Goal: Information Seeking & Learning: Learn about a topic

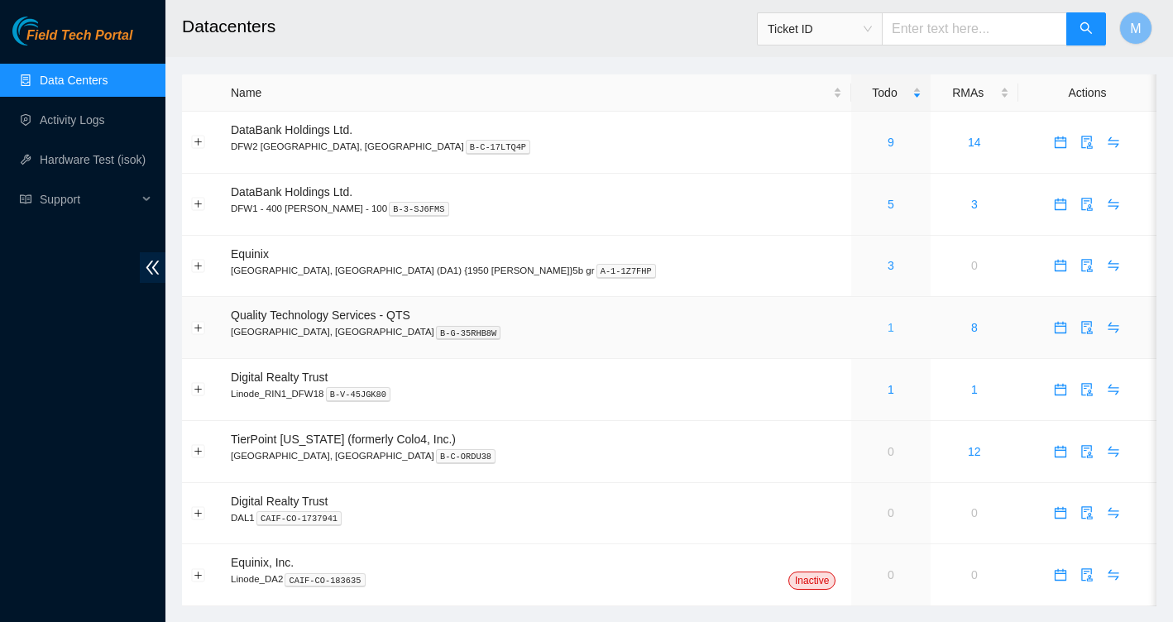
click at [888, 329] on link "1" at bounding box center [891, 327] width 7 height 13
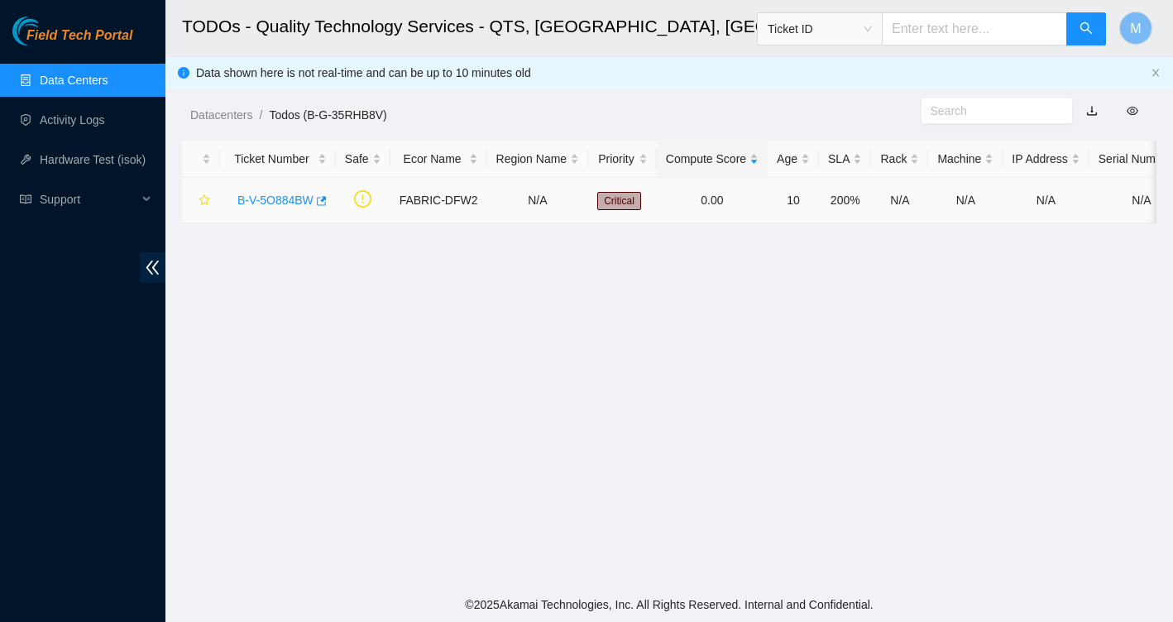
click at [288, 200] on link "B-V-5O884BW" at bounding box center [275, 200] width 76 height 13
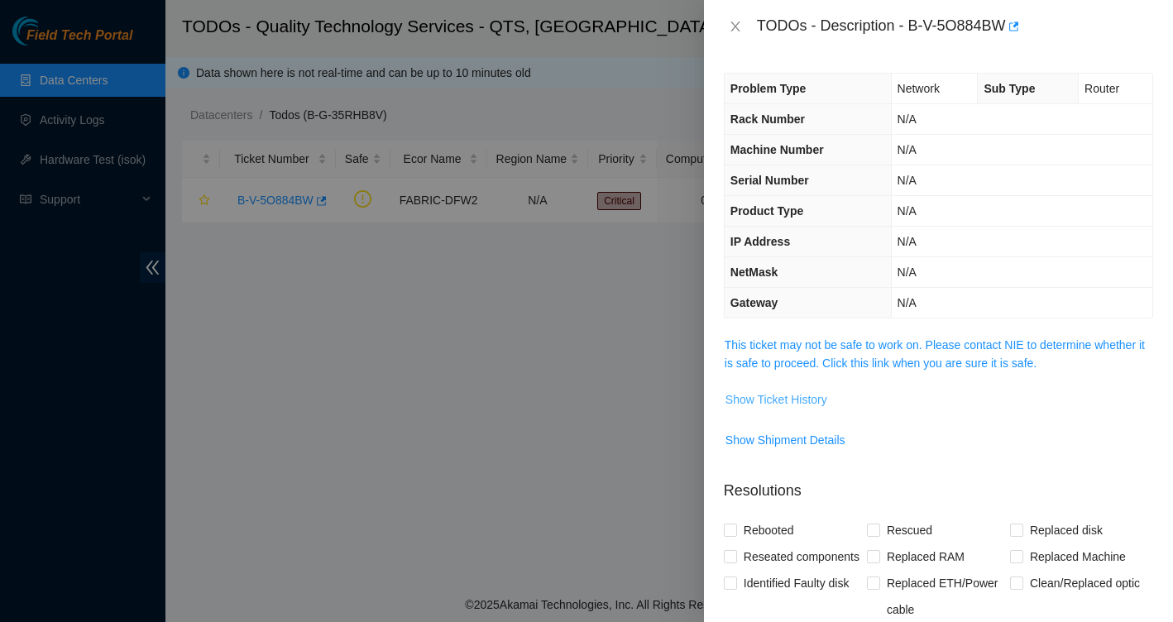
click at [793, 395] on span "Show Ticket History" at bounding box center [776, 399] width 102 height 18
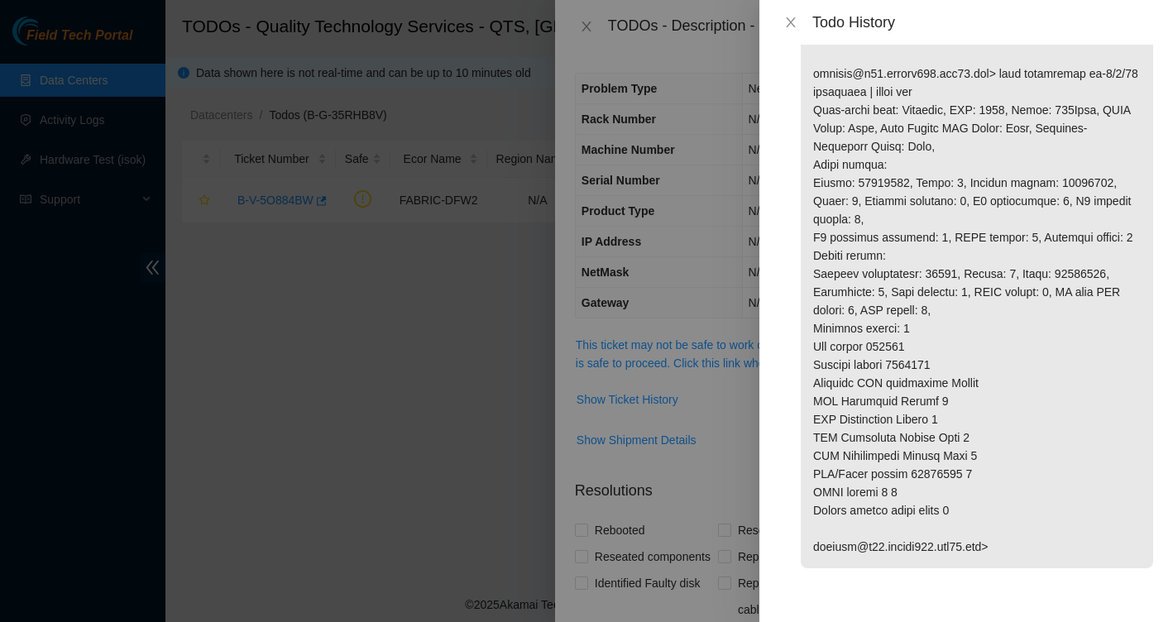
scroll to position [2859, 0]
click at [783, 28] on button "Close" at bounding box center [790, 23] width 23 height 16
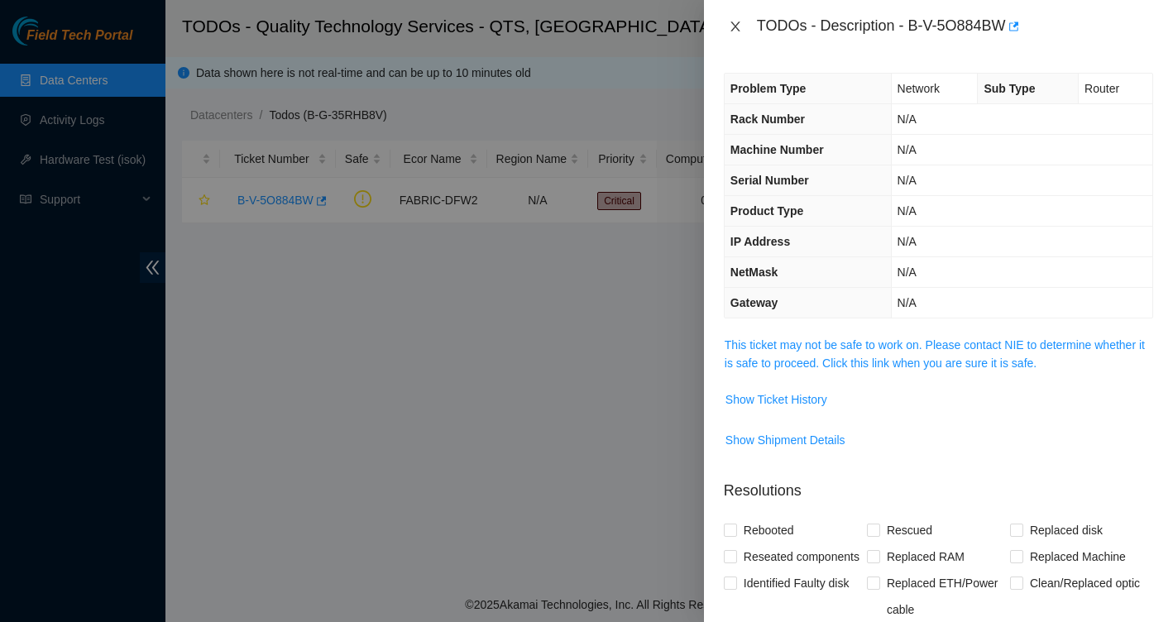
click at [740, 26] on icon "close" at bounding box center [735, 26] width 13 height 13
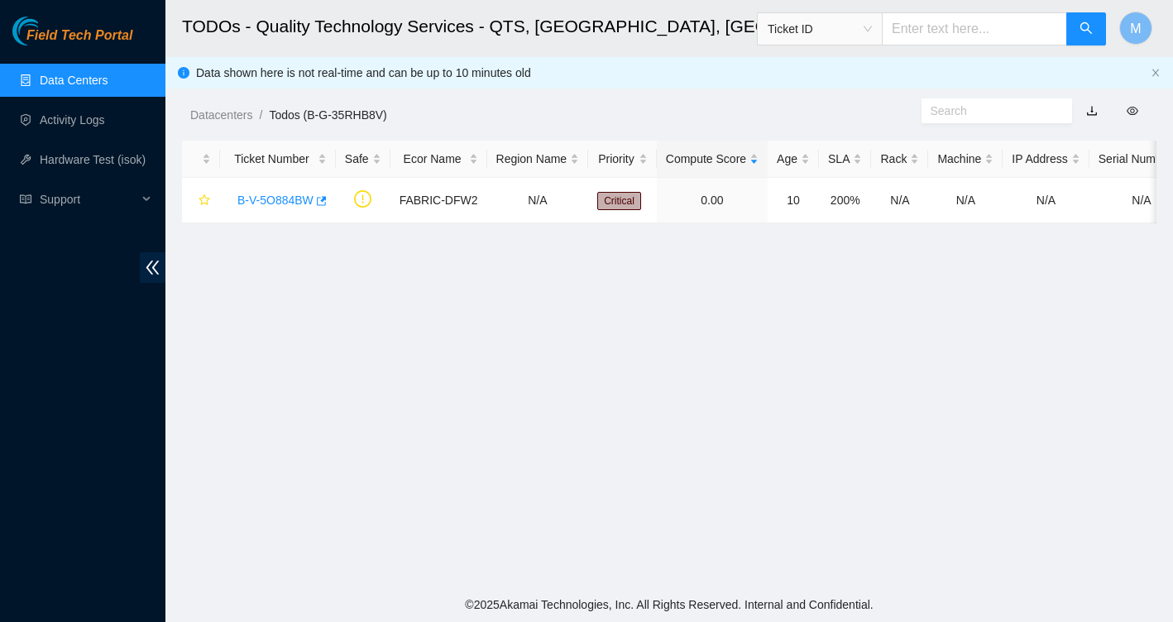
click at [74, 82] on link "Data Centers" at bounding box center [74, 80] width 68 height 13
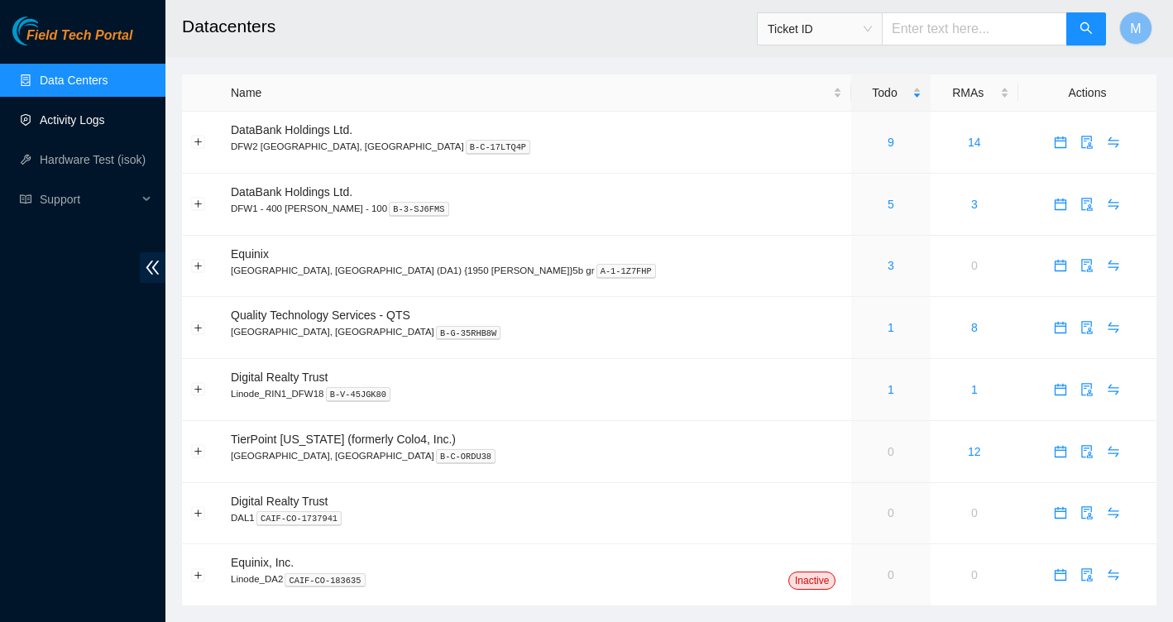
click at [96, 122] on link "Activity Logs" at bounding box center [72, 119] width 65 height 13
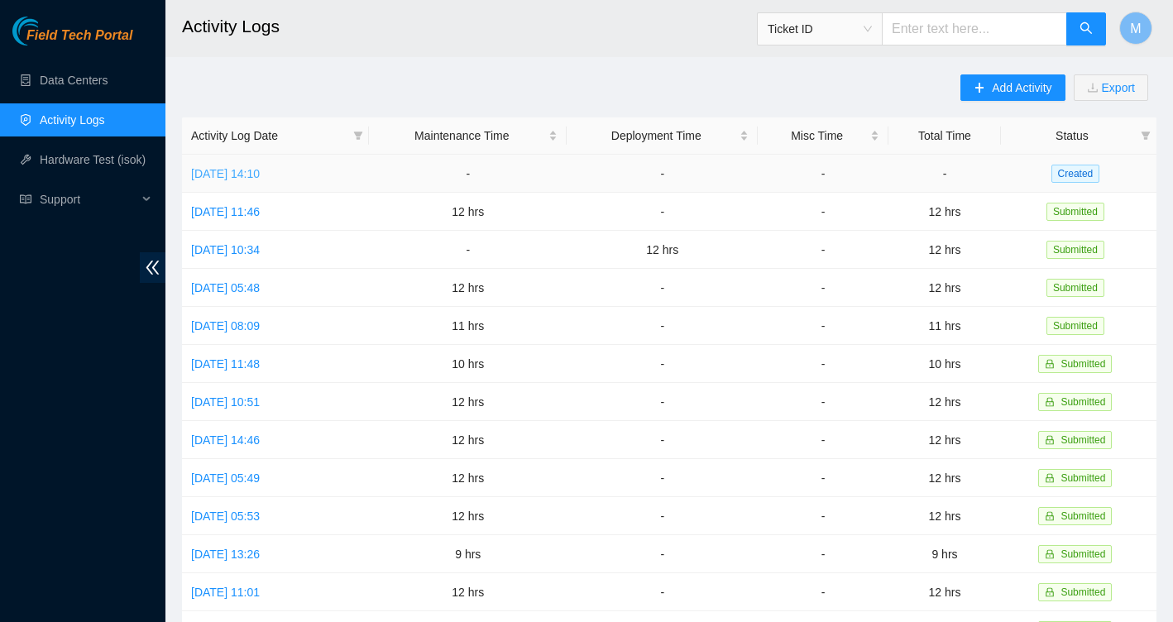
click at [260, 179] on link "[DATE] 14:10" at bounding box center [225, 173] width 69 height 13
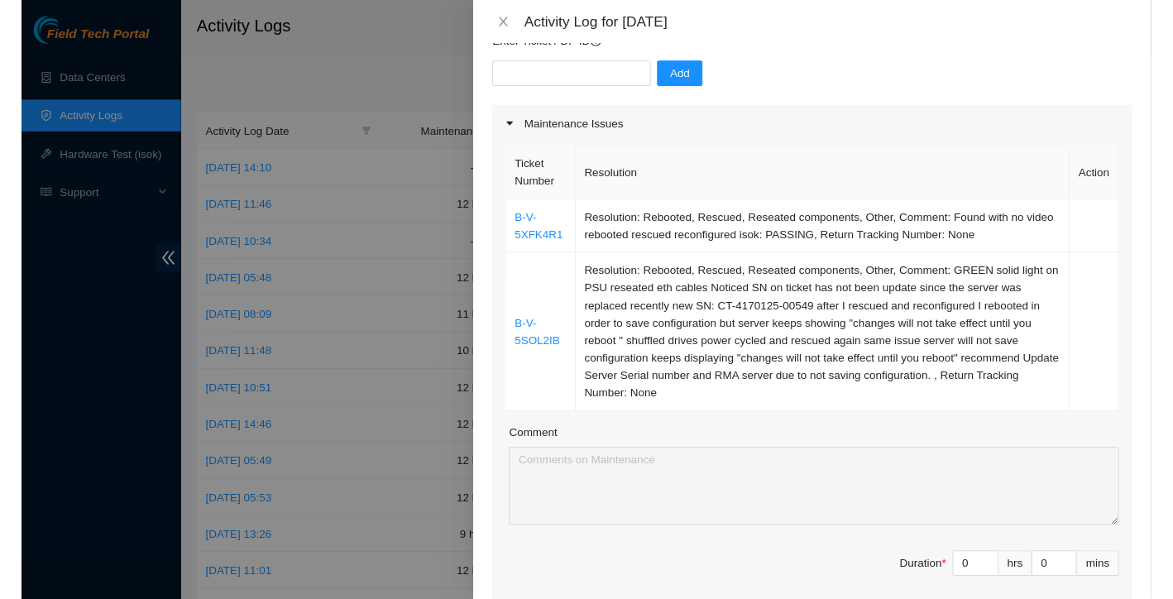
scroll to position [146, 0]
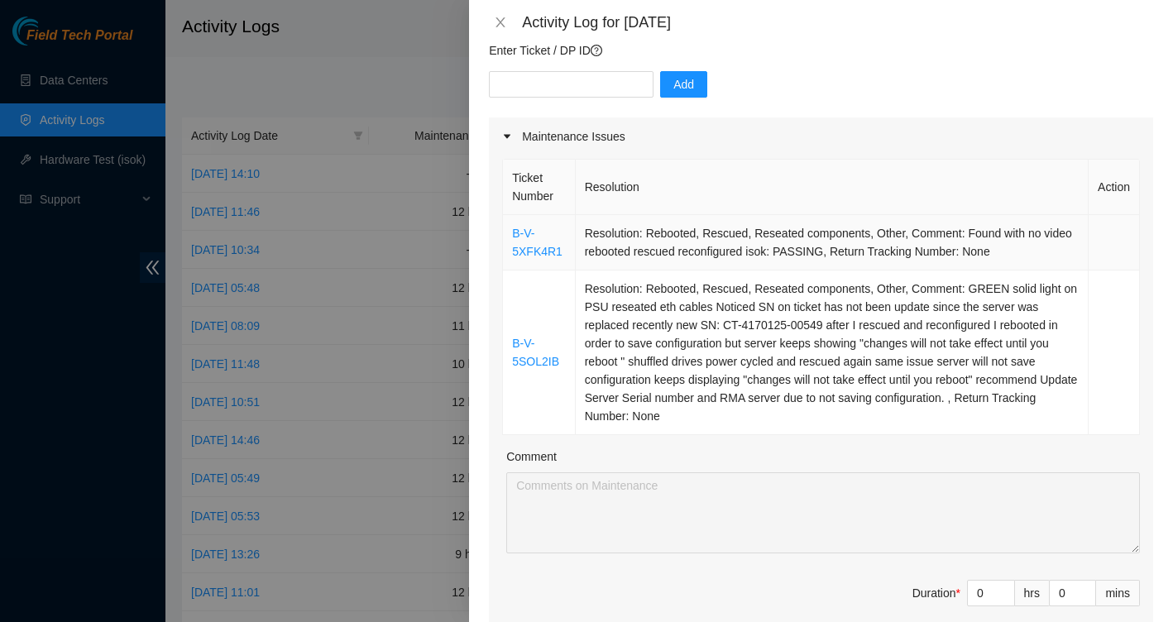
click at [505, 218] on td "B-V-5XFK4R1" at bounding box center [539, 242] width 73 height 55
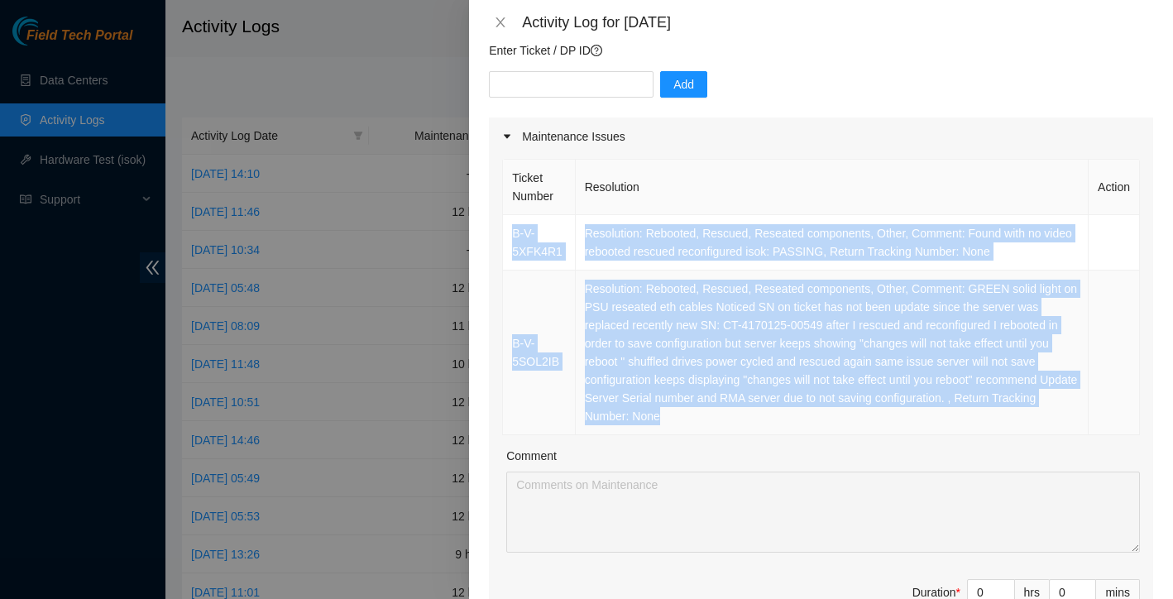
drag, startPoint x: 509, startPoint y: 217, endPoint x: 828, endPoint y: 426, distance: 381.8
click at [828, 426] on tbody "B-V-5XFK4R1 Resolution: Rebooted, Rescued, Reseated components, Other, Comment:…" at bounding box center [821, 325] width 637 height 220
copy tbody "B-V-5XFK4R1 Resolution: Rebooted, Rescued, Reseated components, Other, Comment:…"
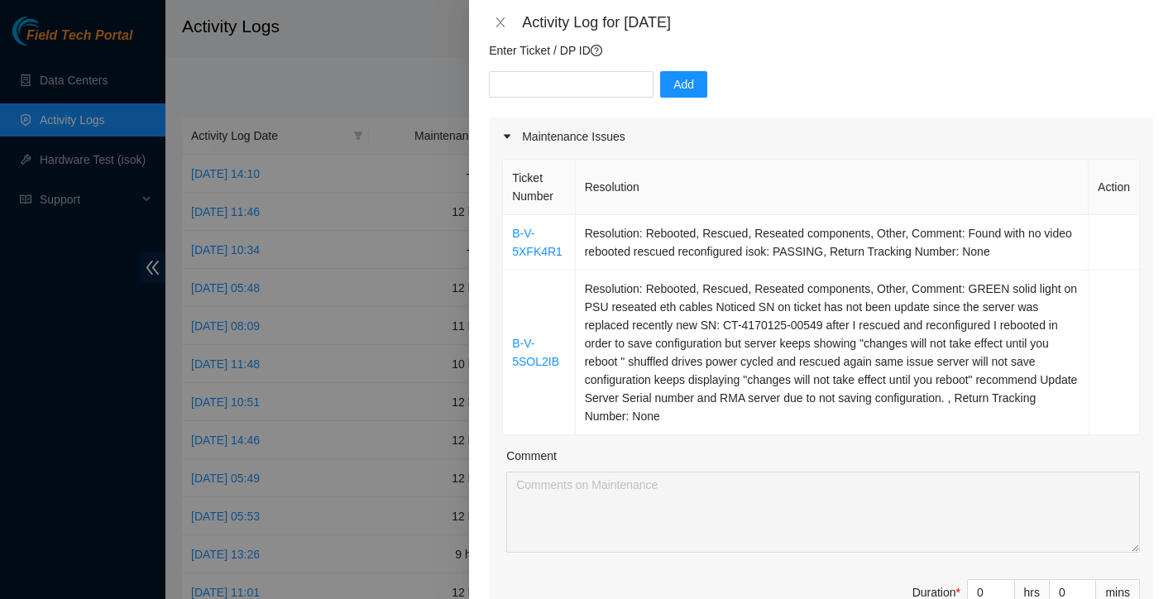
click at [770, 188] on th "Resolution" at bounding box center [832, 187] width 513 height 55
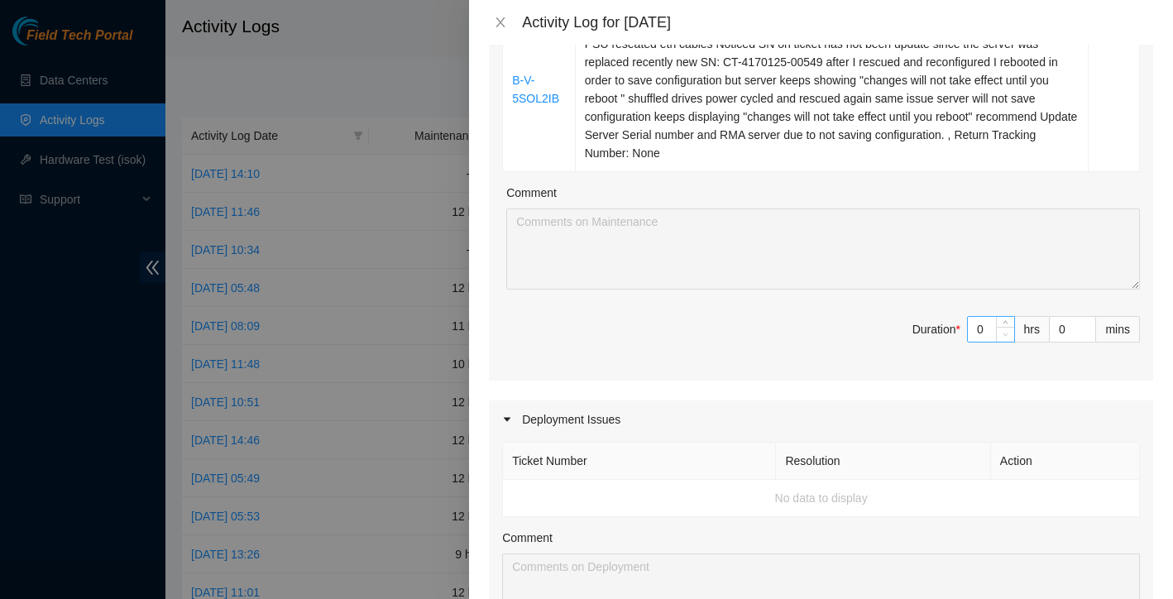
click at [997, 332] on span "Decrease Value" at bounding box center [1005, 334] width 18 height 15
type input "1"
click at [1008, 322] on span "up" at bounding box center [1006, 325] width 10 height 10
type input "2"
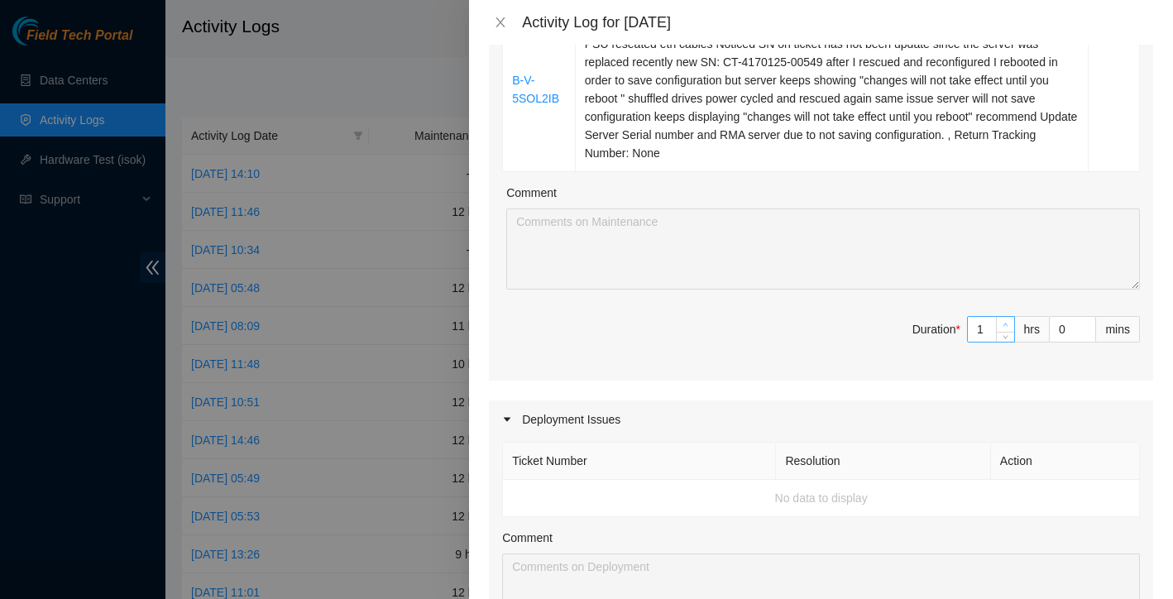
type input "2"
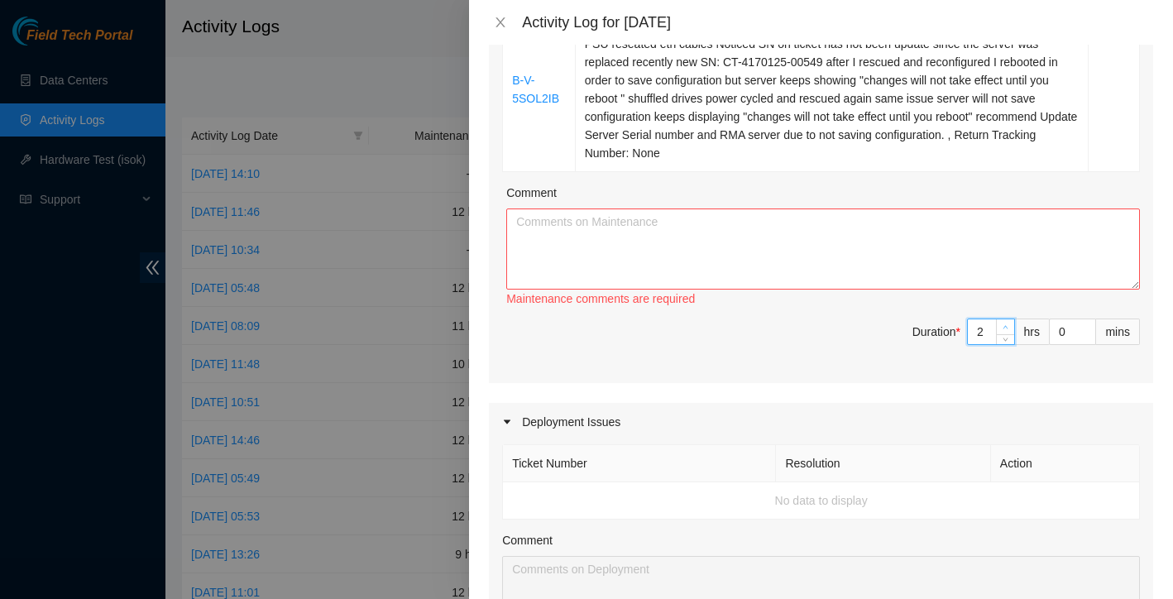
click at [1008, 322] on div "Ticket Number Resolution Action B-V-5XFK4R1 Resolution: Rebooted, Rescued, Rese…" at bounding box center [821, 137] width 664 height 491
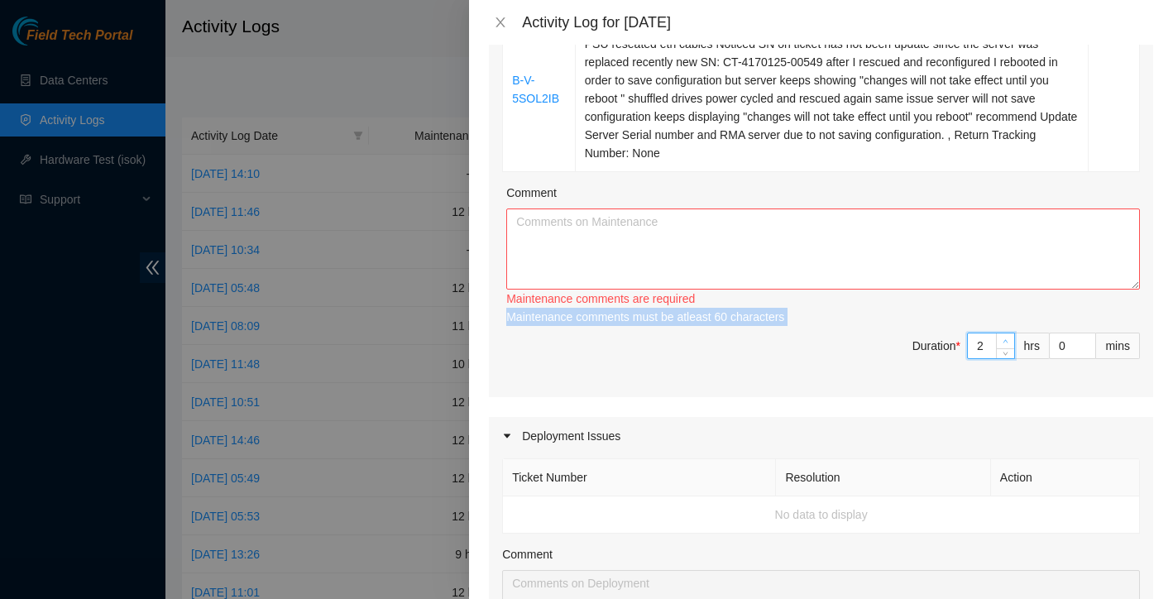
click at [1008, 322] on div "Maintenance comments must be atleast 60 characters" at bounding box center [823, 317] width 634 height 18
type input "3"
click at [1008, 340] on icon "up" at bounding box center [1006, 341] width 6 height 6
type input "4"
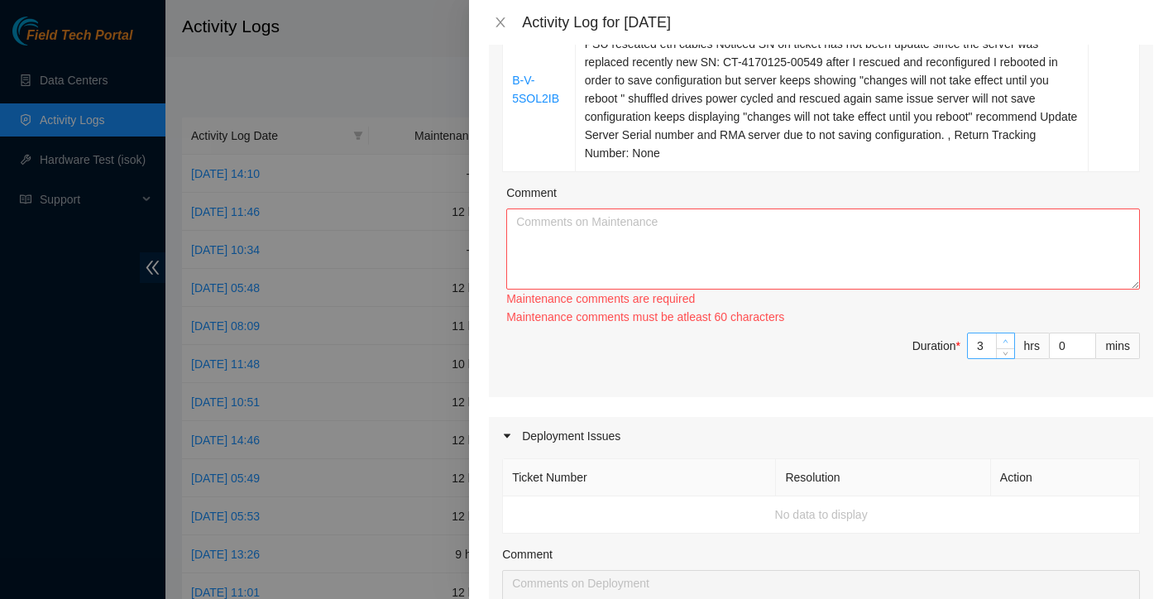
type input "4"
click at [1008, 340] on icon "up" at bounding box center [1006, 338] width 6 height 6
type input "5"
click at [1008, 340] on icon "up" at bounding box center [1006, 338] width 6 height 6
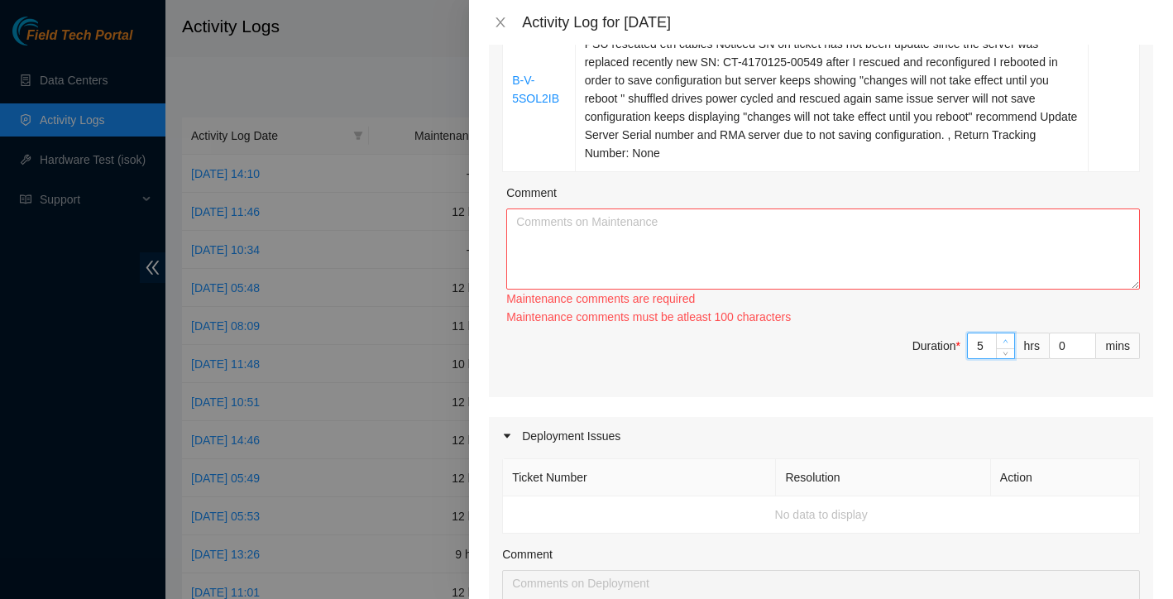
type input "6"
click at [1008, 340] on icon "up" at bounding box center [1006, 341] width 6 height 6
type input "7"
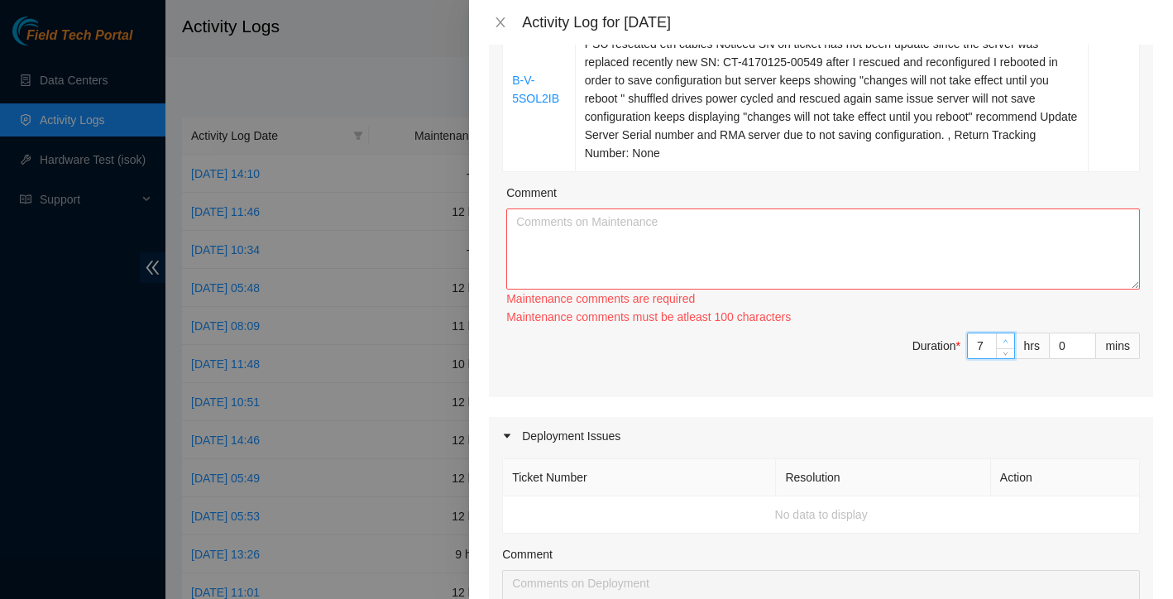
click at [1008, 340] on icon "up" at bounding box center [1006, 341] width 6 height 6
type input "8"
click at [1008, 340] on icon "up" at bounding box center [1006, 341] width 6 height 6
type input "9"
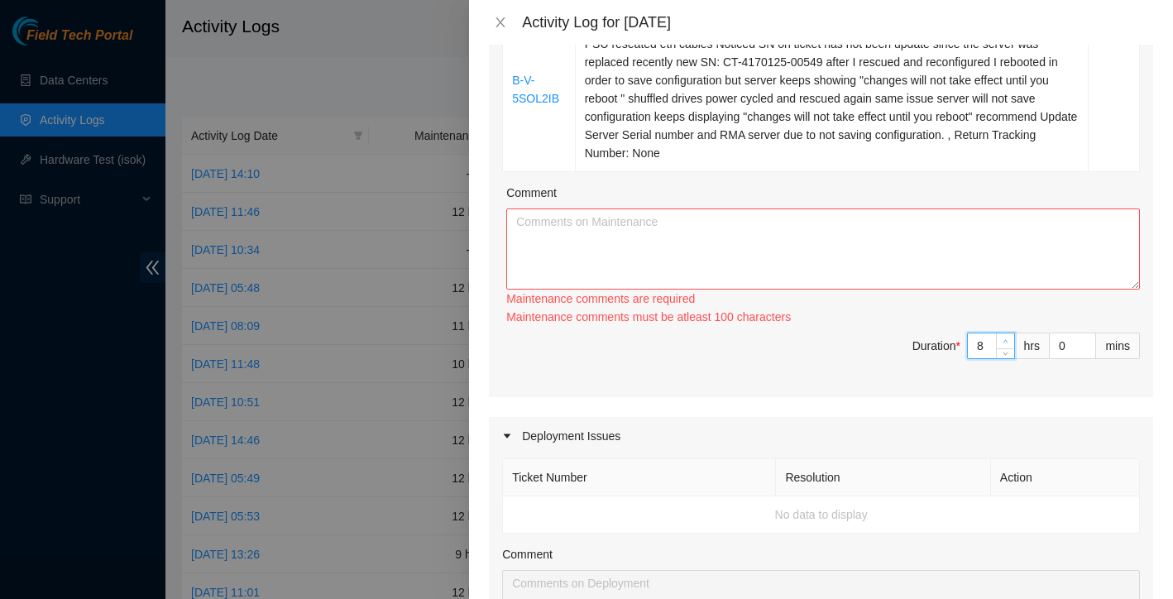
type input "9"
click at [1008, 340] on icon "up" at bounding box center [1006, 341] width 6 height 6
type input "10"
click at [1008, 340] on icon "up" at bounding box center [1006, 341] width 6 height 6
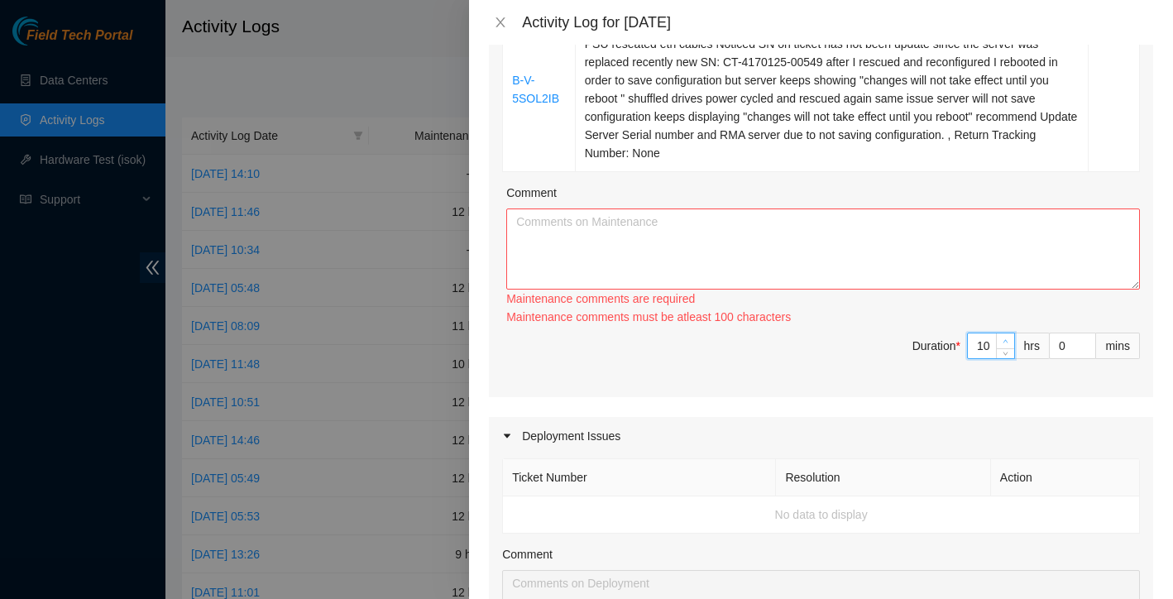
type input "11"
click at [1008, 340] on icon "up" at bounding box center [1006, 341] width 6 height 6
click at [838, 287] on textarea "Comment" at bounding box center [823, 248] width 634 height 81
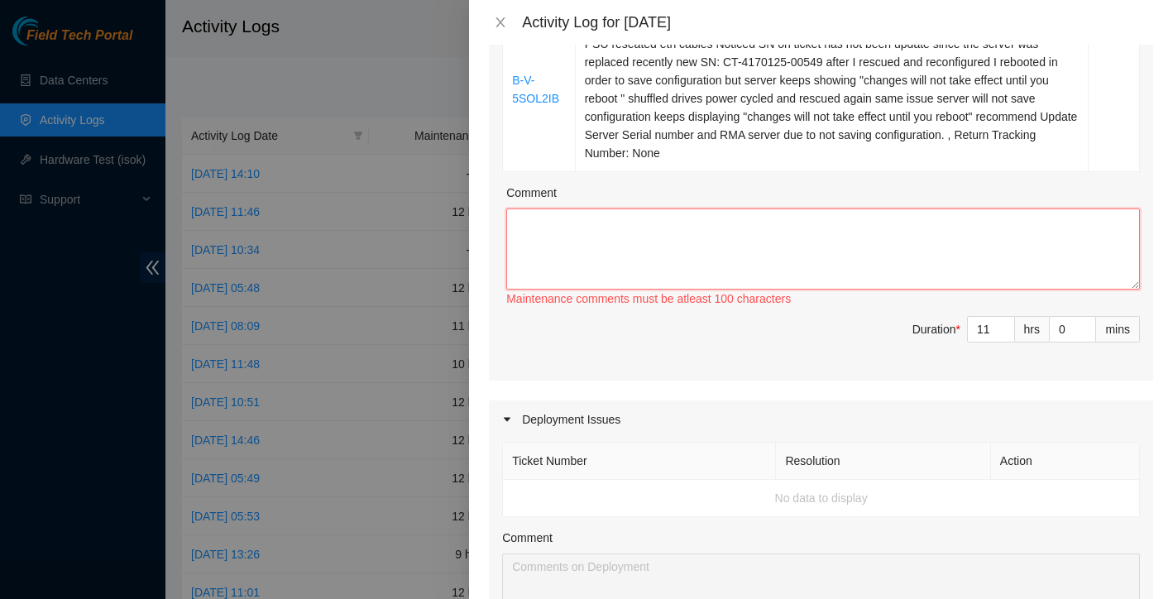
paste textarea "spent the day at QTS [PERSON_NAME] focused on training [PERSON_NAME] and [PERSO…"
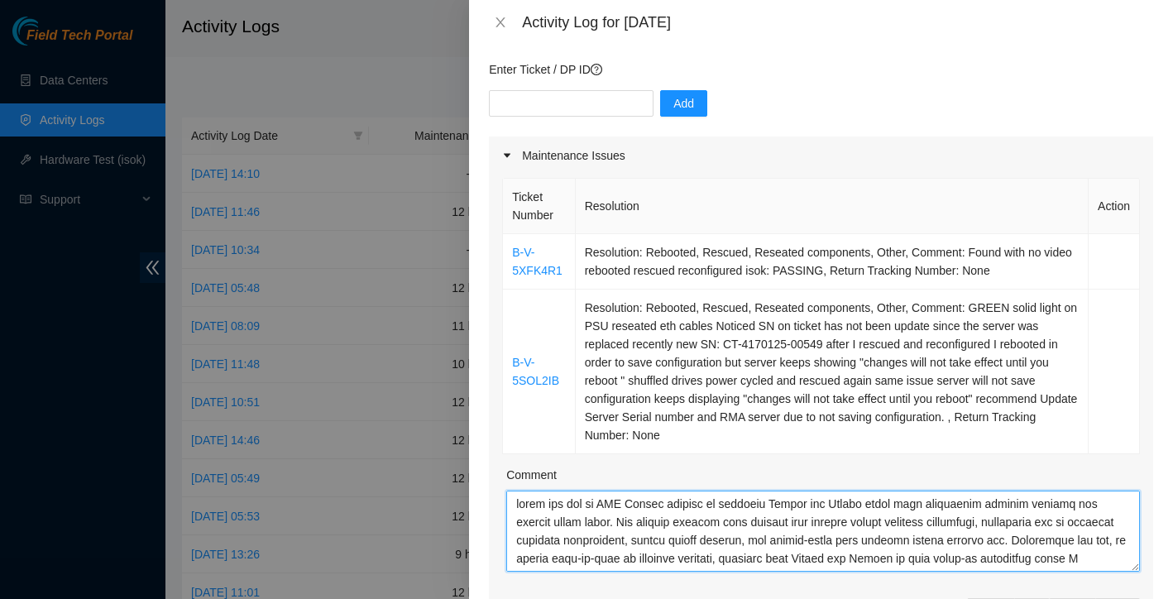
scroll to position [102, 0]
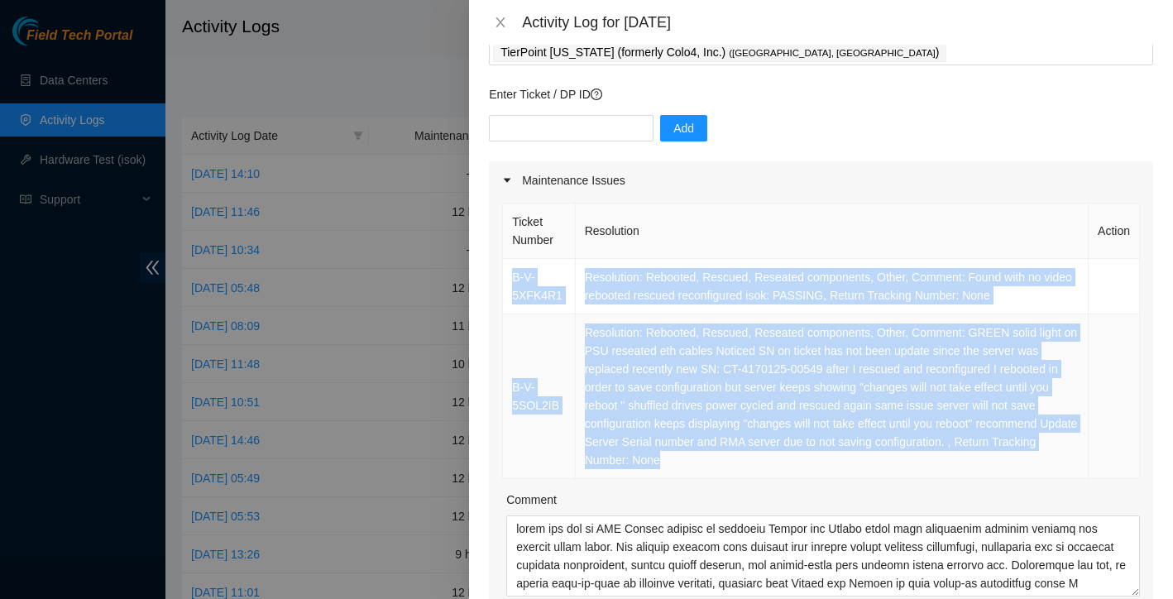
drag, startPoint x: 508, startPoint y: 263, endPoint x: 766, endPoint y: 472, distance: 331.8
click at [766, 472] on tbody "B-V-5XFK4R1 Resolution: Rebooted, Rescued, Reseated components, Other, Comment:…" at bounding box center [821, 369] width 637 height 220
copy tbody "B-V-5XFK4R1 Resolution: Rebooted, Rescued, Reseated components, Other, Comment:…"
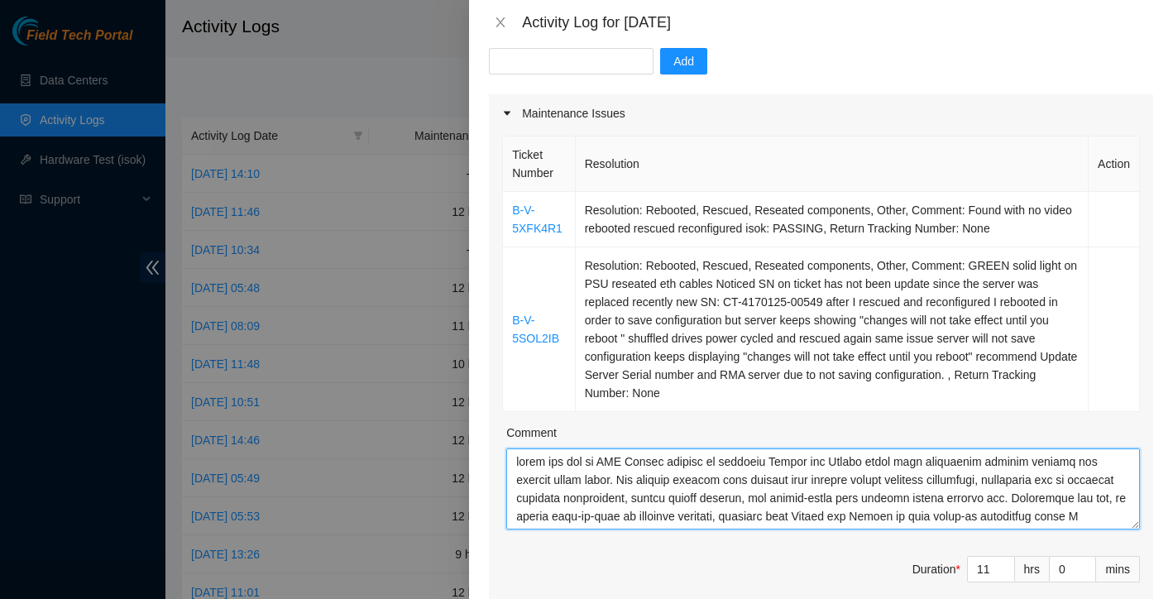
click at [530, 457] on textarea "Comment" at bounding box center [823, 488] width 634 height 81
click at [524, 489] on textarea "Comment" at bounding box center [823, 488] width 634 height 81
paste textarea "B-V-5XFK4R1 Resolution: Rebooted, Rescued, Reseated components, Other, Comment:…"
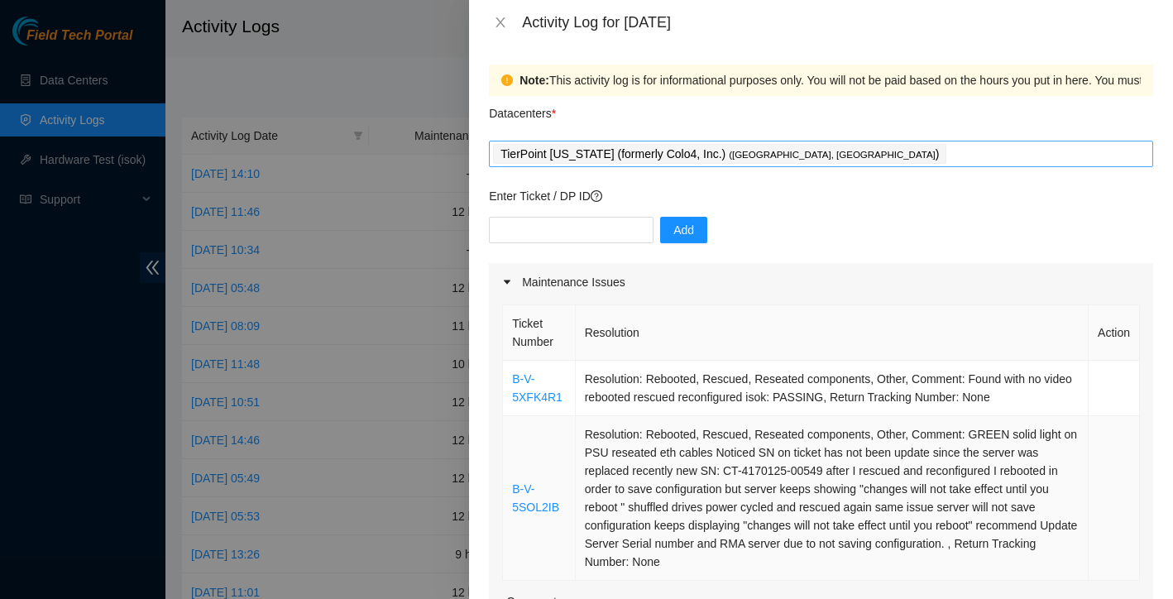
scroll to position [0, 0]
click at [868, 151] on div "TierPoint [US_STATE] (formerly Colo4, Inc.) ( [GEOGRAPHIC_DATA], [GEOGRAPHIC_DA…" at bounding box center [821, 153] width 656 height 23
type textarea "L-I-8DOL3S1 Ametconsec: Adipisci, Elitsed, Doeiusmo temporinci, Utlab, Etdolor:…"
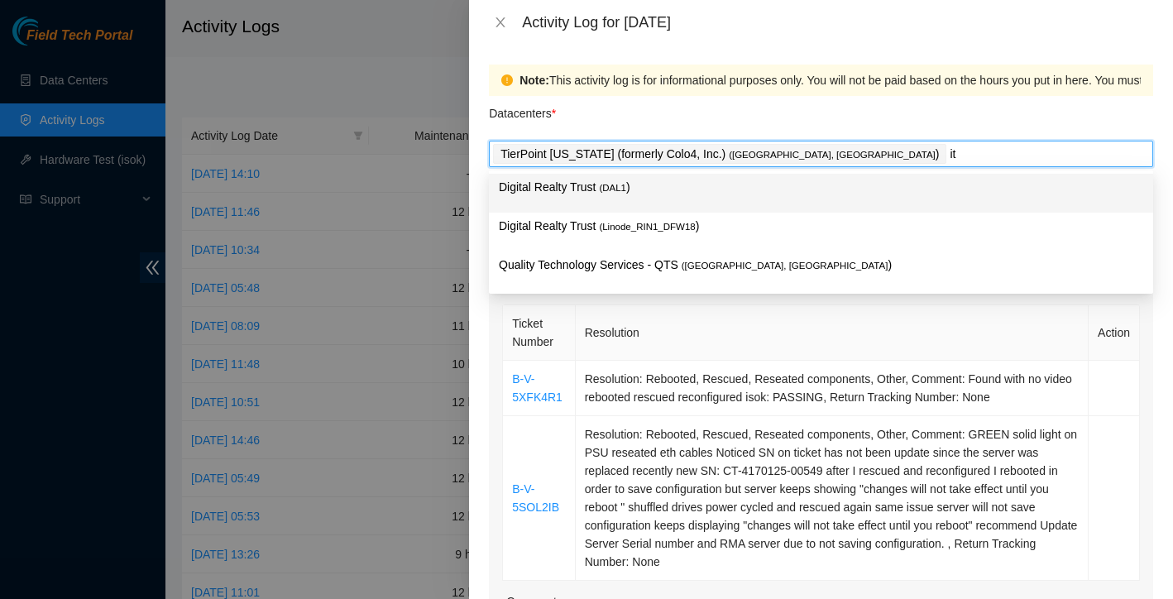
type input "i"
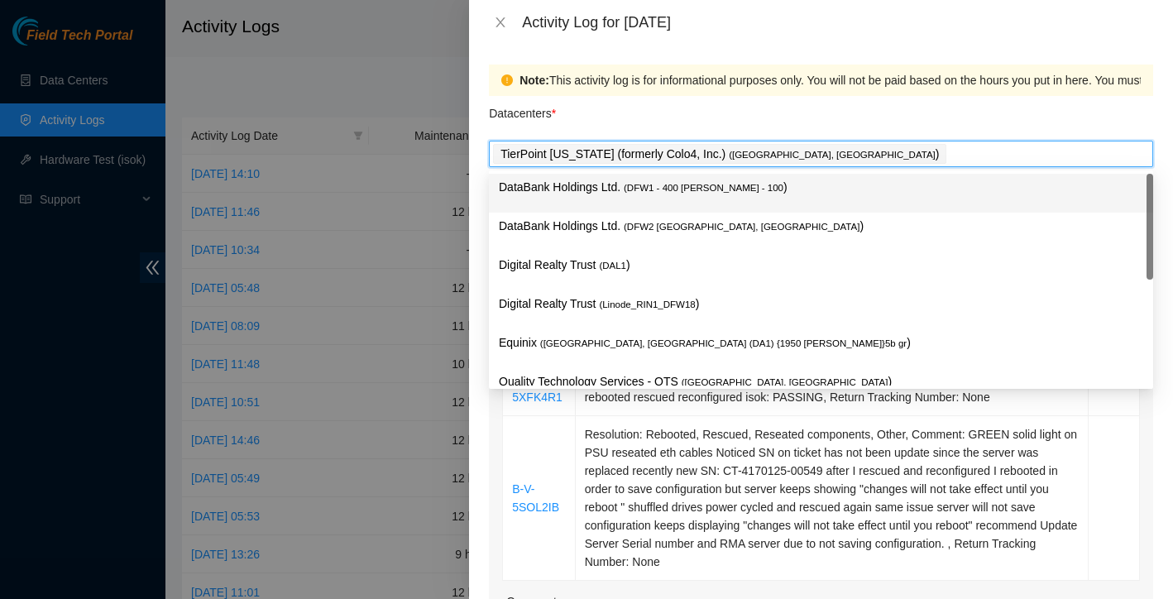
type input "q"
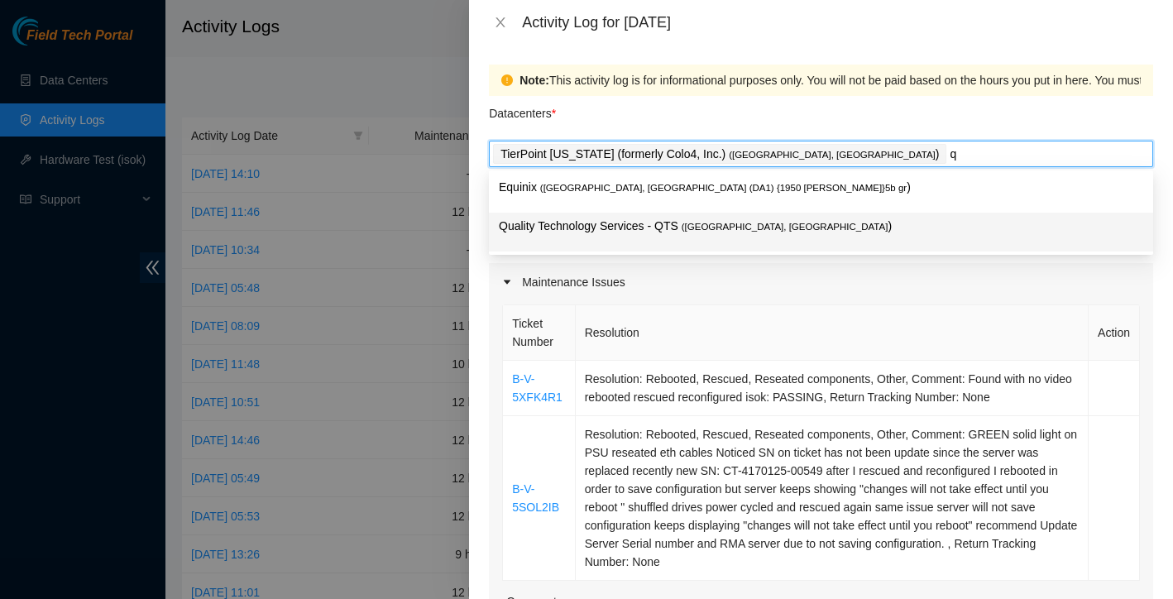
click at [618, 224] on p "Quality Technology Services - QTS ( [GEOGRAPHIC_DATA], [GEOGRAPHIC_DATA] )" at bounding box center [821, 226] width 644 height 19
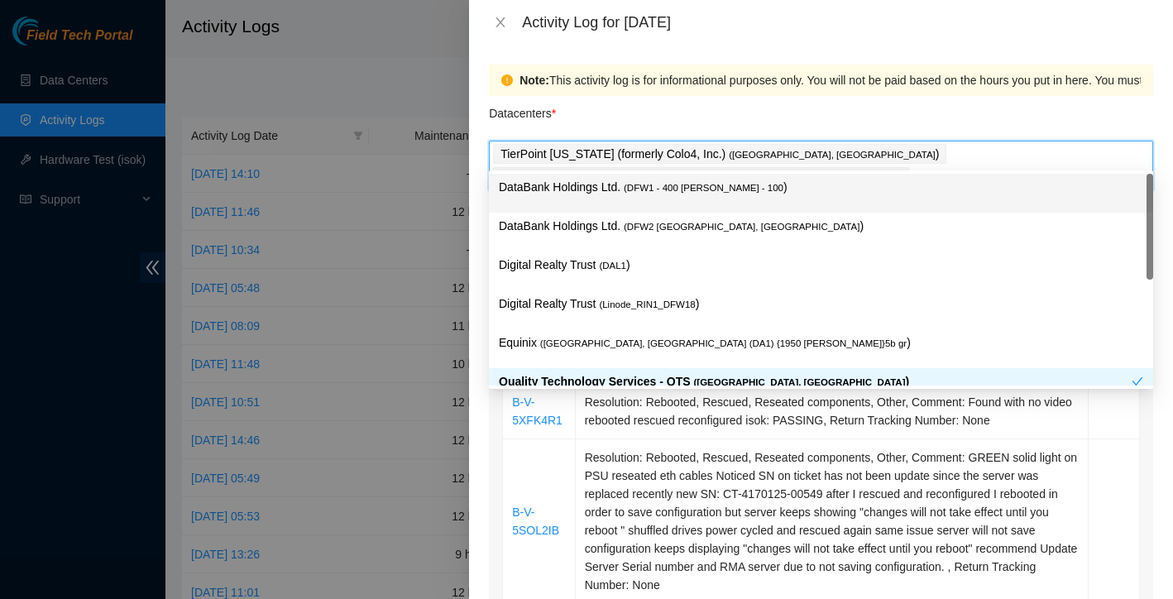
click at [794, 105] on div "Datacenters *" at bounding box center [821, 118] width 664 height 45
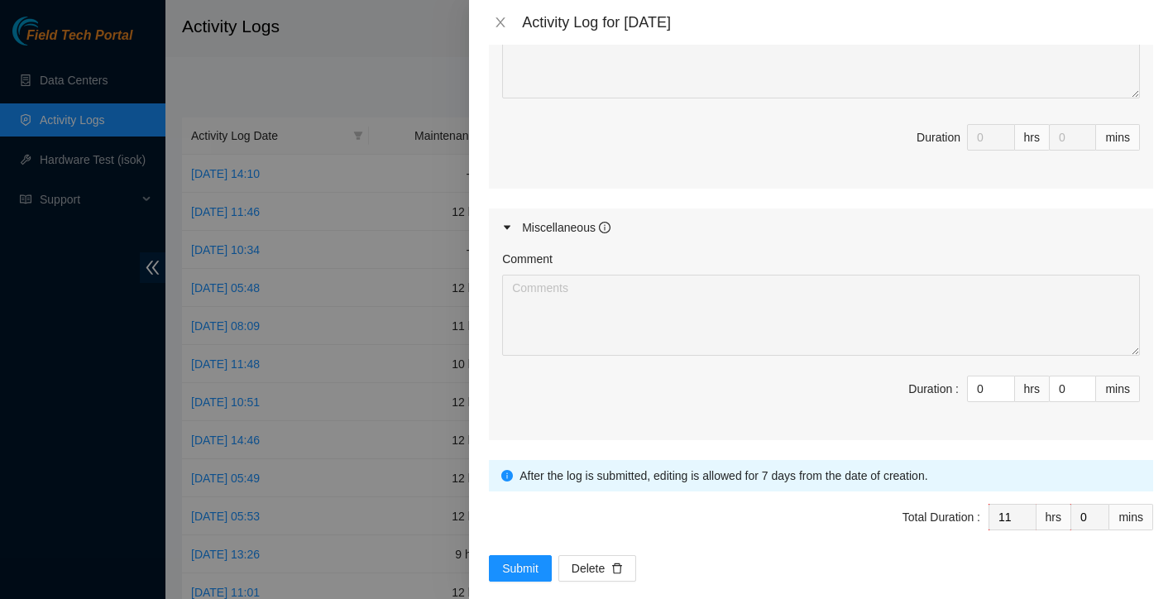
scroll to position [967, 0]
click at [520, 560] on span "Submit" at bounding box center [520, 569] width 36 height 18
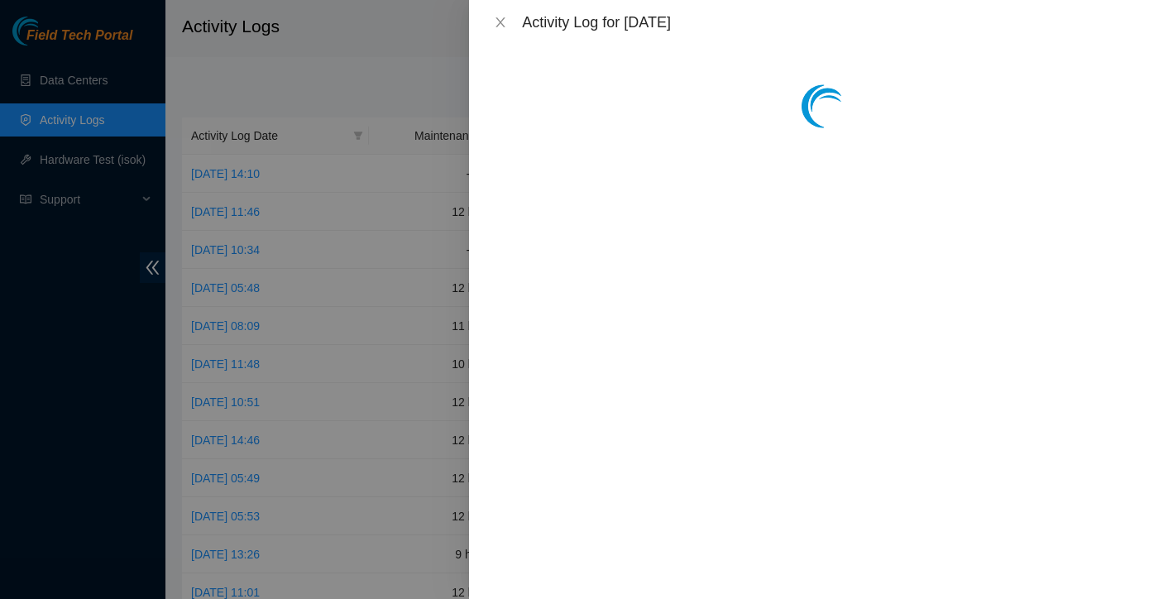
scroll to position [0, 0]
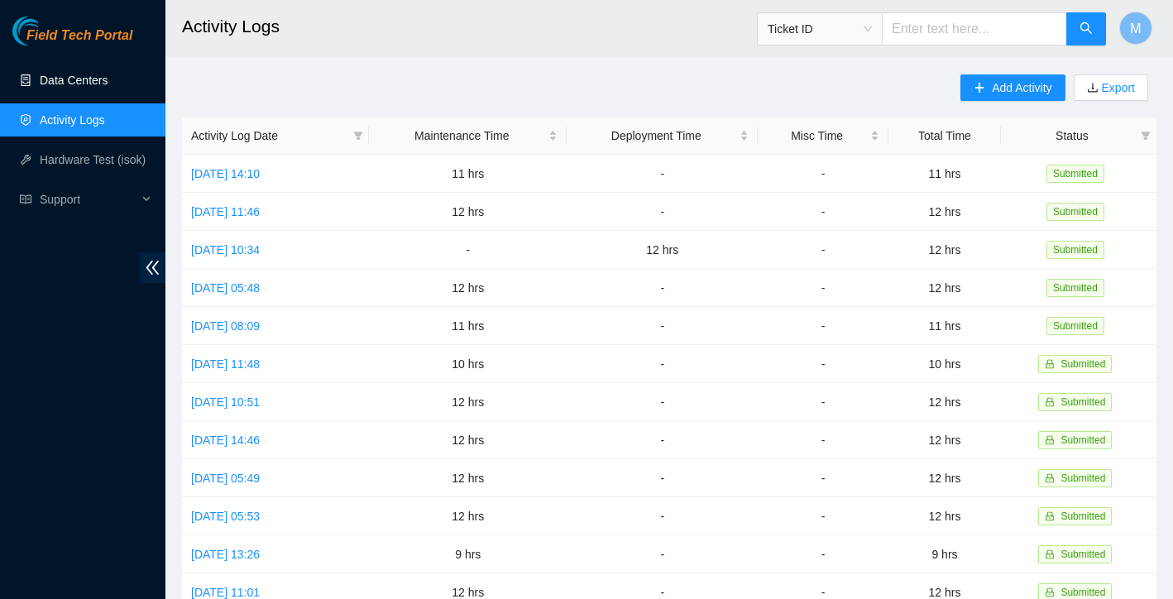
click at [93, 87] on link "Data Centers" at bounding box center [74, 80] width 68 height 13
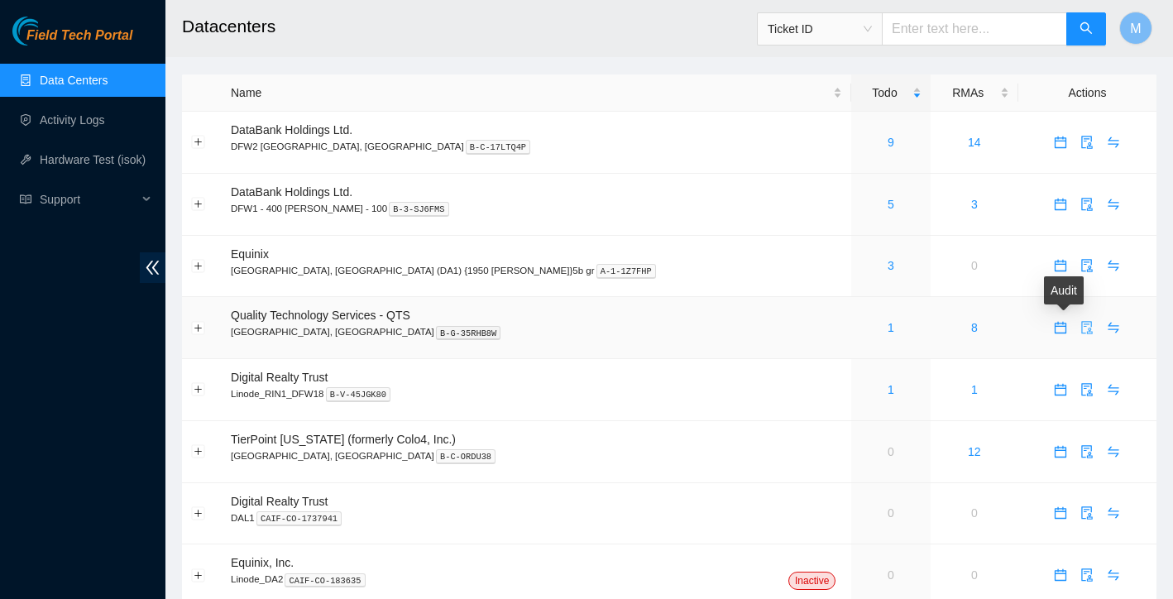
click at [1080, 327] on icon "audit" at bounding box center [1086, 327] width 13 height 13
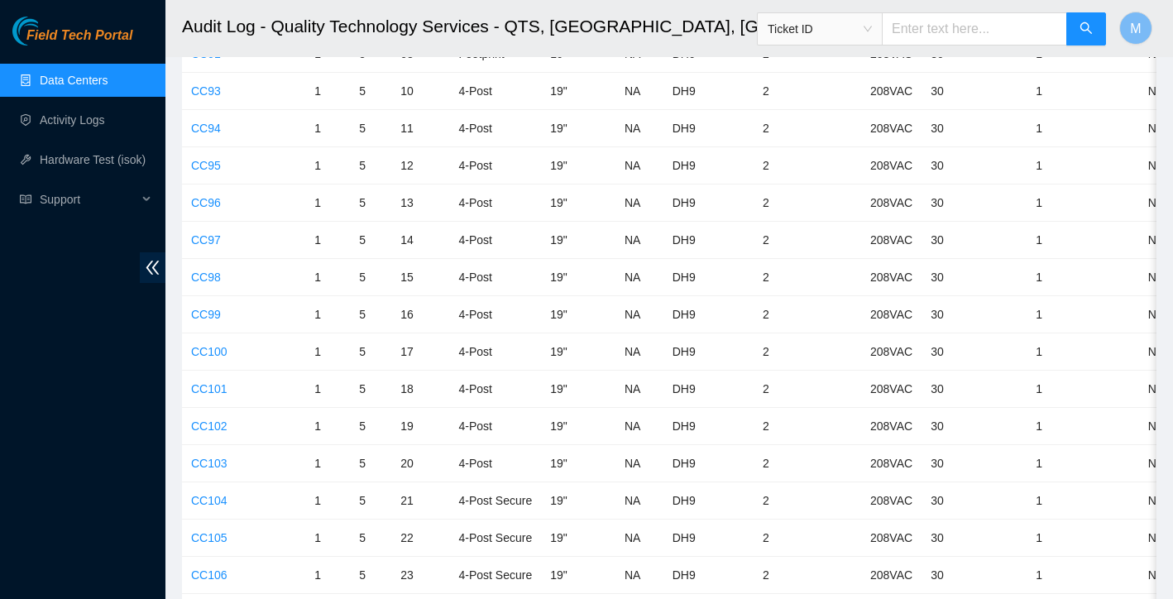
scroll to position [3767, 0]
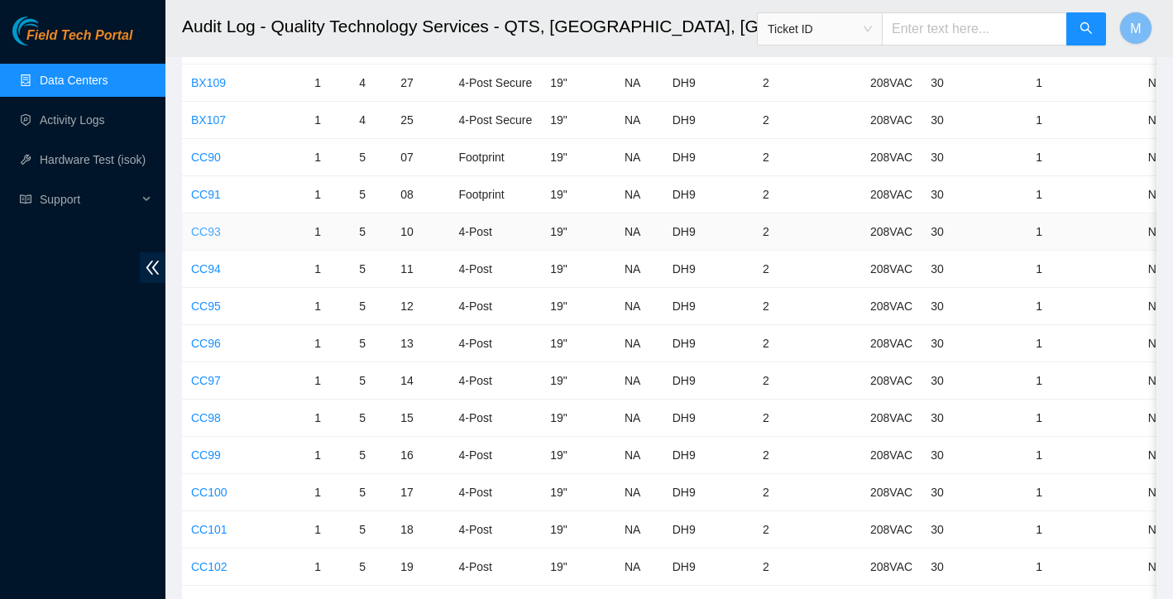
click at [205, 226] on link "CC93" at bounding box center [206, 231] width 30 height 13
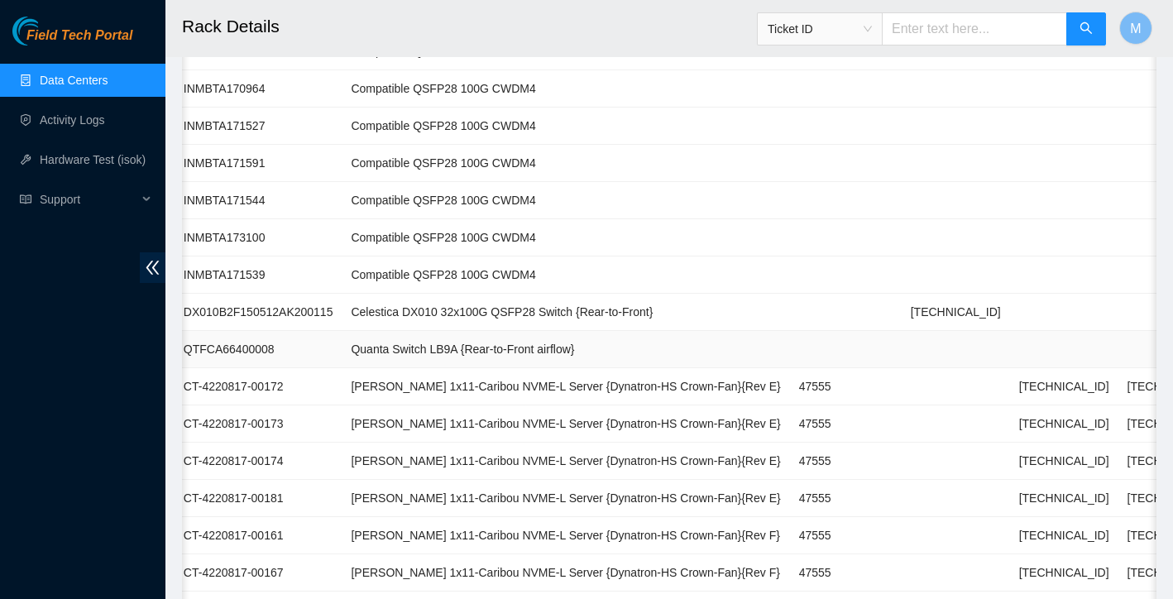
scroll to position [639, 0]
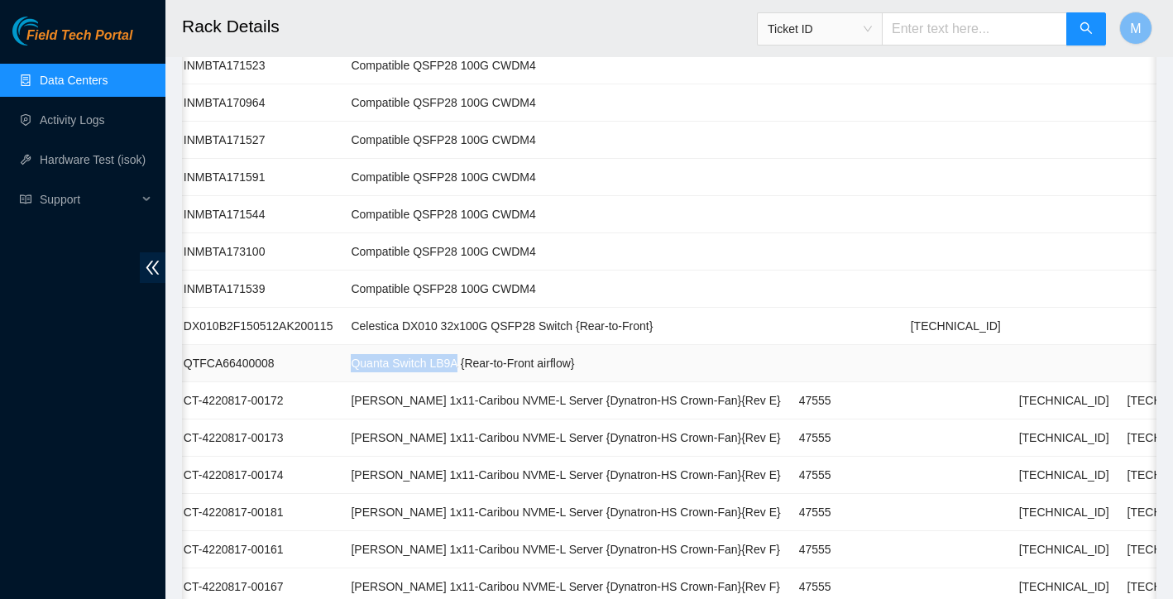
drag, startPoint x: 383, startPoint y: 365, endPoint x: 489, endPoint y: 367, distance: 105.9
click at [489, 367] on td "Quanta Switch LB9A {Rear-to-Front airflow}" at bounding box center [566, 363] width 448 height 37
copy td "Quanta Switch LB9A"
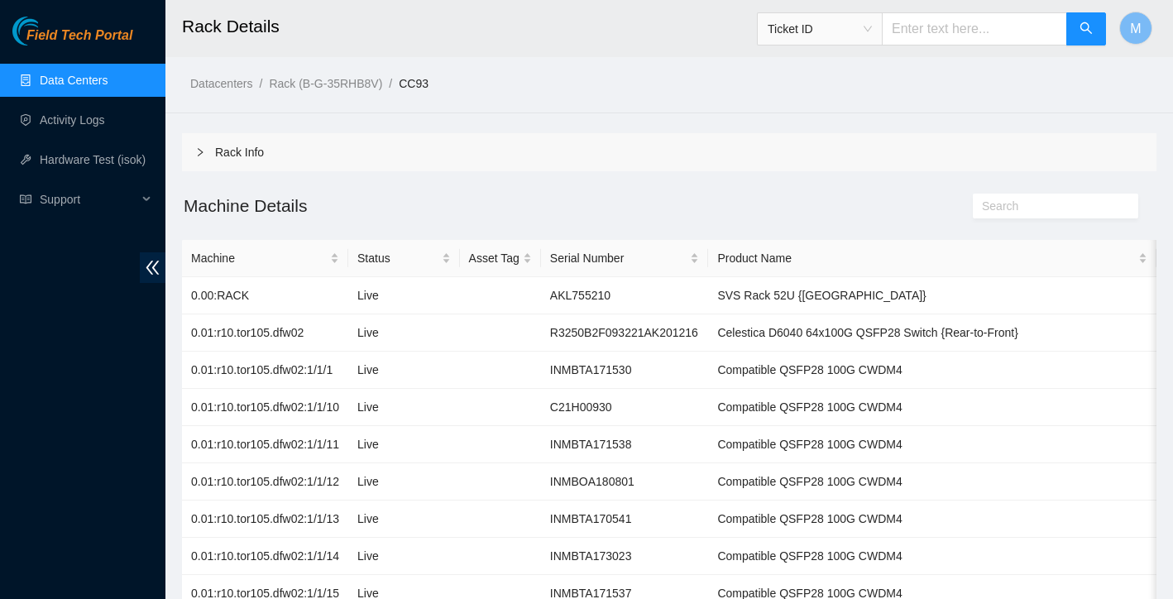
scroll to position [0, 0]
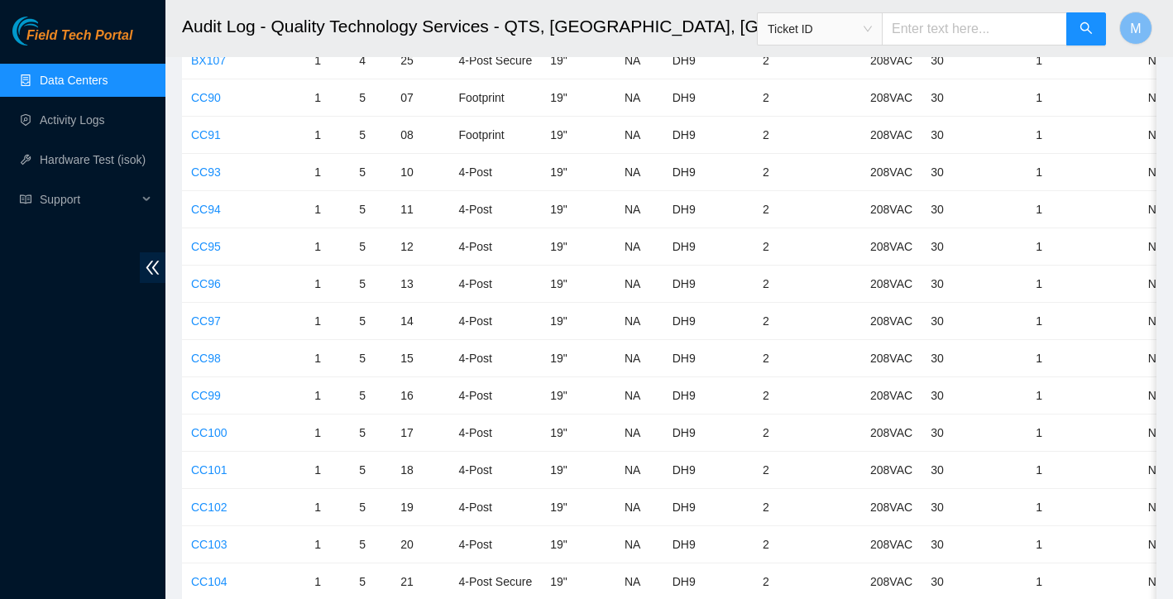
scroll to position [3939, 0]
click at [209, 97] on link "CC94" at bounding box center [206, 96] width 30 height 13
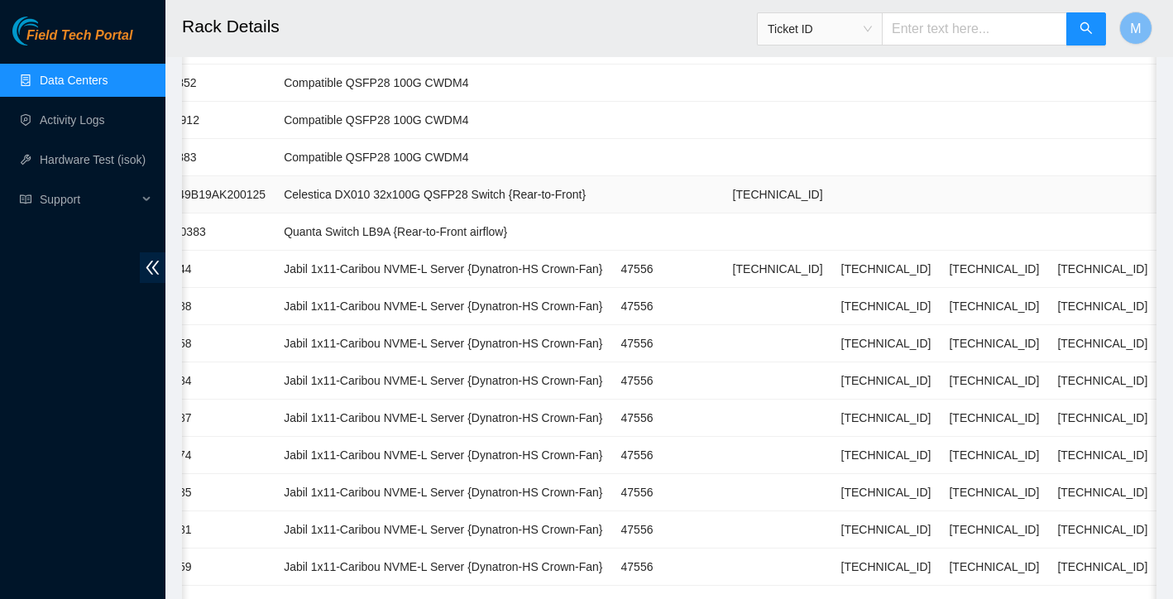
scroll to position [0, 396]
drag, startPoint x: 305, startPoint y: 233, endPoint x: 409, endPoint y: 229, distance: 104.3
click at [409, 229] on td "Quanta Switch LB9A {Rear-to-Front airflow}" at bounding box center [443, 231] width 337 height 37
copy td "Quanta Switch LB9A"
drag, startPoint x: 876, startPoint y: 307, endPoint x: 959, endPoint y: 306, distance: 82.7
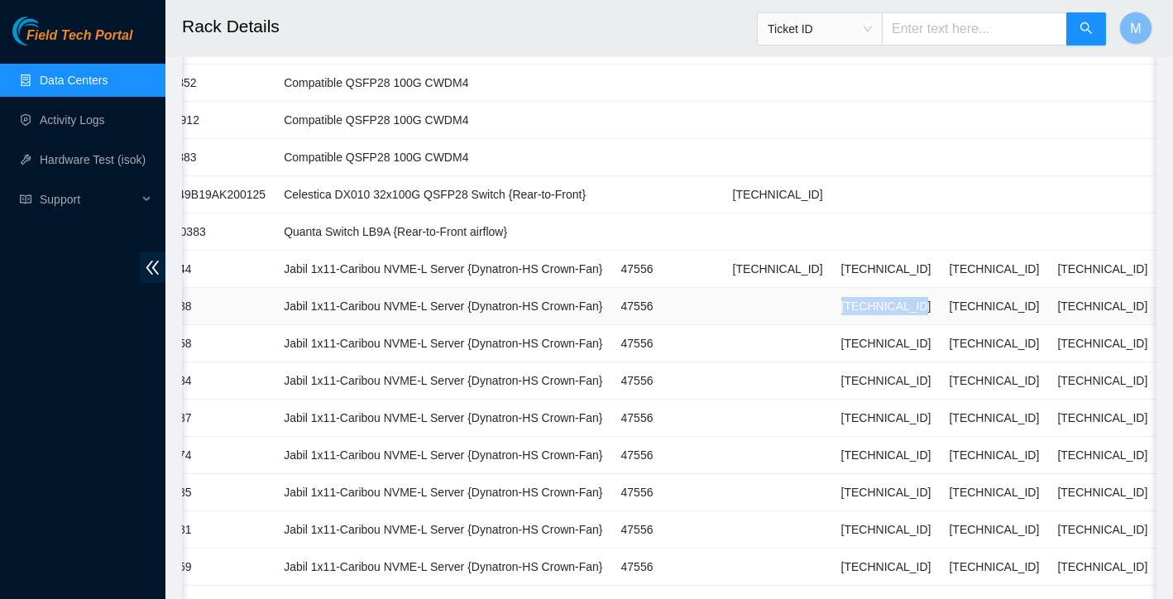
click at [941, 306] on td "[TECHNICAL_ID]" at bounding box center [886, 306] width 108 height 37
copy td "[TECHNICAL_ID]"
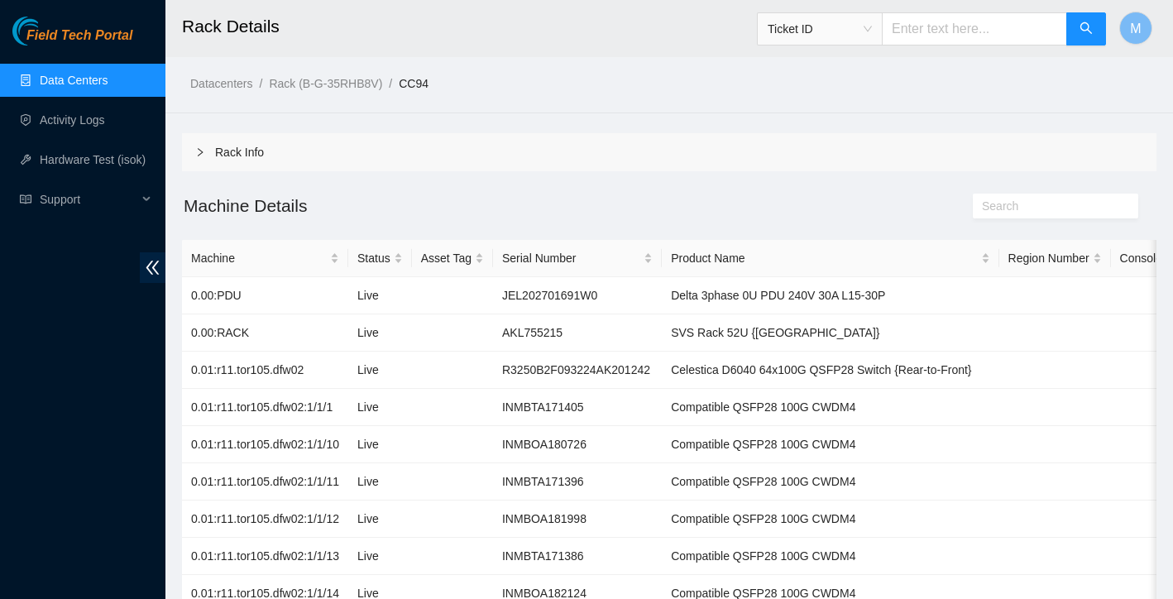
scroll to position [0, 0]
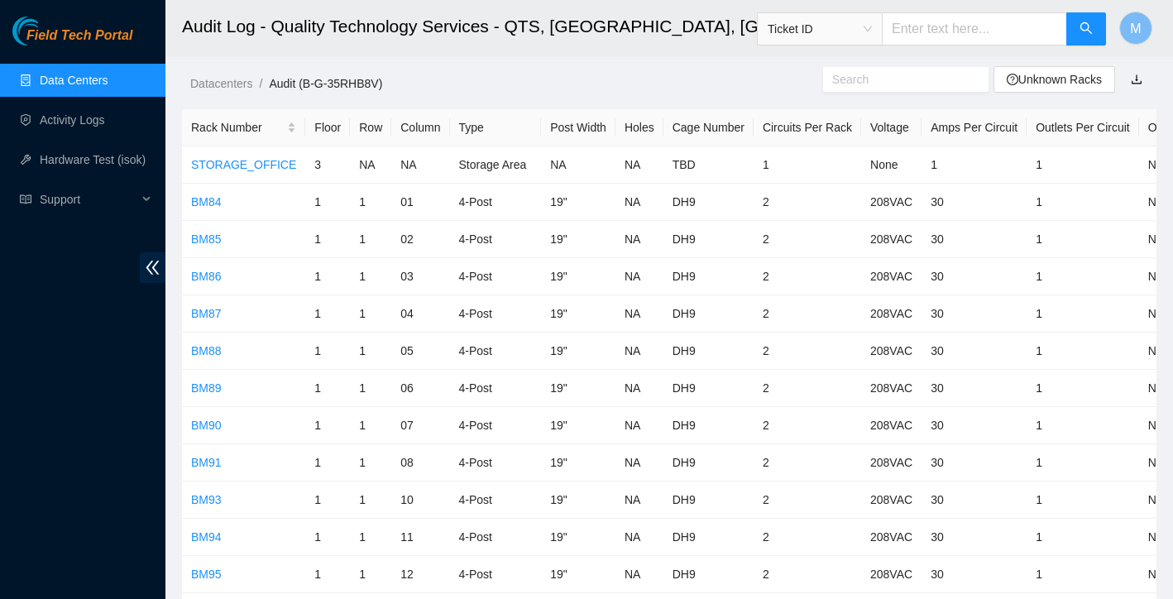
scroll to position [3939, 0]
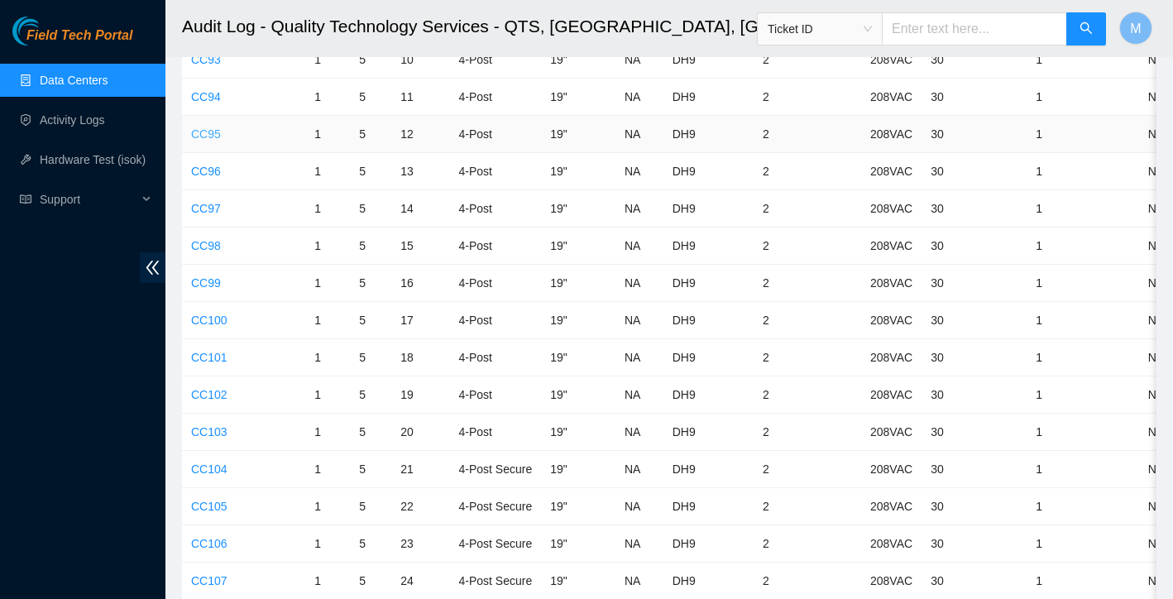
click at [208, 129] on link "CC95" at bounding box center [206, 133] width 30 height 13
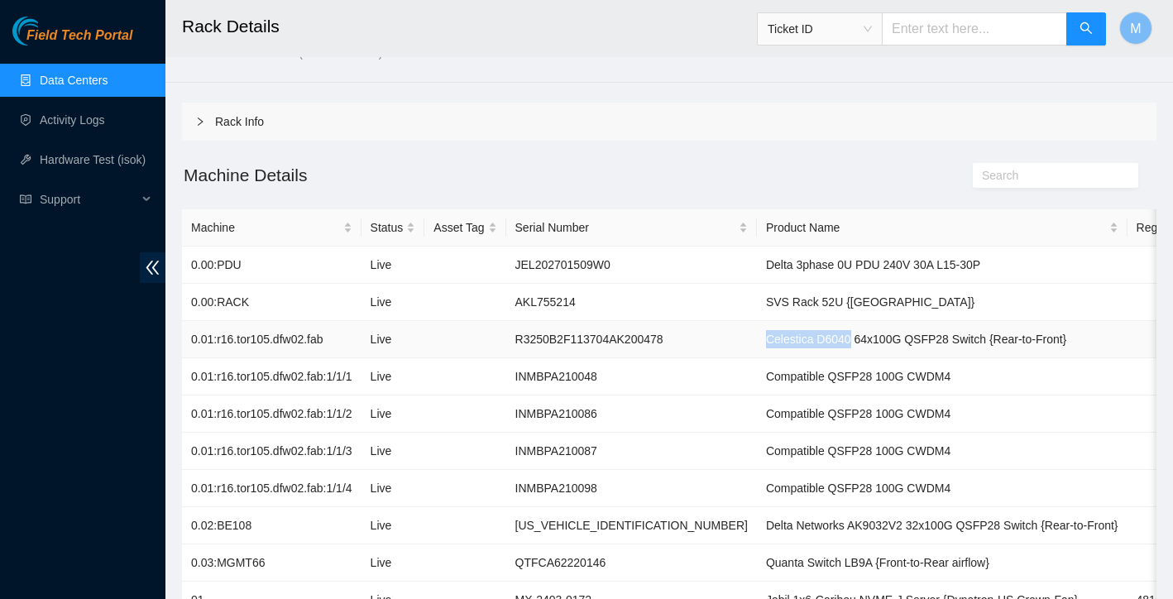
drag, startPoint x: 712, startPoint y: 340, endPoint x: 801, endPoint y: 340, distance: 88.5
click at [801, 340] on td "Celestica D6040 64x100G QSFP28 Switch {Rear-to-Front}" at bounding box center [942, 339] width 371 height 37
copy td "Celestica D6040"
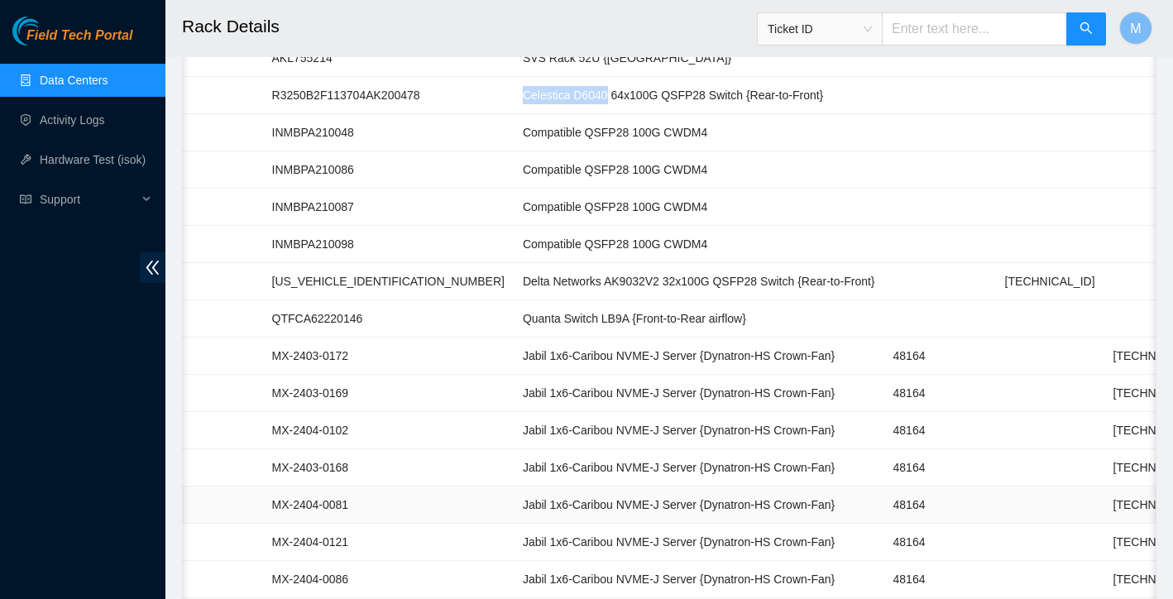
scroll to position [0, 313]
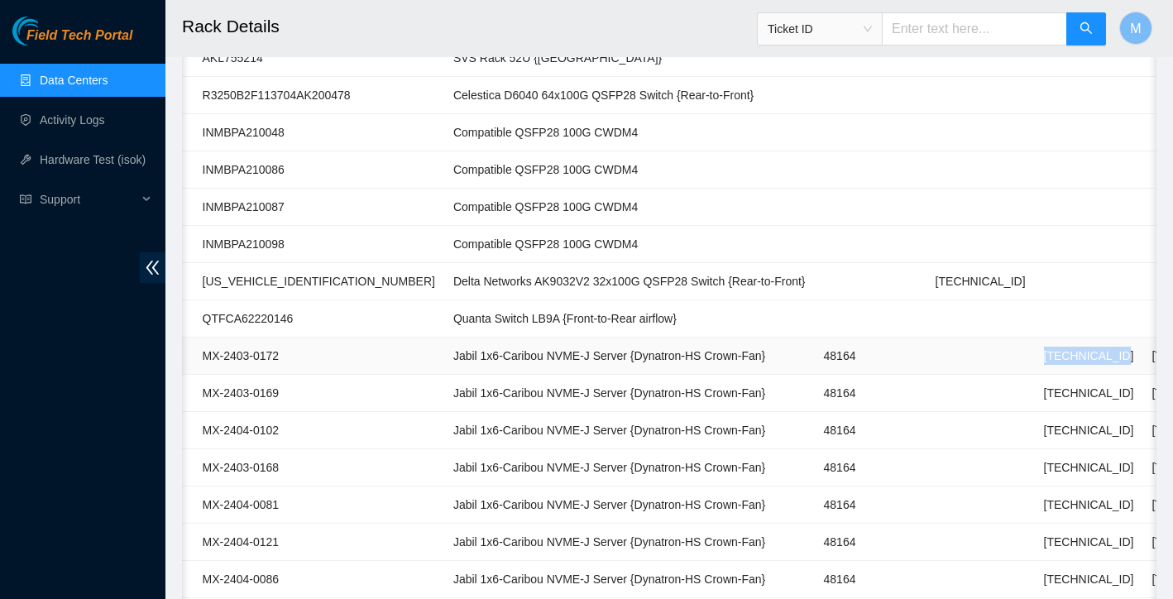
drag, startPoint x: 1002, startPoint y: 358, endPoint x: 1084, endPoint y: 357, distance: 81.9
click at [1084, 357] on td "[TECHNICAL_ID]" at bounding box center [1089, 356] width 108 height 37
copy td "[TECHNICAL_ID]"
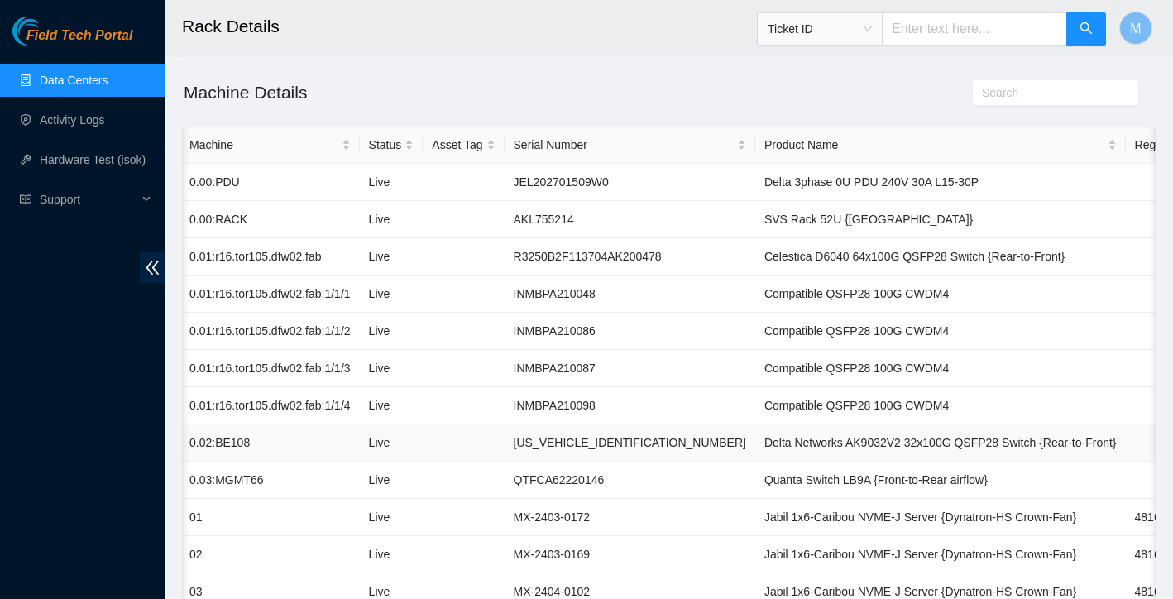
scroll to position [0, 0]
drag, startPoint x: 713, startPoint y: 443, endPoint x: 855, endPoint y: 442, distance: 142.3
click at [855, 442] on td "Delta Networks AK9032V2 32x100G QSFP28 Switch {Rear-to-Front}" at bounding box center [942, 442] width 371 height 37
copy td "Delta Networks AK9032V2"
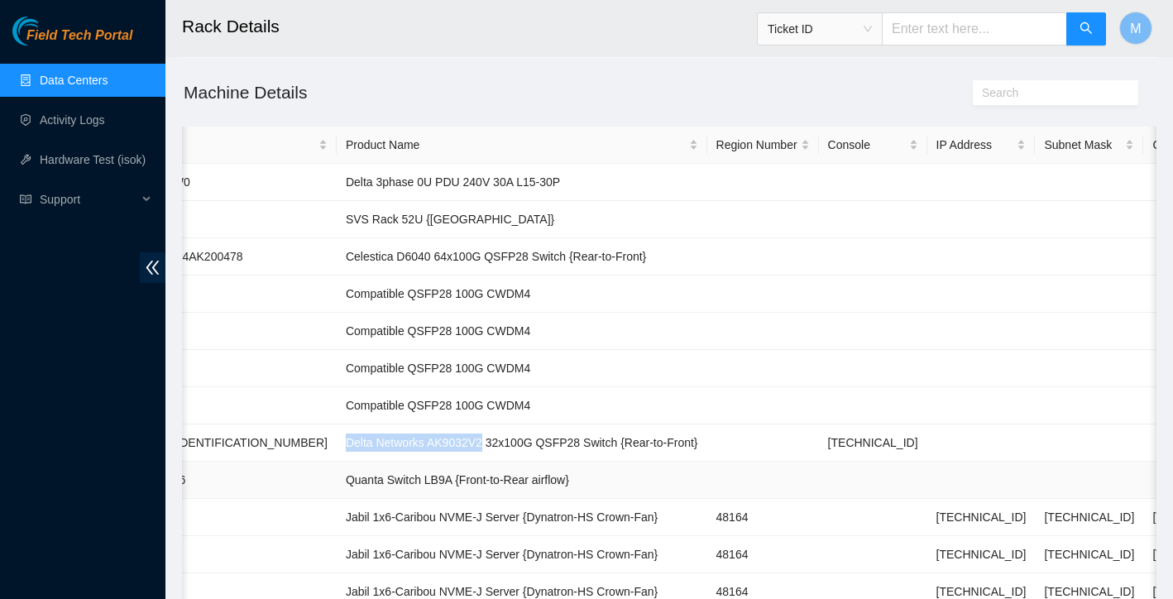
scroll to position [0, 431]
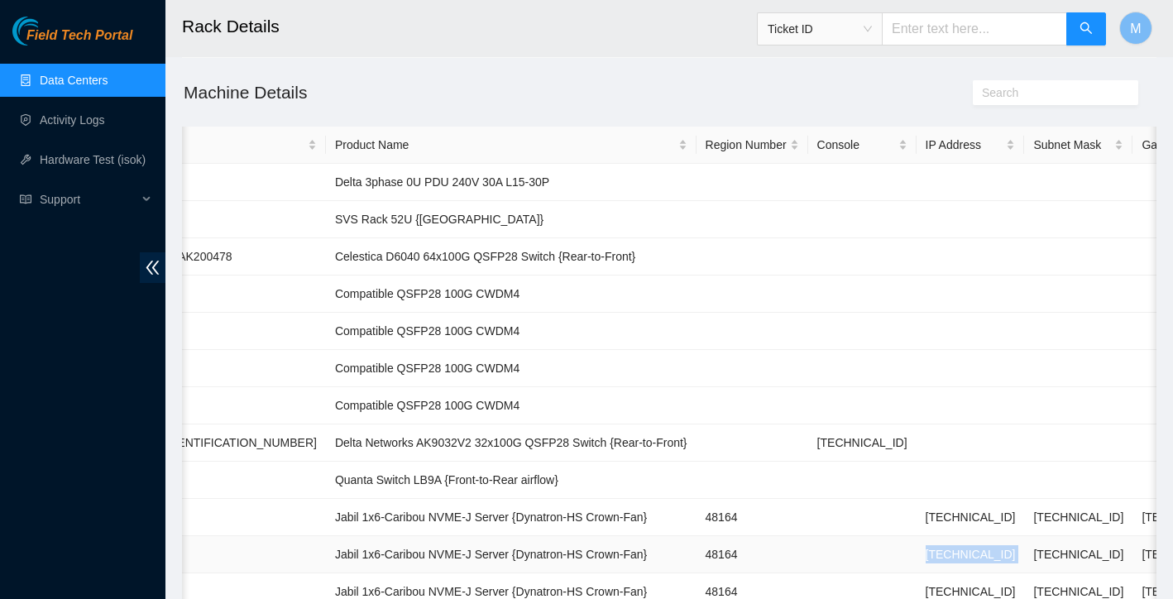
drag, startPoint x: 884, startPoint y: 557, endPoint x: 973, endPoint y: 553, distance: 88.6
click at [973, 553] on tr "02 Live MX-2403-0169 Jabil 1x6-[GEOGRAPHIC_DATA] NVME-J Server {Dynatron-HS Cro…" at bounding box center [496, 554] width 1490 height 37
click at [970, 553] on td "[TECHNICAL_ID]" at bounding box center [971, 554] width 108 height 37
drag, startPoint x: 882, startPoint y: 555, endPoint x: 963, endPoint y: 551, distance: 81.2
click at [963, 551] on td "[TECHNICAL_ID]" at bounding box center [971, 554] width 108 height 37
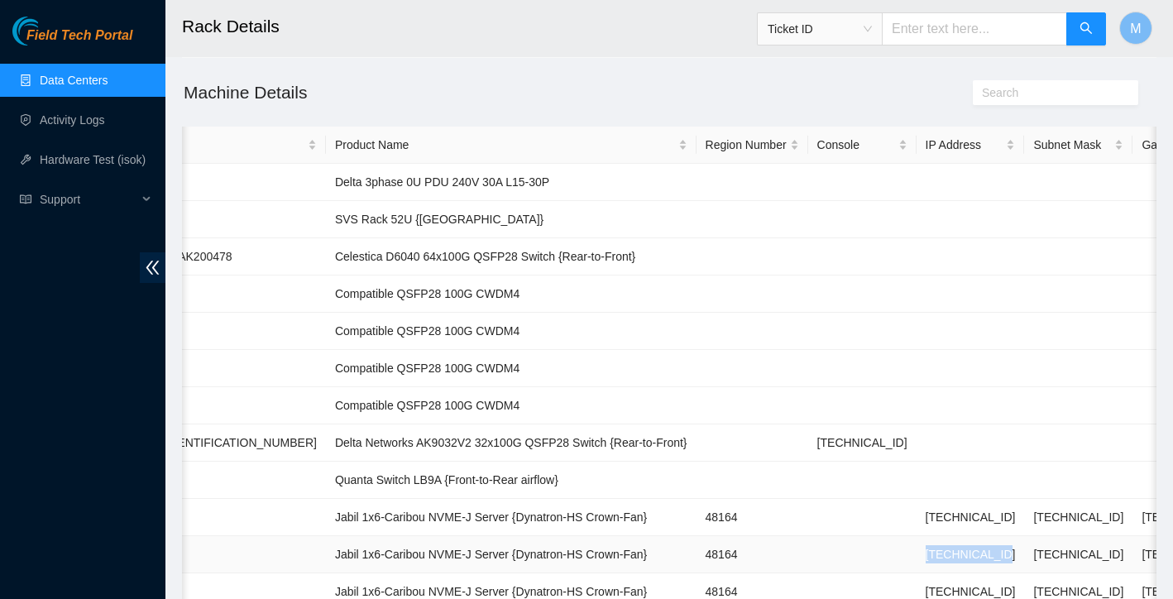
copy td "[TECHNICAL_ID]"
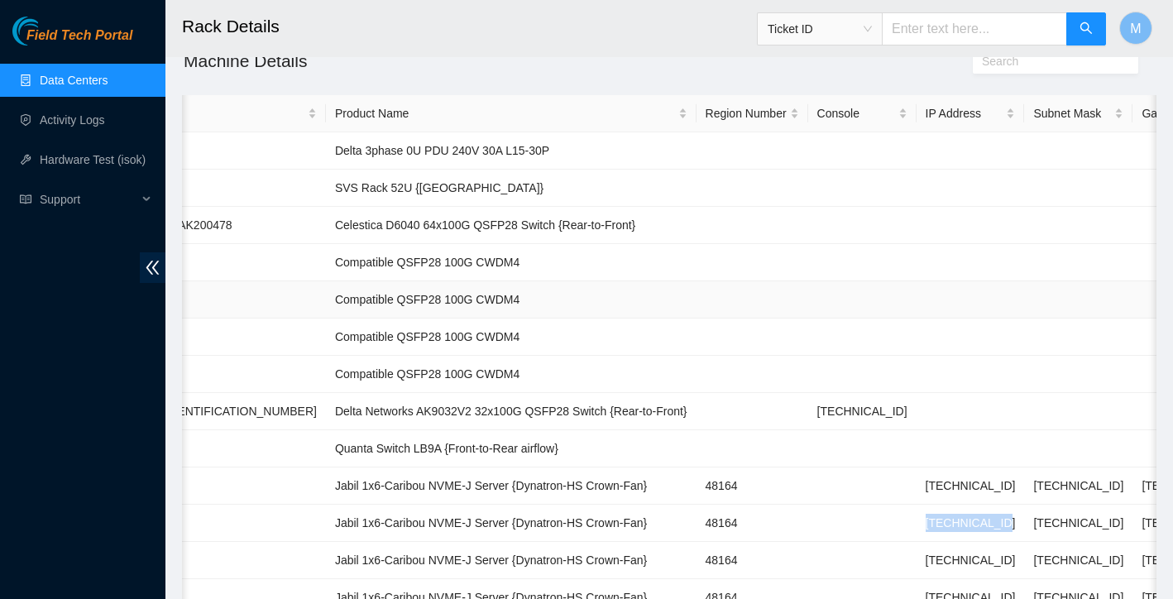
scroll to position [146, 0]
drag, startPoint x: 280, startPoint y: 449, endPoint x: 390, endPoint y: 447, distance: 110.0
click at [390, 447] on td "Quanta Switch LB9A {Front-to-Rear airflow}" at bounding box center [511, 447] width 371 height 37
copy td "Quanta Switch LB9A"
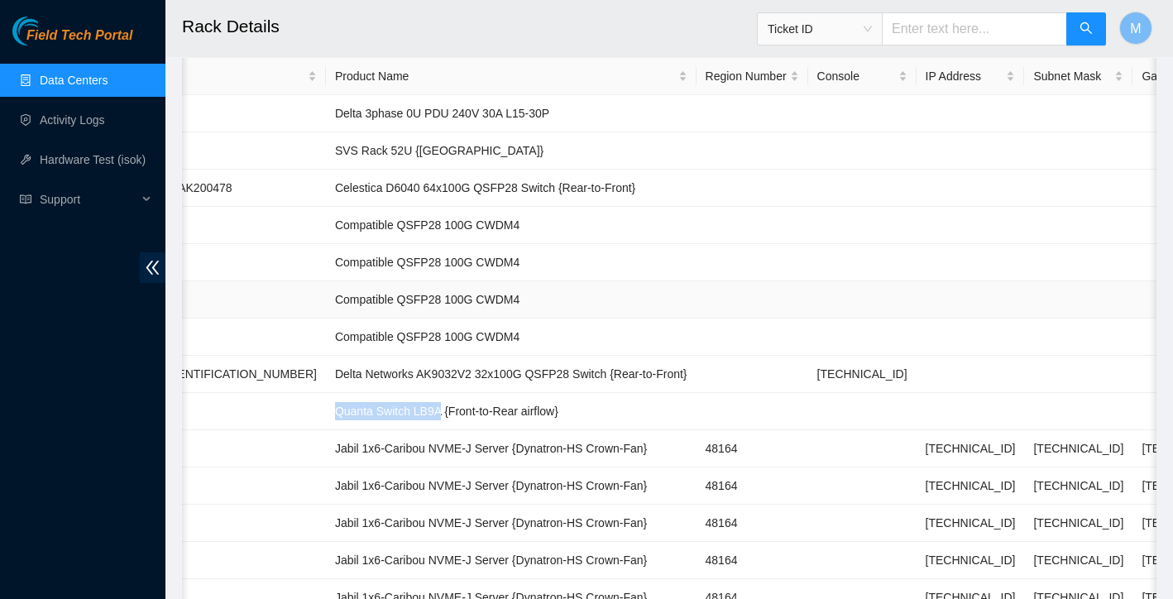
scroll to position [190, 0]
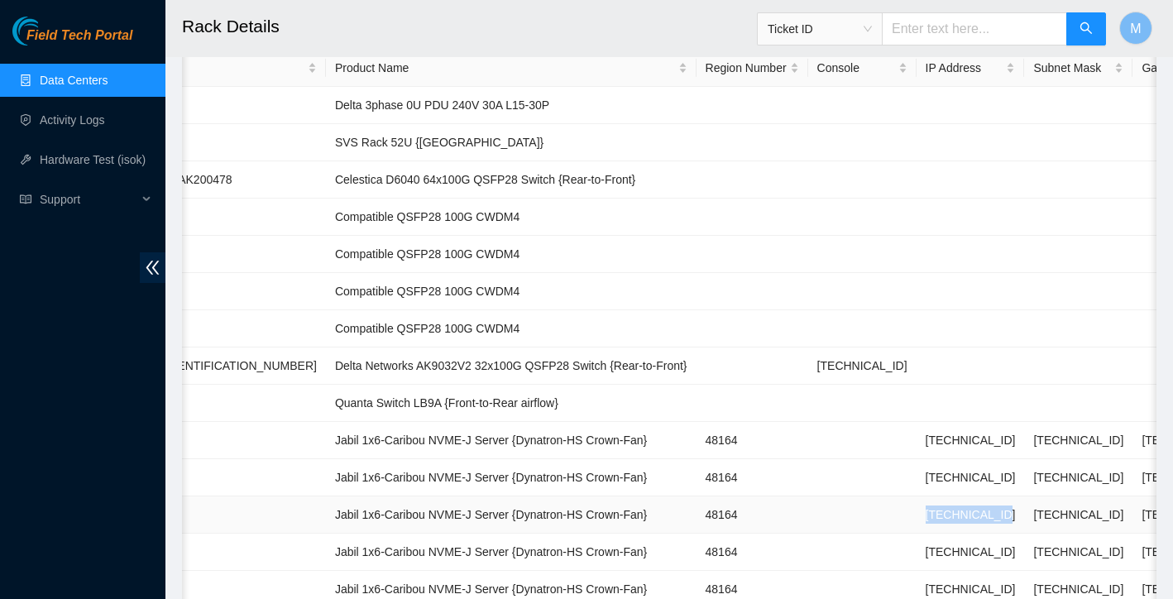
drag, startPoint x: 882, startPoint y: 514, endPoint x: 964, endPoint y: 510, distance: 82.0
click at [964, 510] on td "[TECHNICAL_ID]" at bounding box center [971, 514] width 108 height 37
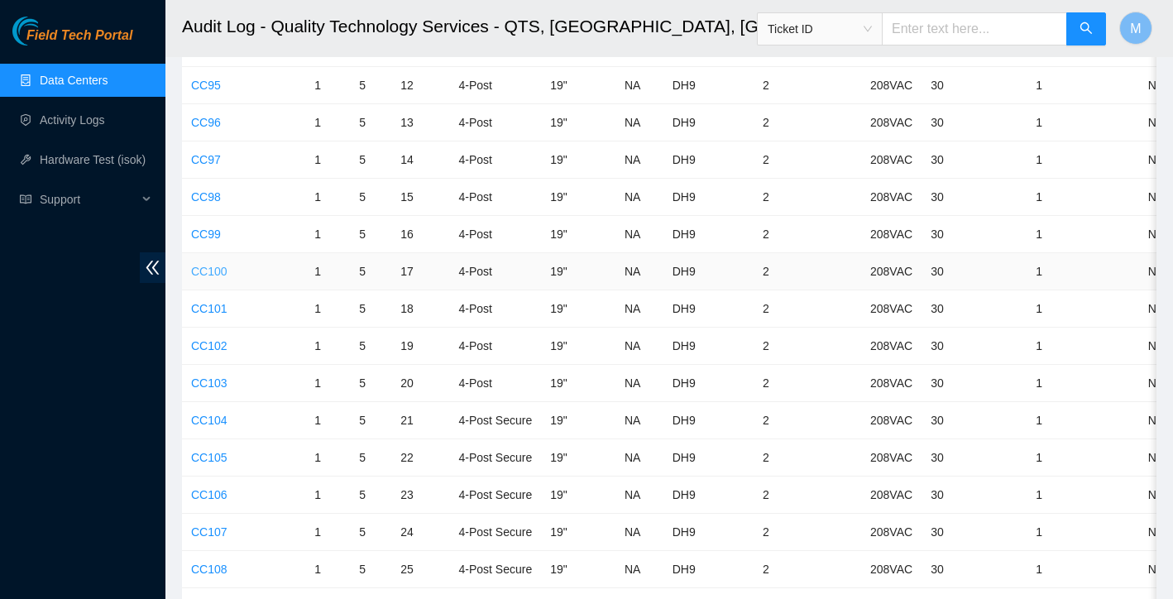
scroll to position [3985, 0]
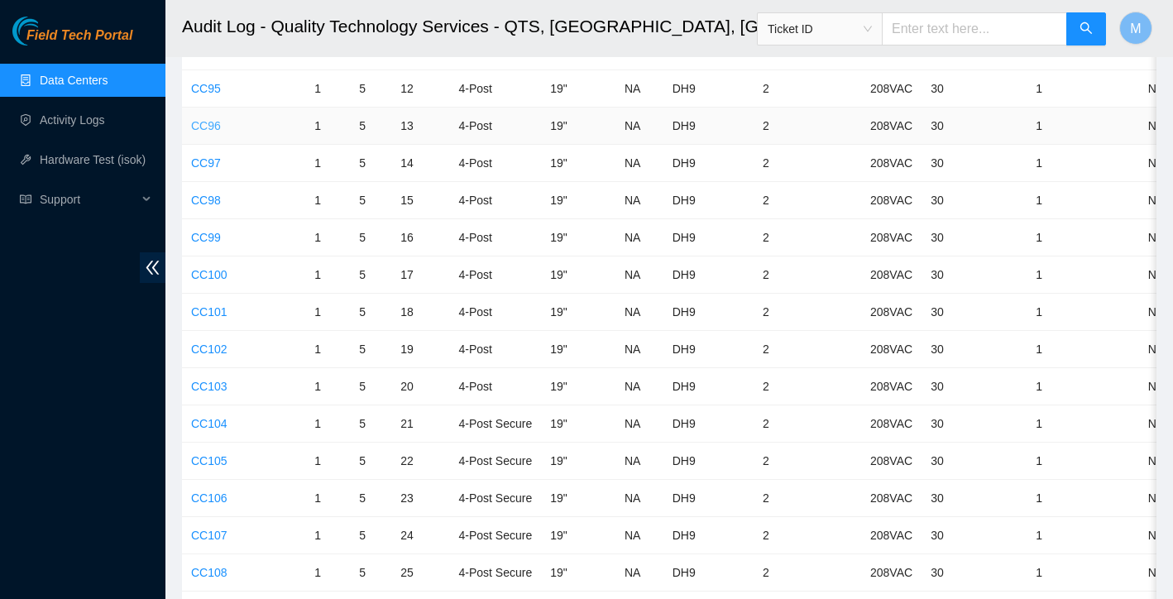
click at [210, 127] on link "CC96" at bounding box center [206, 125] width 30 height 13
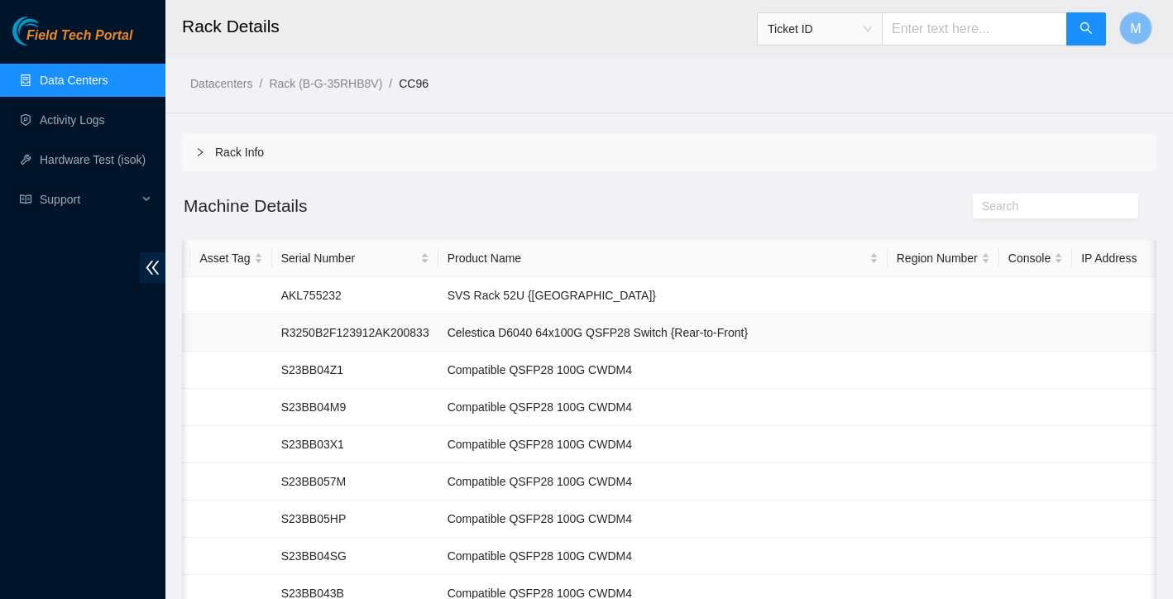
scroll to position [0, 191]
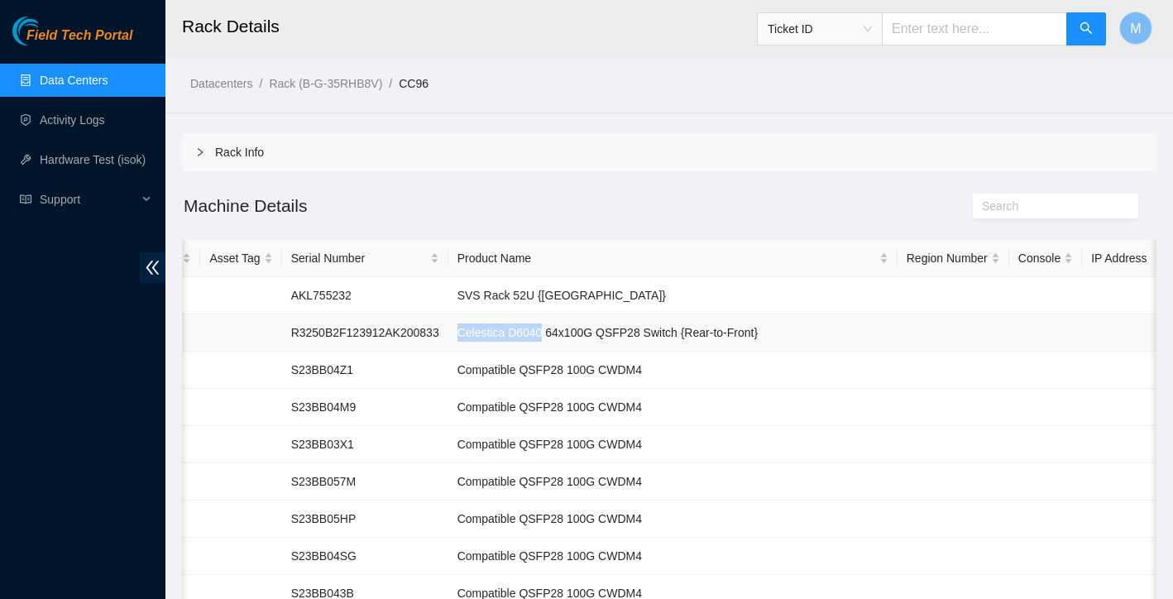
drag, startPoint x: 483, startPoint y: 336, endPoint x: 573, endPoint y: 329, distance: 90.4
click at [573, 329] on td "Celestica D6040 64x100G QSFP28 Switch {Rear-to-Front}" at bounding box center [672, 332] width 449 height 37
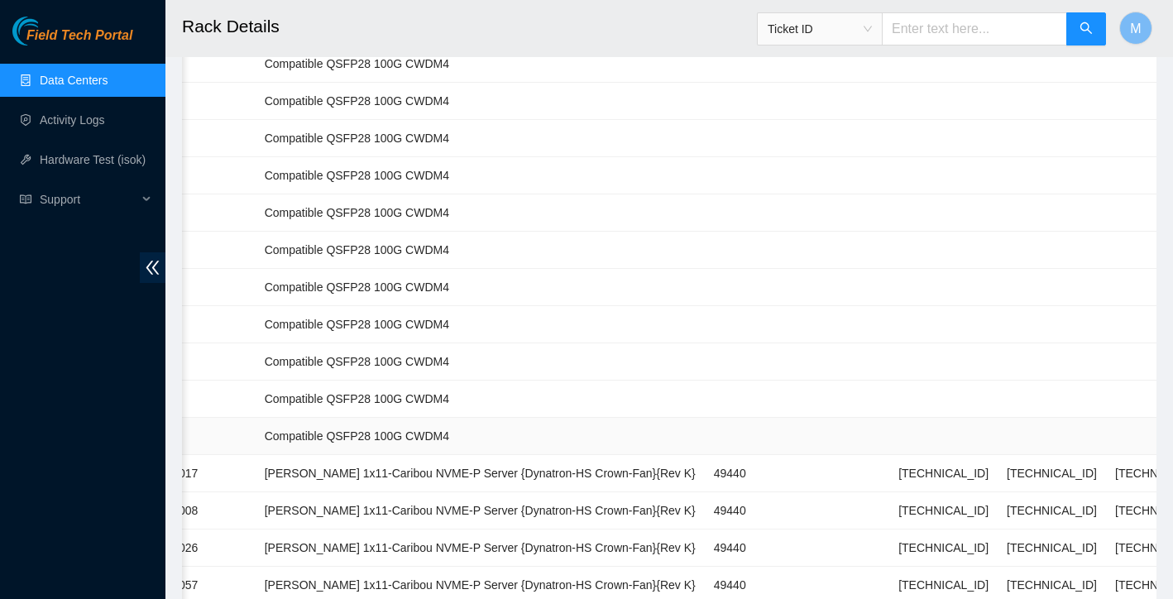
scroll to position [1126, 0]
drag, startPoint x: 873, startPoint y: 473, endPoint x: 946, endPoint y: 471, distance: 72.8
click at [946, 471] on td "[TECHNICAL_ID]" at bounding box center [943, 472] width 108 height 37
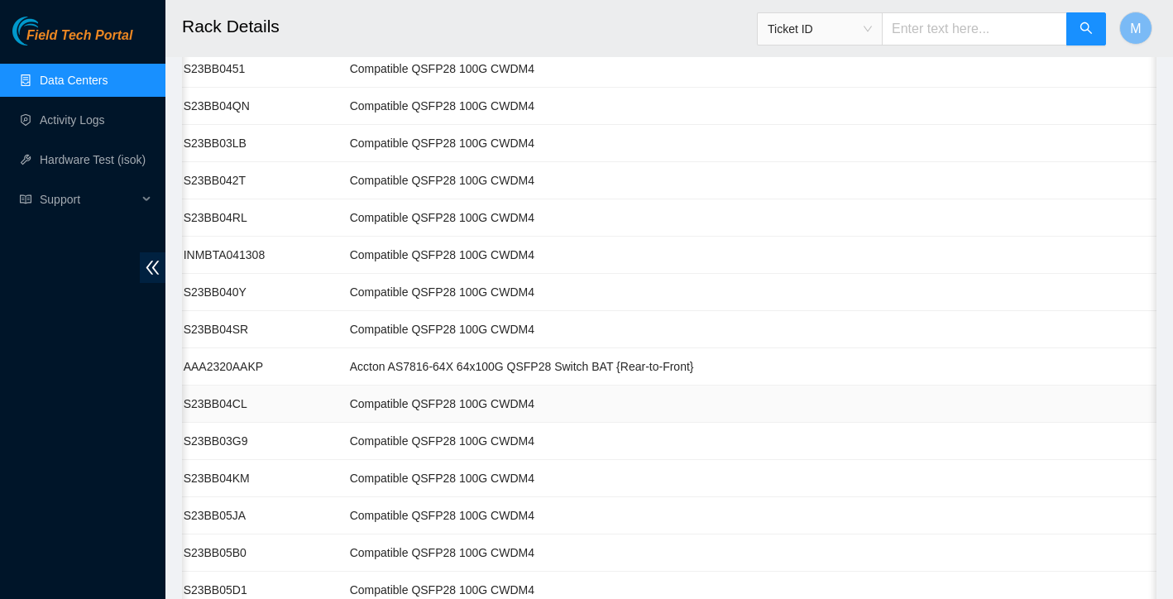
scroll to position [0, 218]
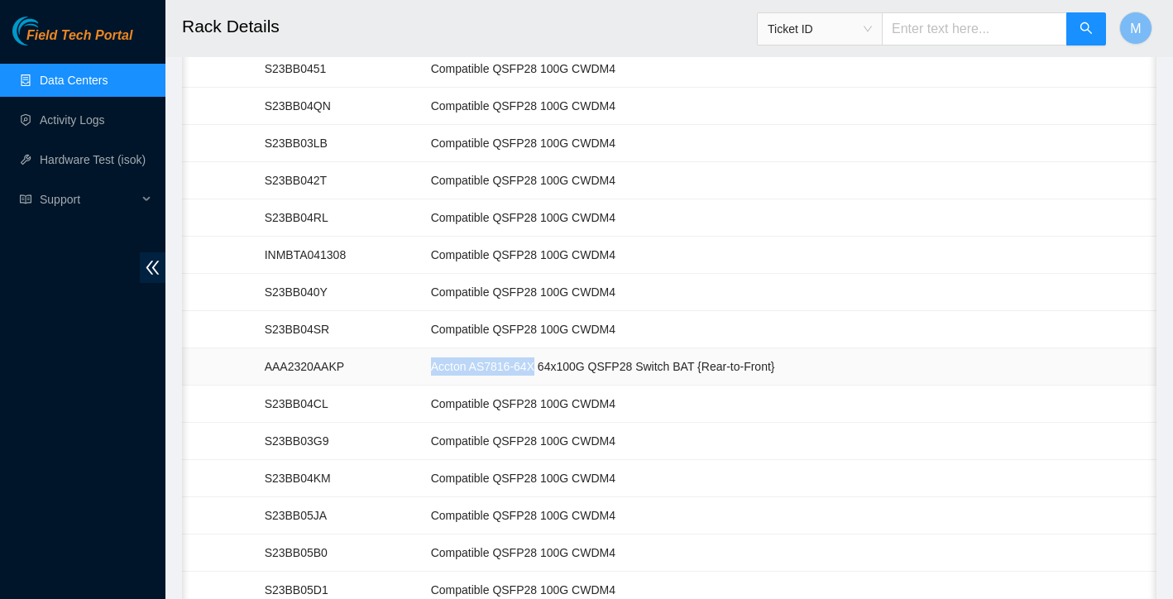
drag, startPoint x: 459, startPoint y: 368, endPoint x: 569, endPoint y: 363, distance: 110.1
click at [569, 363] on td "Accton AS7816-64X 64x100G QSFP28 Switch BAT {Rear-to-Front}" at bounding box center [646, 366] width 449 height 37
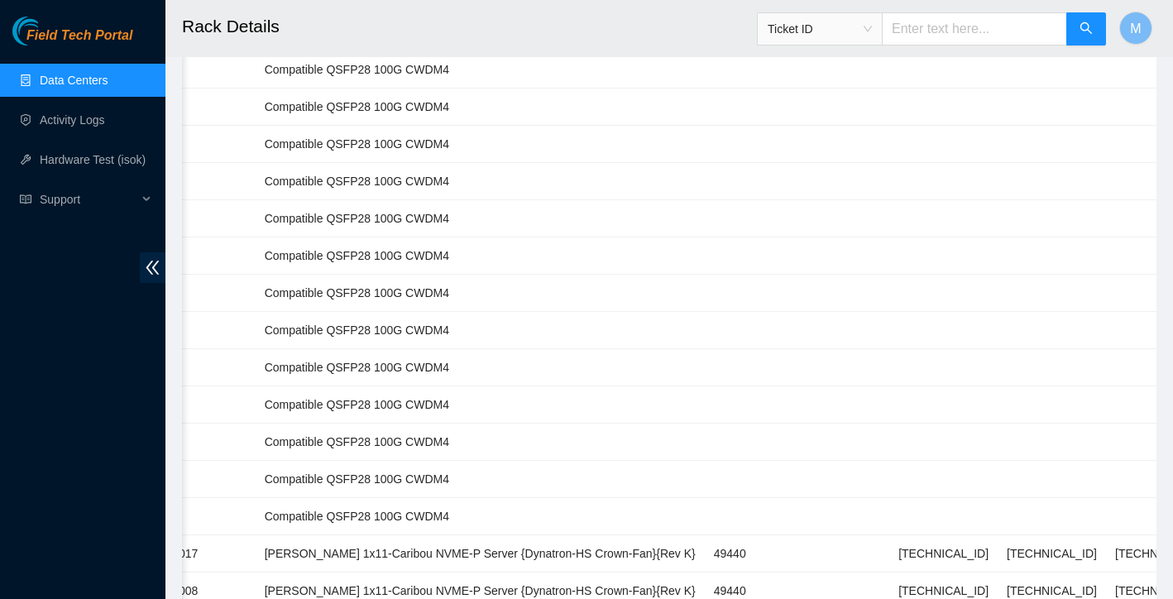
scroll to position [1249, 0]
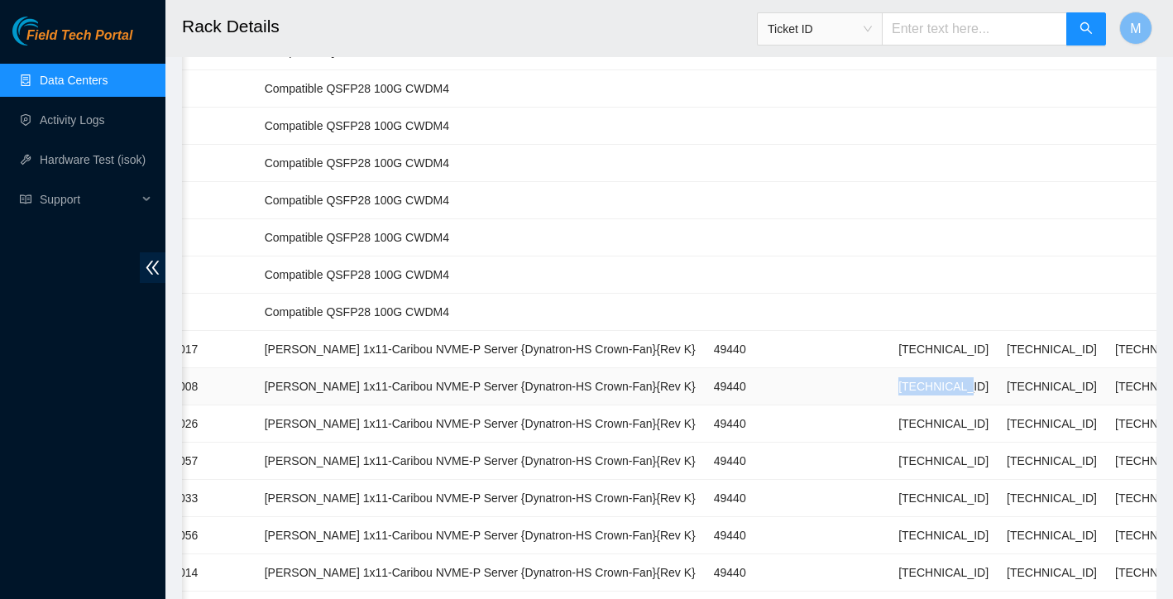
drag, startPoint x: 874, startPoint y: 390, endPoint x: 945, endPoint y: 386, distance: 71.2
click at [945, 386] on td "[TECHNICAL_ID]" at bounding box center [943, 386] width 108 height 37
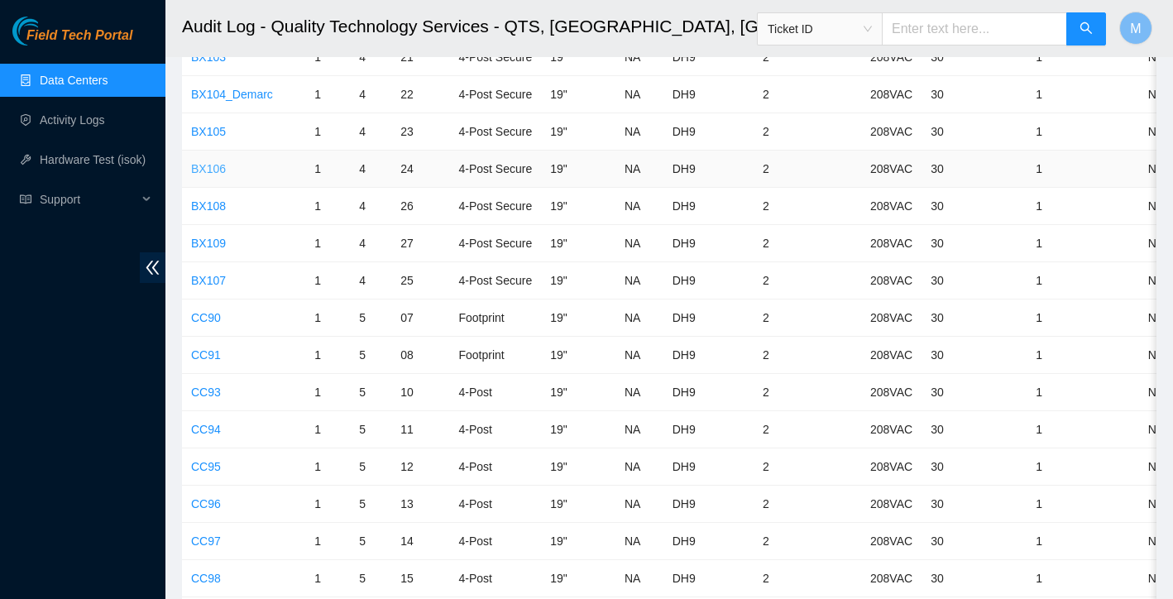
scroll to position [3628, 0]
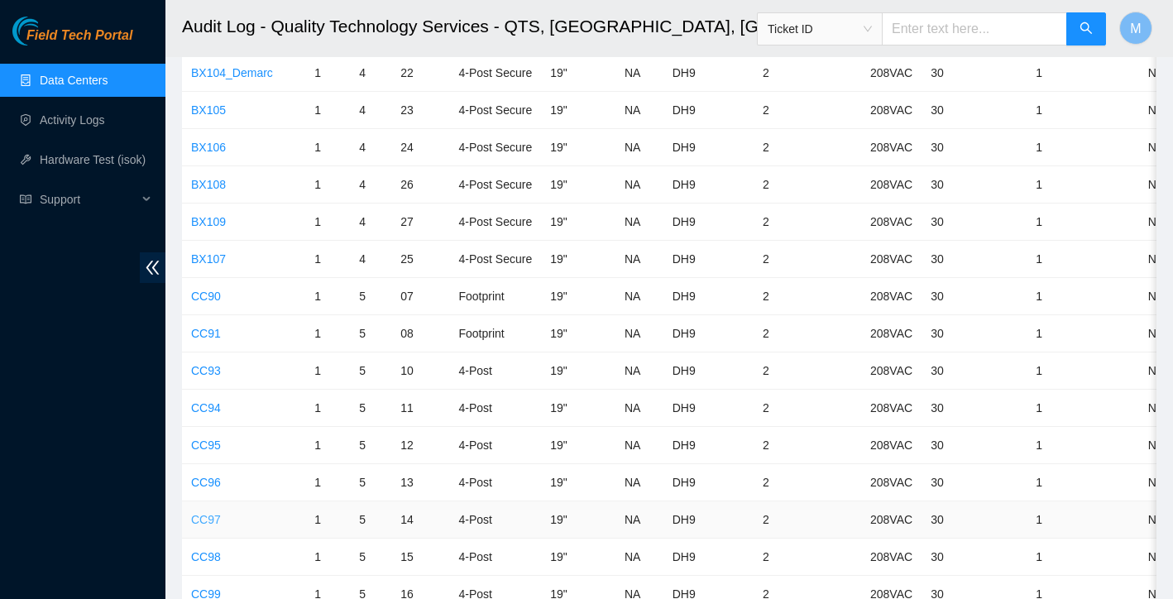
click at [207, 517] on link "CC97" at bounding box center [206, 519] width 30 height 13
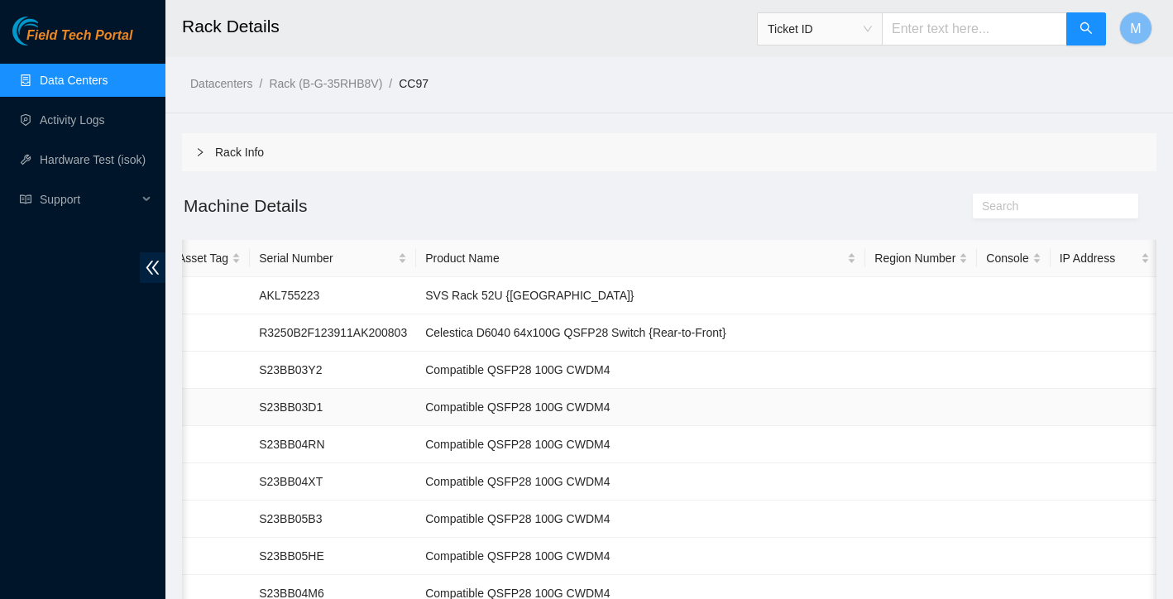
scroll to position [0, 79]
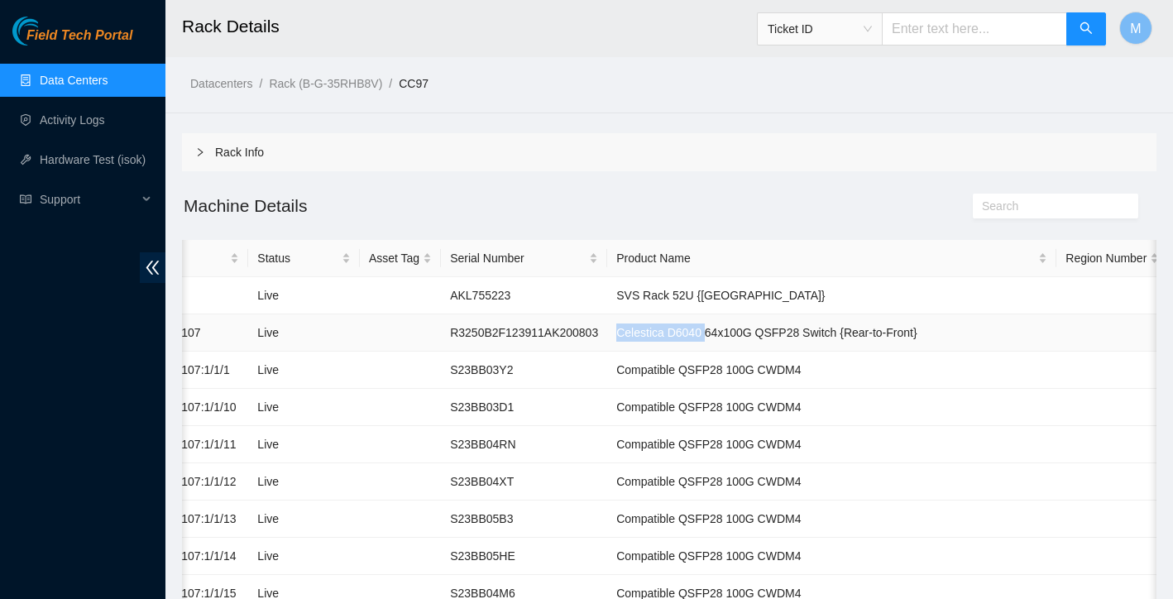
drag, startPoint x: 644, startPoint y: 333, endPoint x: 738, endPoint y: 334, distance: 94.3
click at [738, 334] on td "Celestica D6040 64x100G QSFP28 Switch {Rear-to-Front}" at bounding box center [831, 332] width 449 height 37
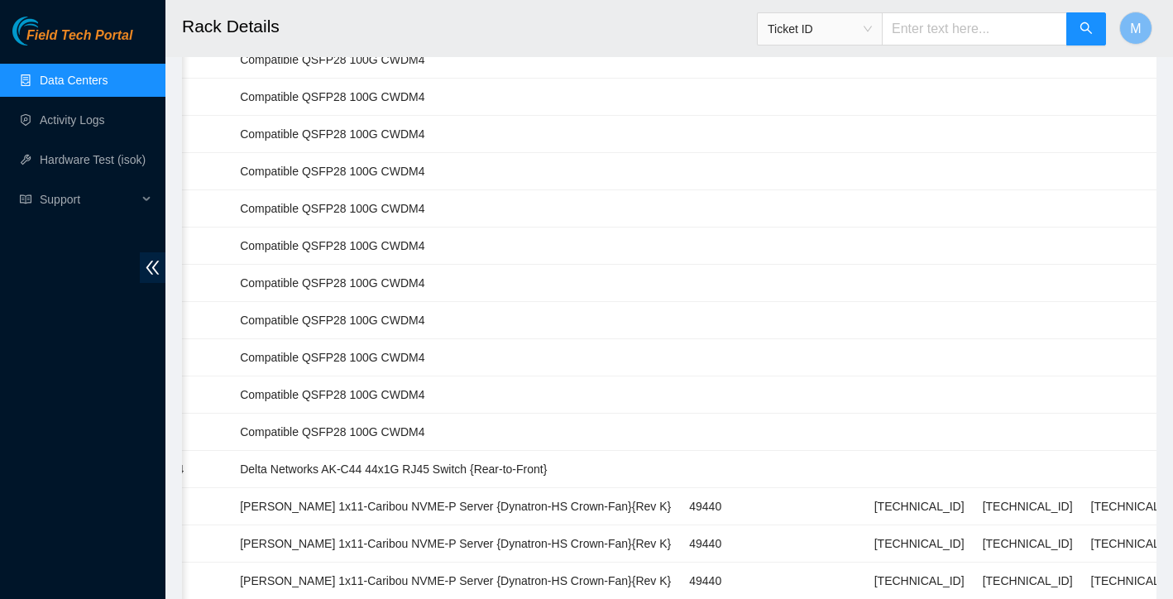
scroll to position [1281, 0]
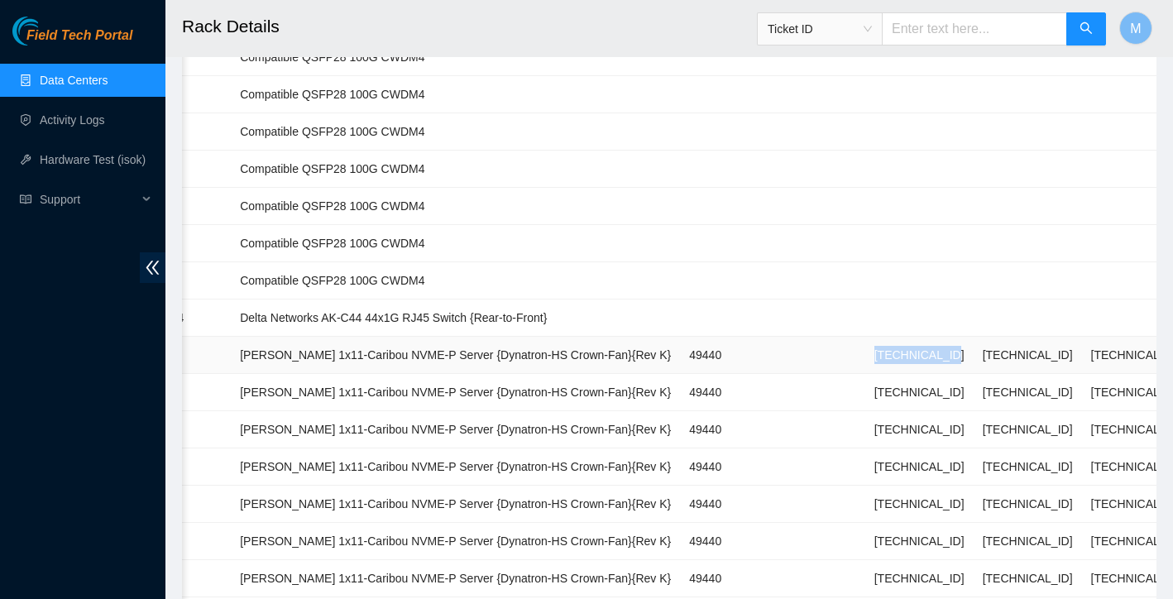
drag, startPoint x: 854, startPoint y: 356, endPoint x: 934, endPoint y: 347, distance: 80.8
click at [934, 347] on td "[TECHNICAL_ID]" at bounding box center [919, 355] width 108 height 37
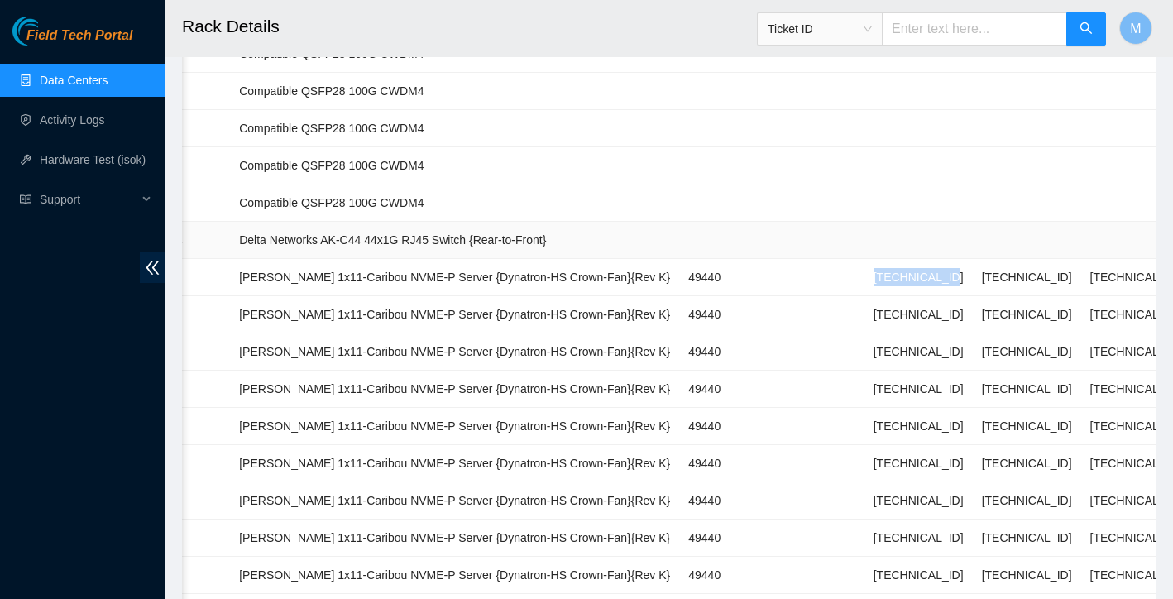
scroll to position [0, 455]
drag, startPoint x: 267, startPoint y: 242, endPoint x: 393, endPoint y: 239, distance: 125.8
click at [393, 239] on td "Delta Networks AK-C44 44x1G RJ45 Switch {Rear-to-Front}" at bounding box center [455, 240] width 449 height 37
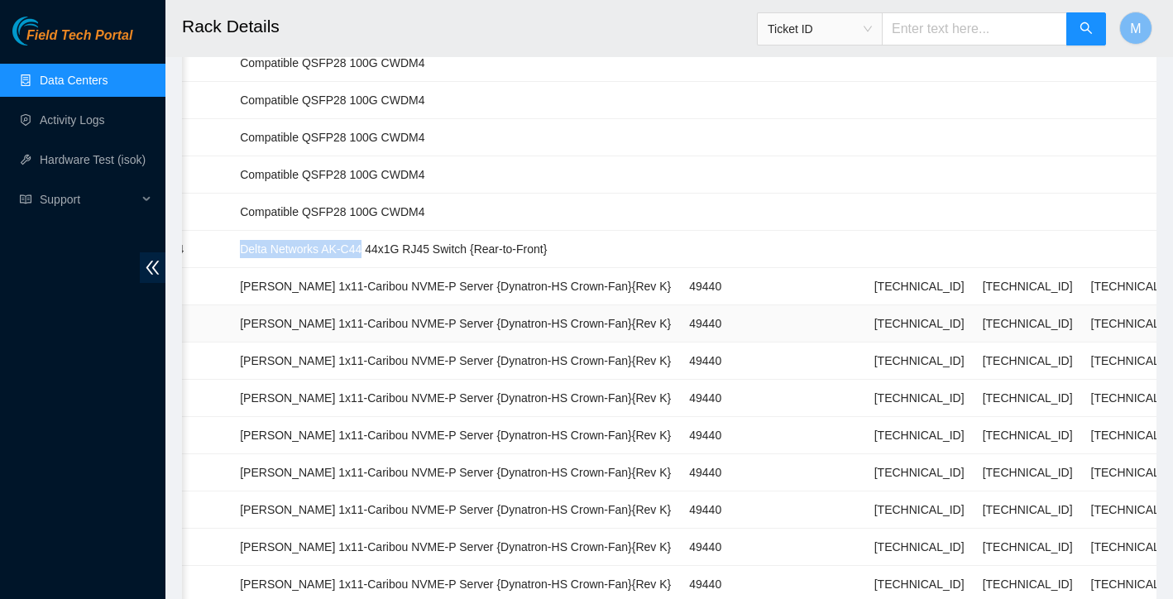
scroll to position [1343, 0]
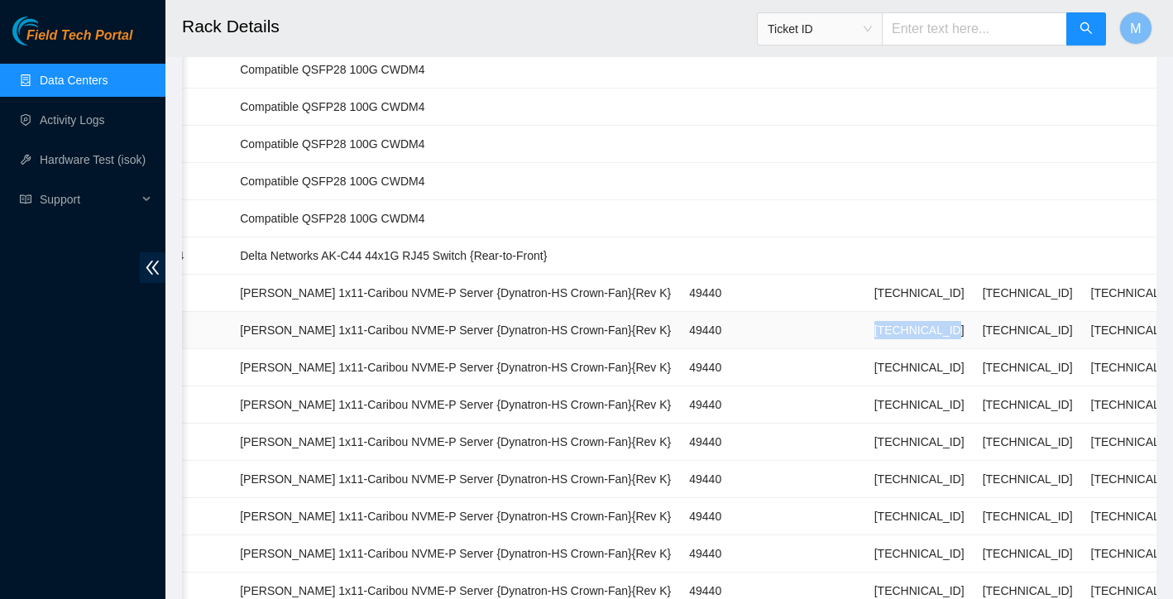
drag, startPoint x: 852, startPoint y: 332, endPoint x: 941, endPoint y: 328, distance: 89.4
click at [941, 328] on td "[TECHNICAL_ID]" at bounding box center [919, 330] width 108 height 37
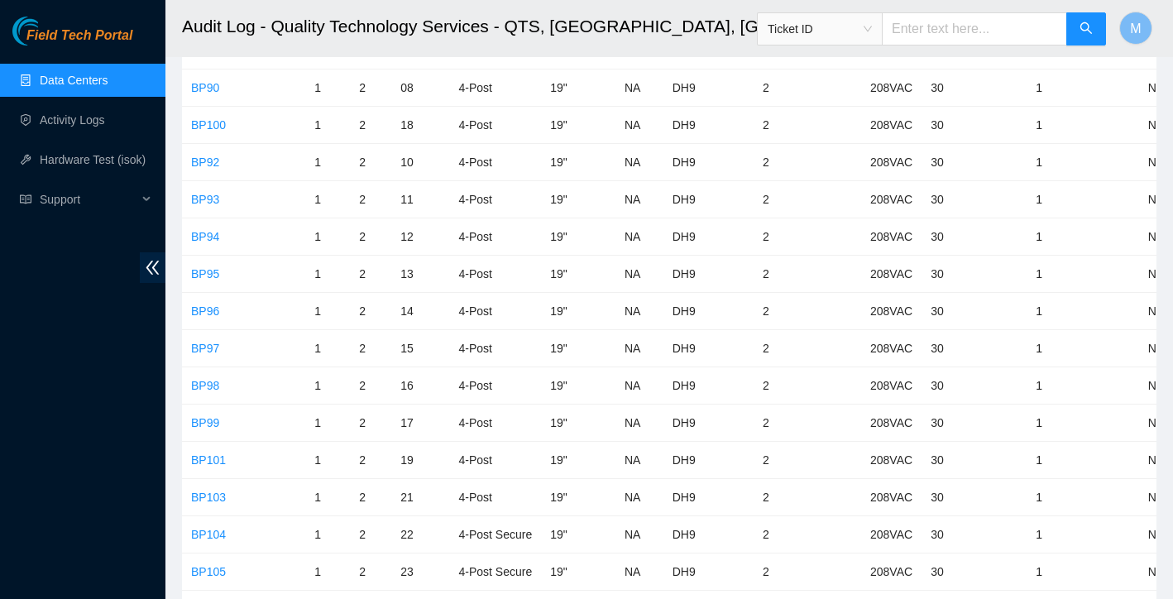
scroll to position [3628, 0]
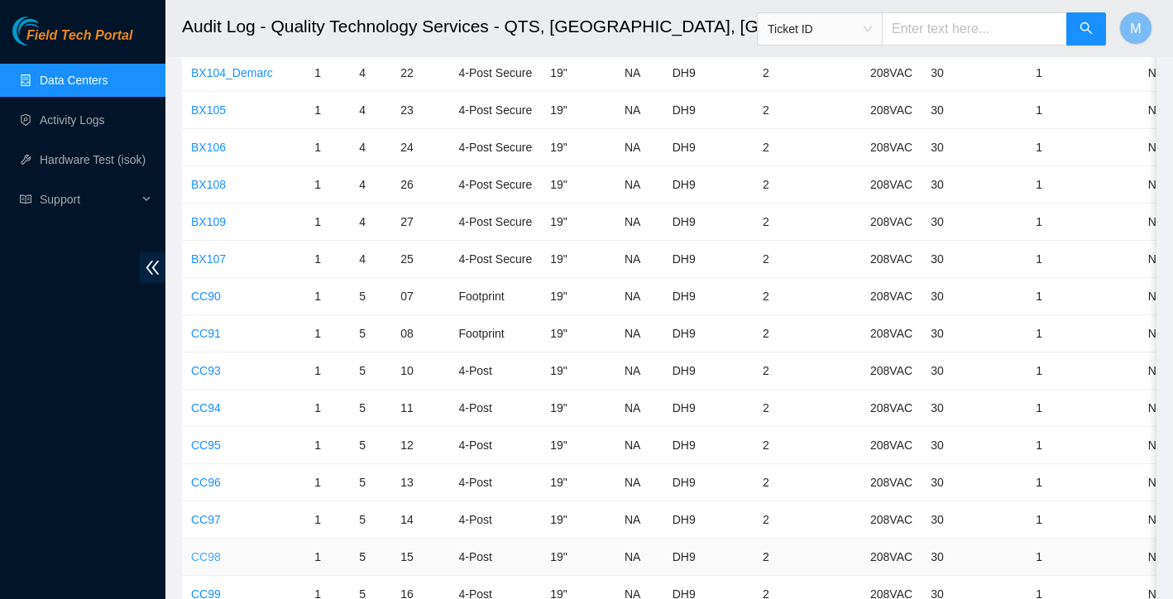
click at [208, 558] on link "CC98" at bounding box center [206, 556] width 30 height 13
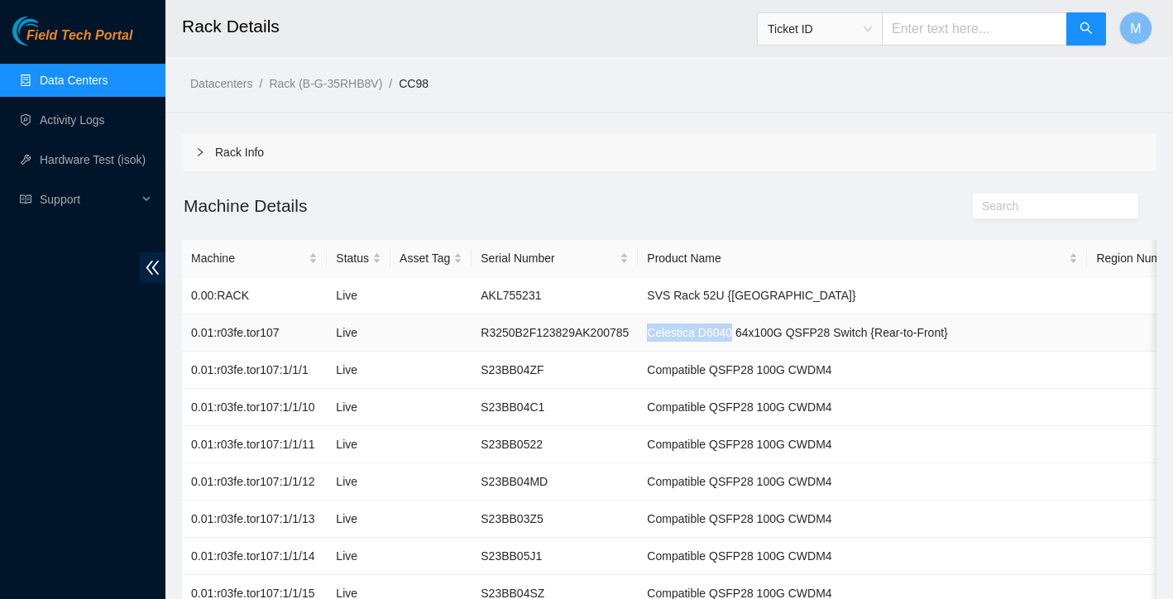
drag, startPoint x: 676, startPoint y: 334, endPoint x: 762, endPoint y: 330, distance: 86.1
click at [762, 330] on td "Celestica D6040 64x100G QSFP28 Switch {Rear-to-Front}" at bounding box center [862, 332] width 449 height 37
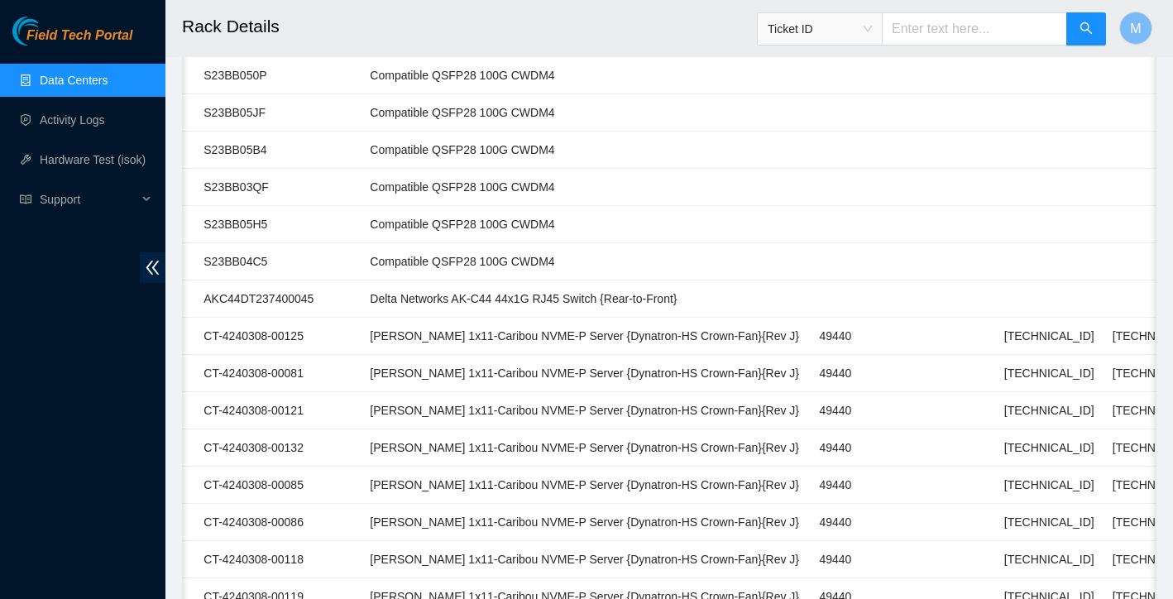
scroll to position [1471, 0]
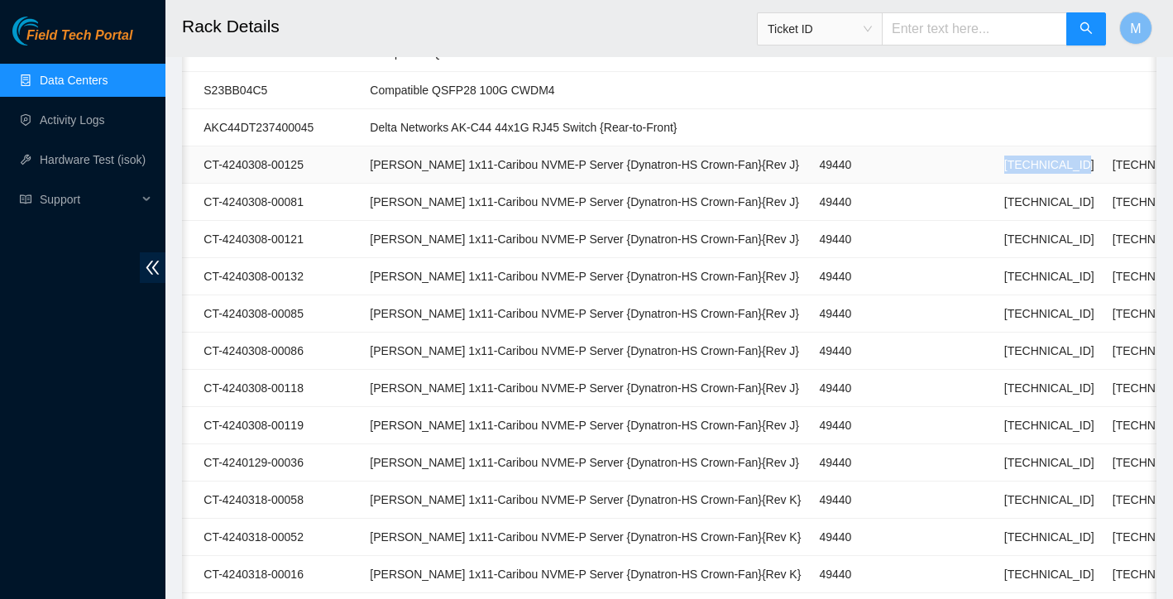
drag, startPoint x: 981, startPoint y: 167, endPoint x: 1061, endPoint y: 165, distance: 80.3
click at [1061, 165] on td "[TECHNICAL_ID]" at bounding box center [1049, 164] width 108 height 37
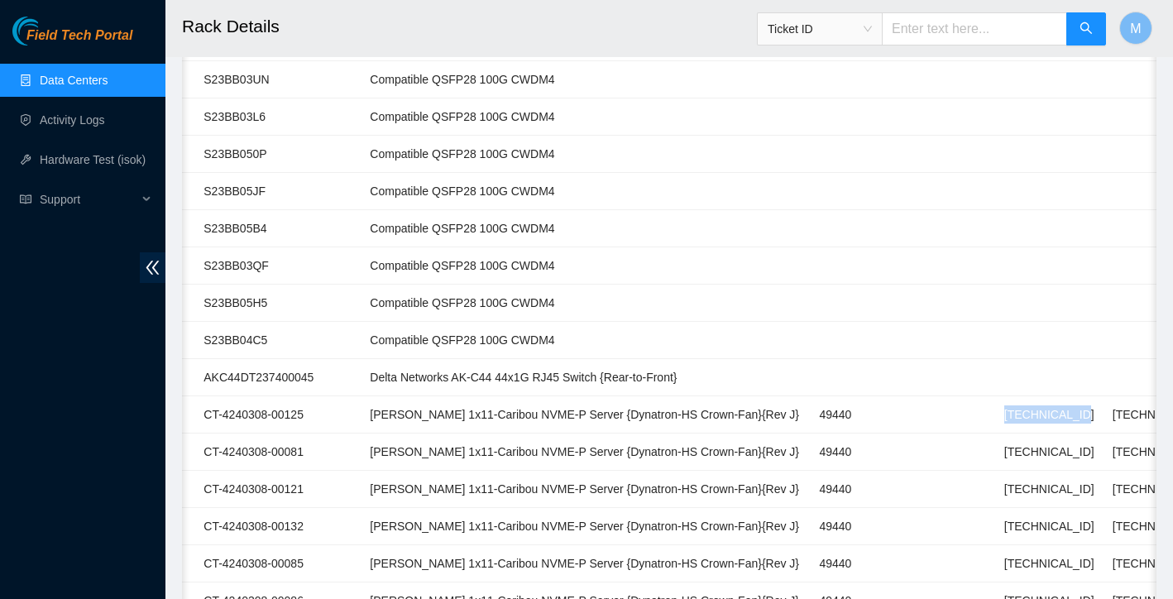
scroll to position [1396, 0]
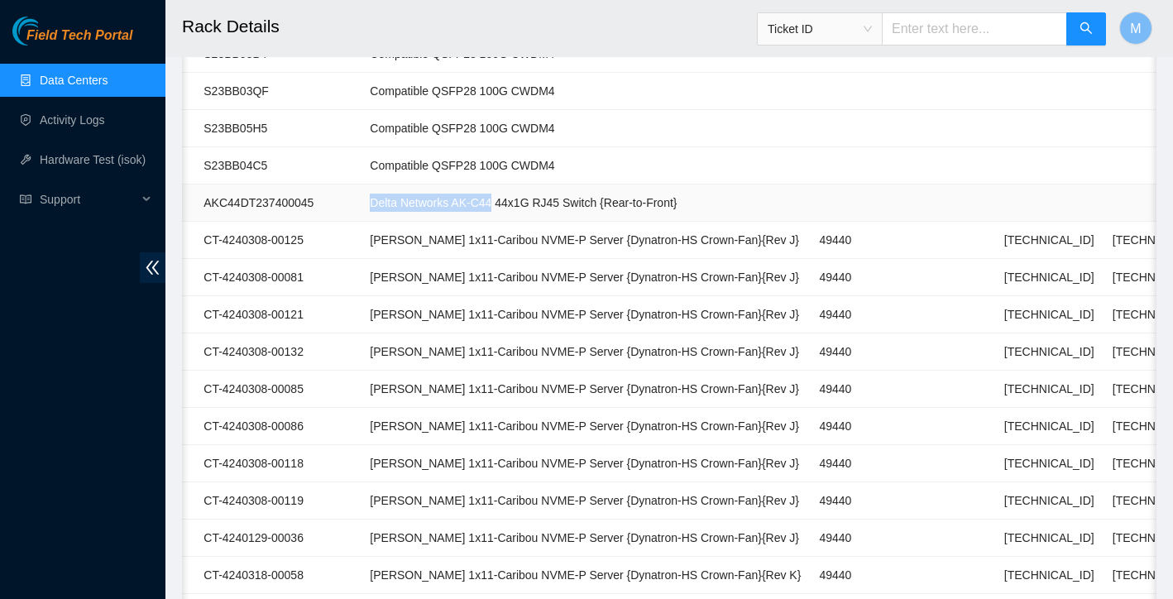
drag, startPoint x: 399, startPoint y: 204, endPoint x: 523, endPoint y: 205, distance: 124.1
click at [523, 205] on td "Delta Networks AK-C44 44x1G RJ45 Switch {Rear-to-Front}" at bounding box center [585, 202] width 449 height 37
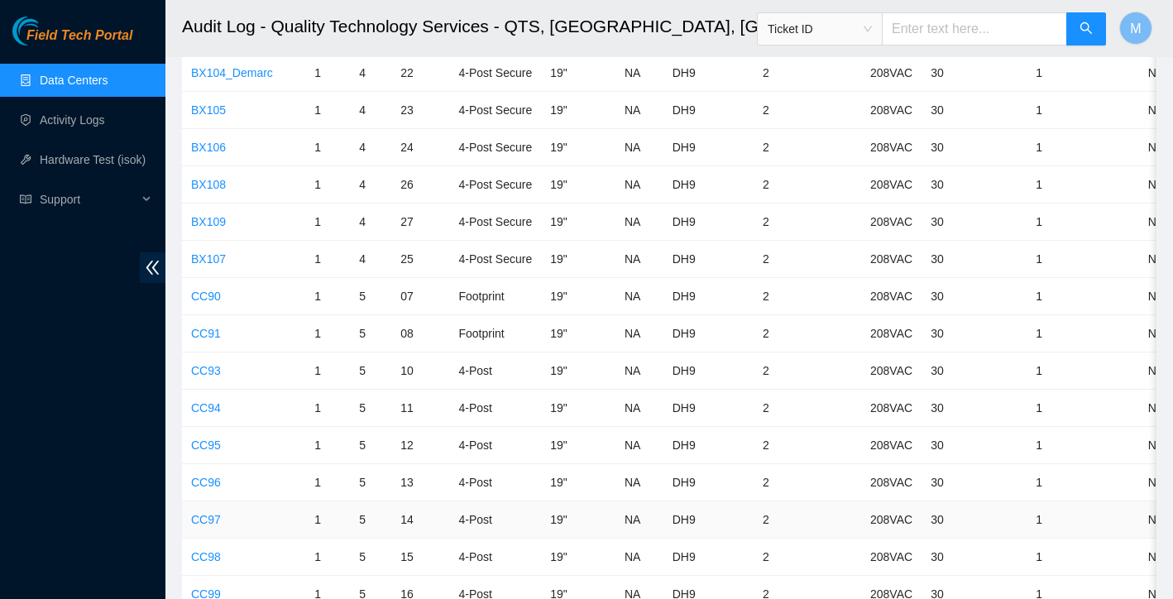
scroll to position [3664, 0]
click at [211, 558] on link "CC99" at bounding box center [206, 558] width 30 height 13
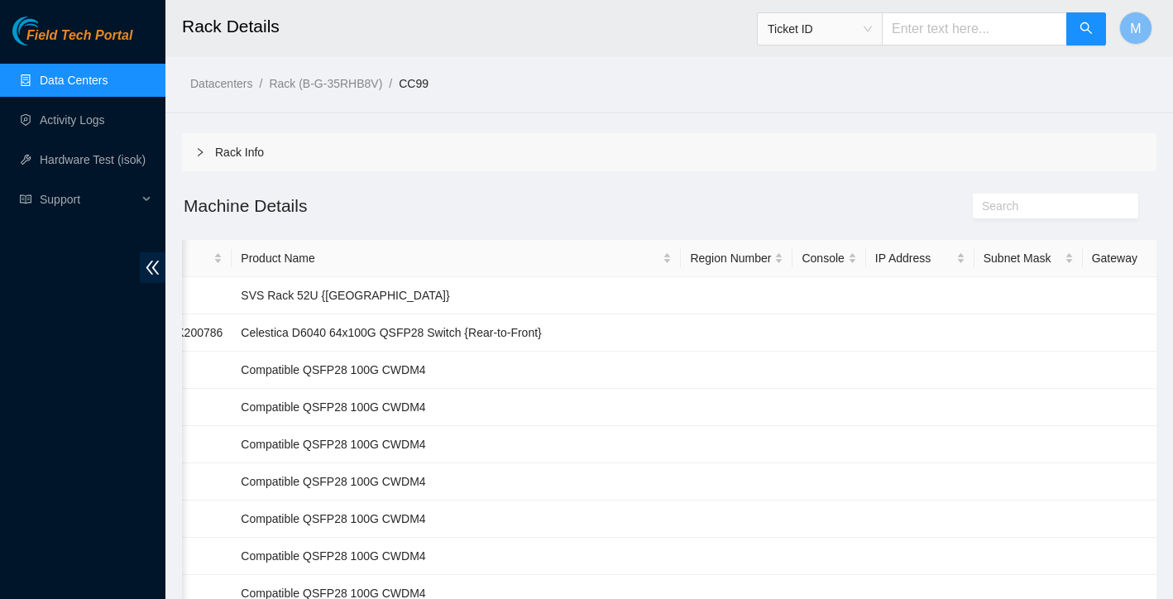
scroll to position [0, 405]
drag, startPoint x: 270, startPoint y: 337, endPoint x: 360, endPoint y: 327, distance: 90.7
click at [360, 327] on td "Celestica D6040 64x100G QSFP28 Switch {Rear-to-Front}" at bounding box center [456, 332] width 449 height 37
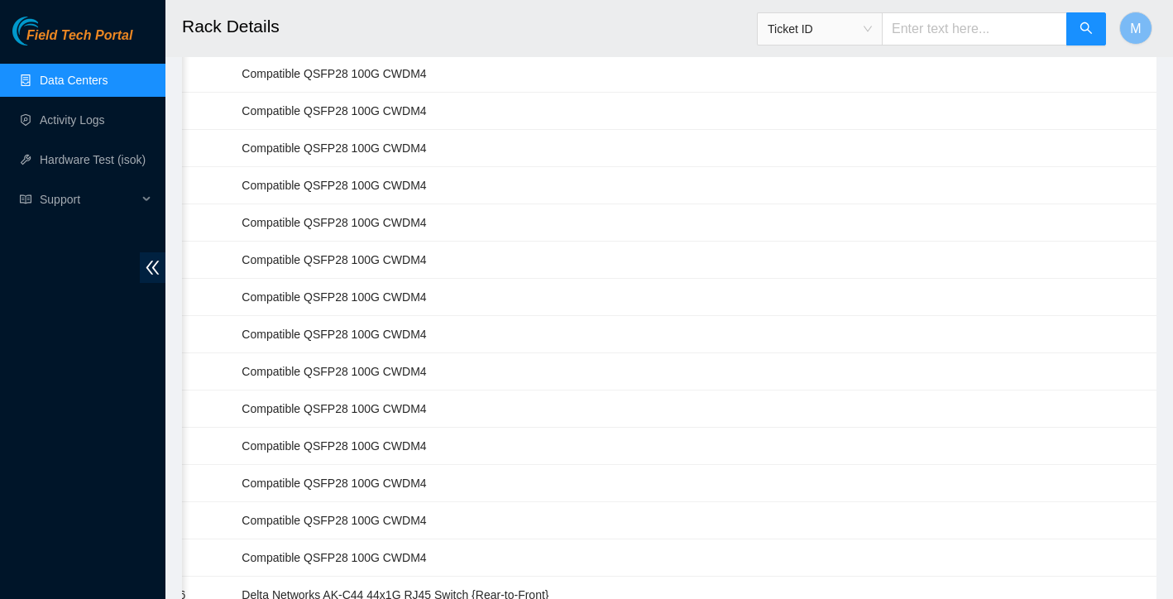
scroll to position [1316, 0]
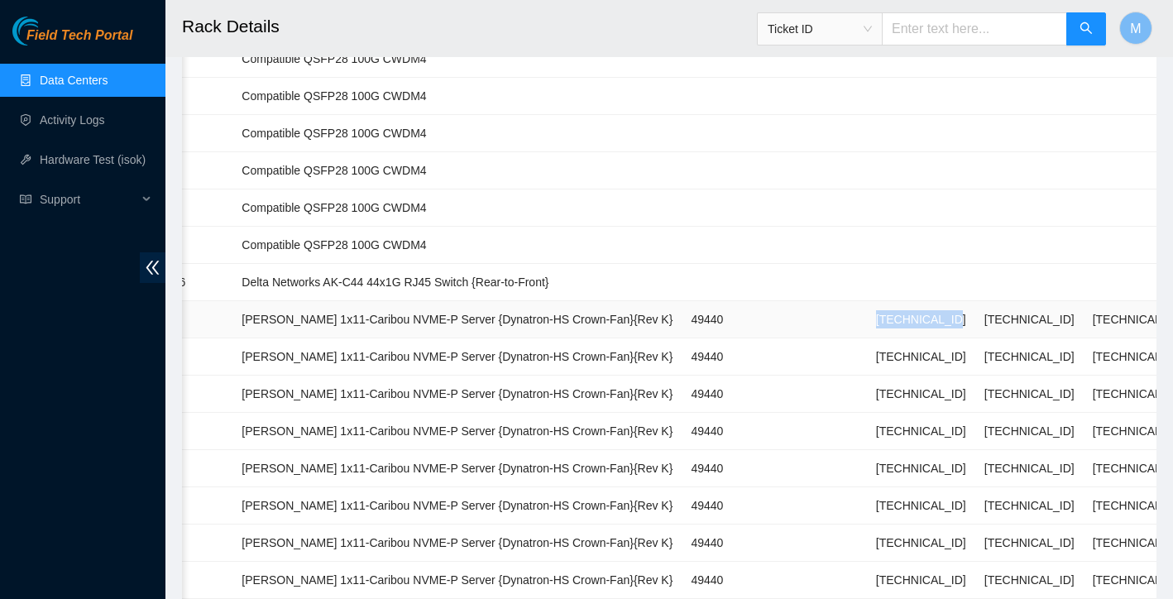
drag, startPoint x: 853, startPoint y: 323, endPoint x: 933, endPoint y: 319, distance: 80.3
click at [933, 319] on td "[TECHNICAL_ID]" at bounding box center [921, 319] width 108 height 37
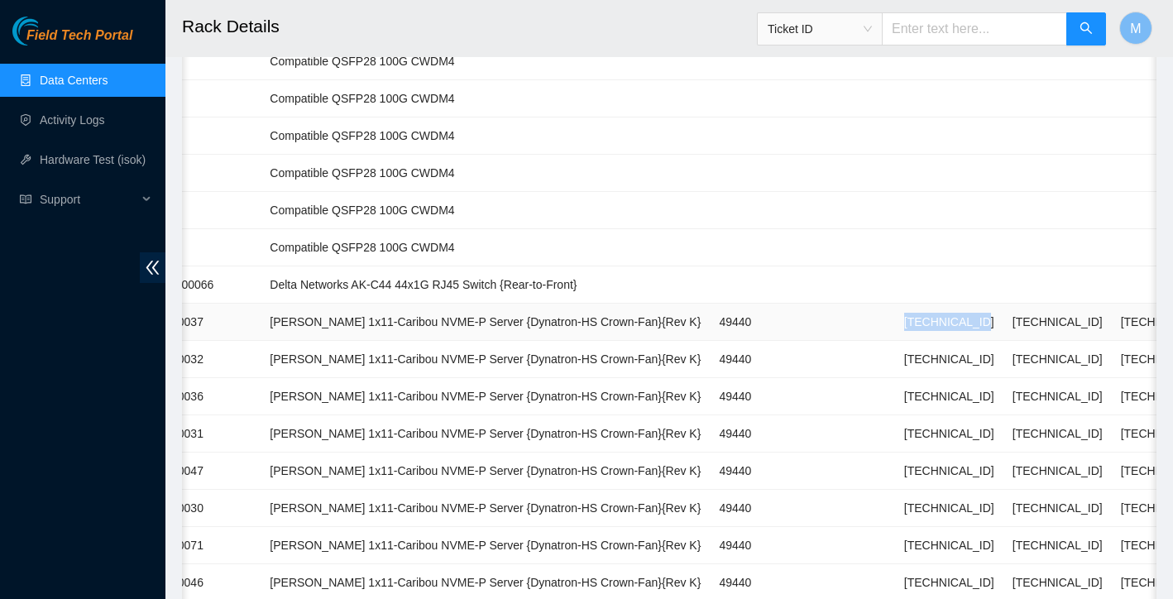
scroll to position [1345, 0]
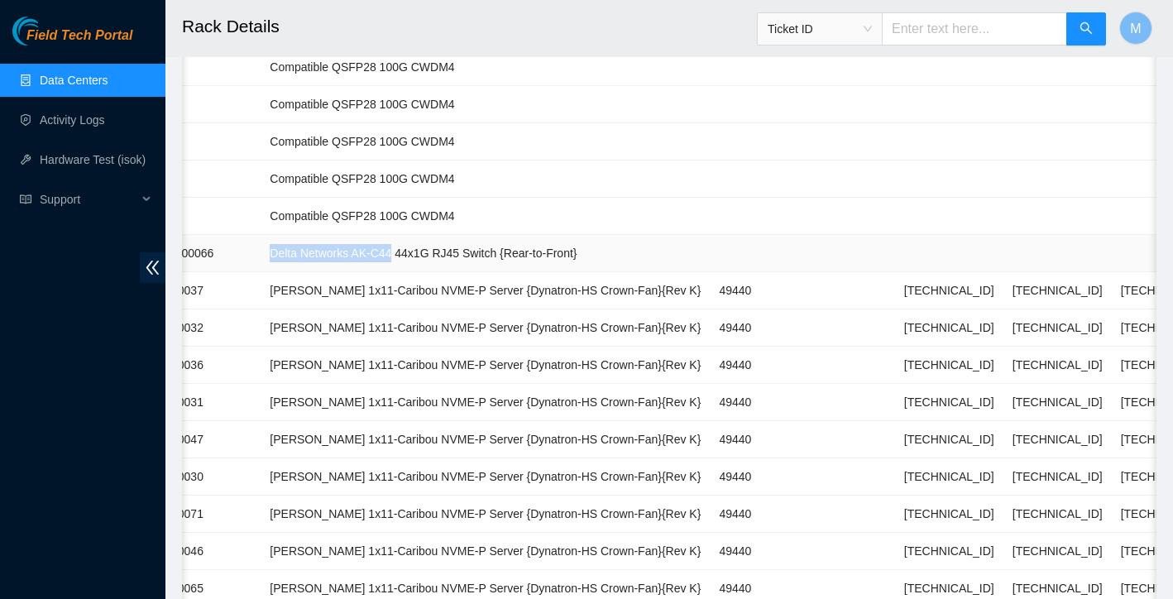
drag, startPoint x: 299, startPoint y: 255, endPoint x: 422, endPoint y: 250, distance: 123.4
click at [422, 250] on td "Delta Networks AK-C44 44x1G RJ45 Switch {Rear-to-Front}" at bounding box center [485, 253] width 449 height 37
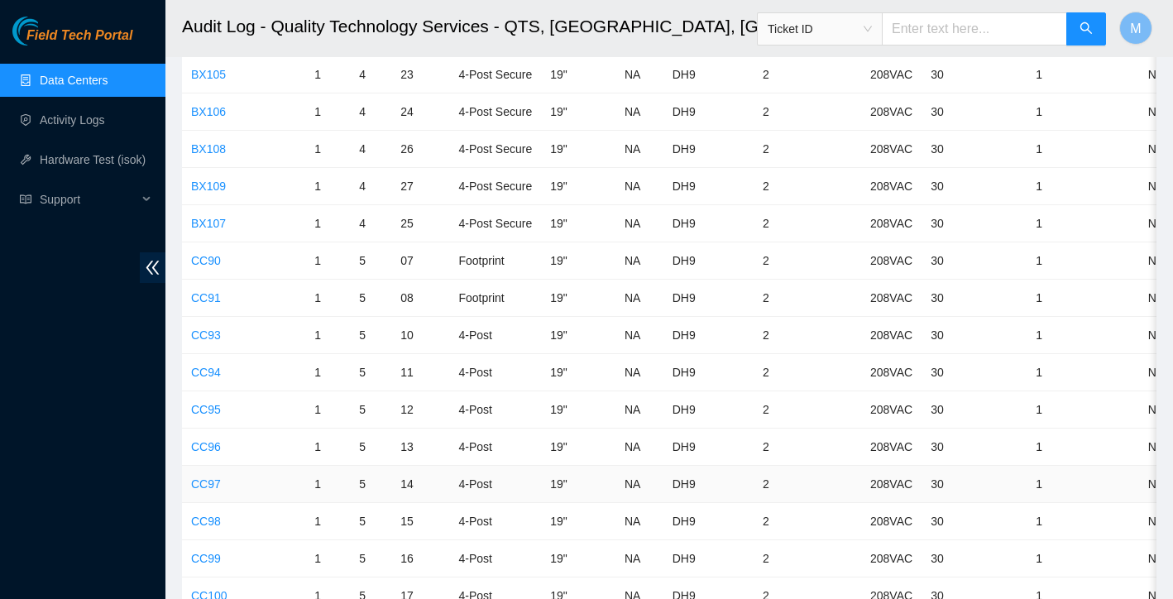
scroll to position [3752, 0]
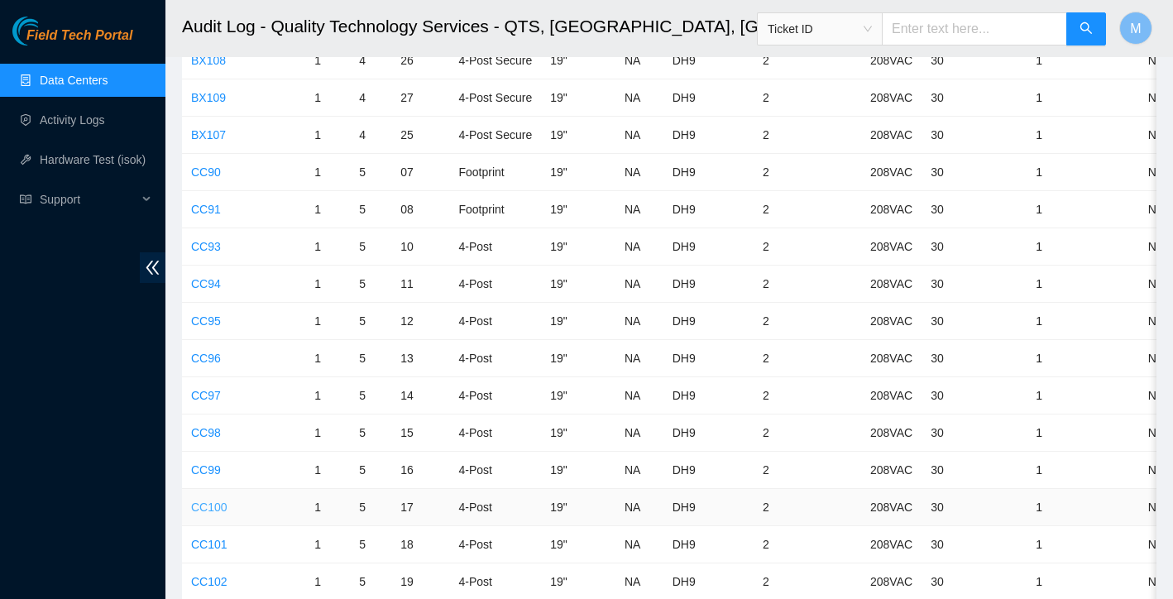
click at [209, 506] on link "CC100" at bounding box center [209, 506] width 36 height 13
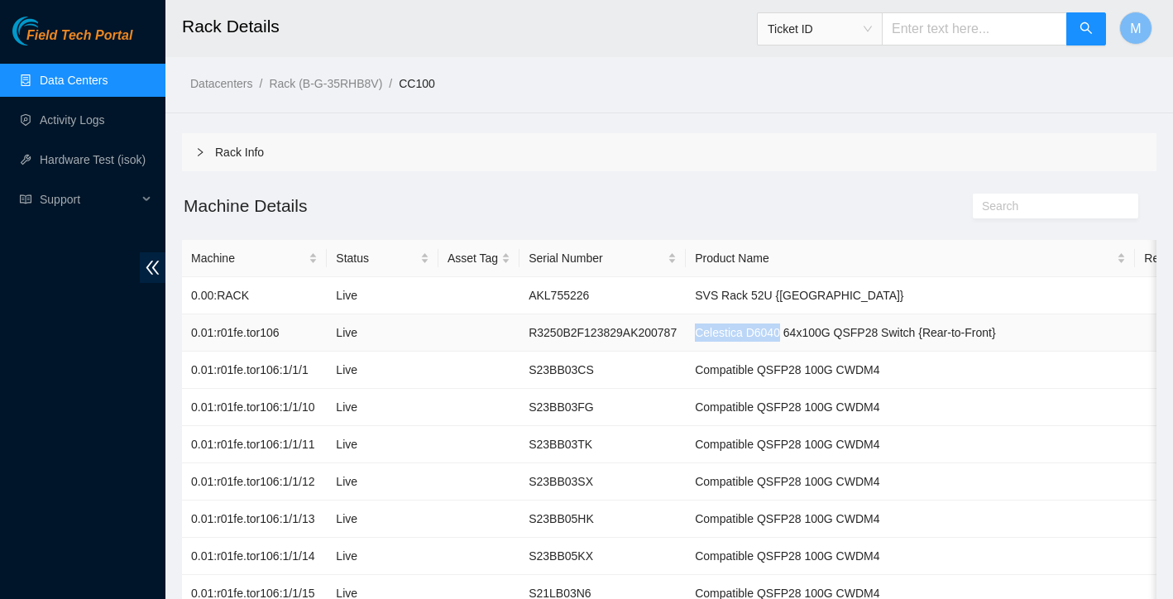
drag, startPoint x: 725, startPoint y: 334, endPoint x: 810, endPoint y: 331, distance: 85.3
click at [810, 331] on td "Celestica D6040 64x100G QSFP28 Switch {Rear-to-Front}" at bounding box center [910, 332] width 449 height 37
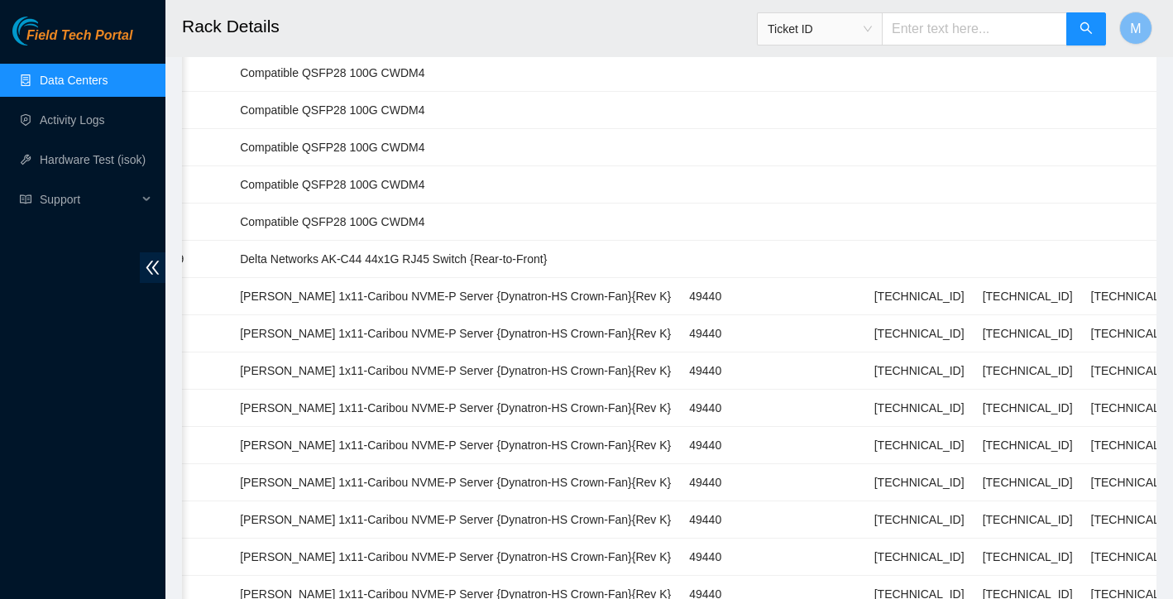
scroll to position [1341, 0]
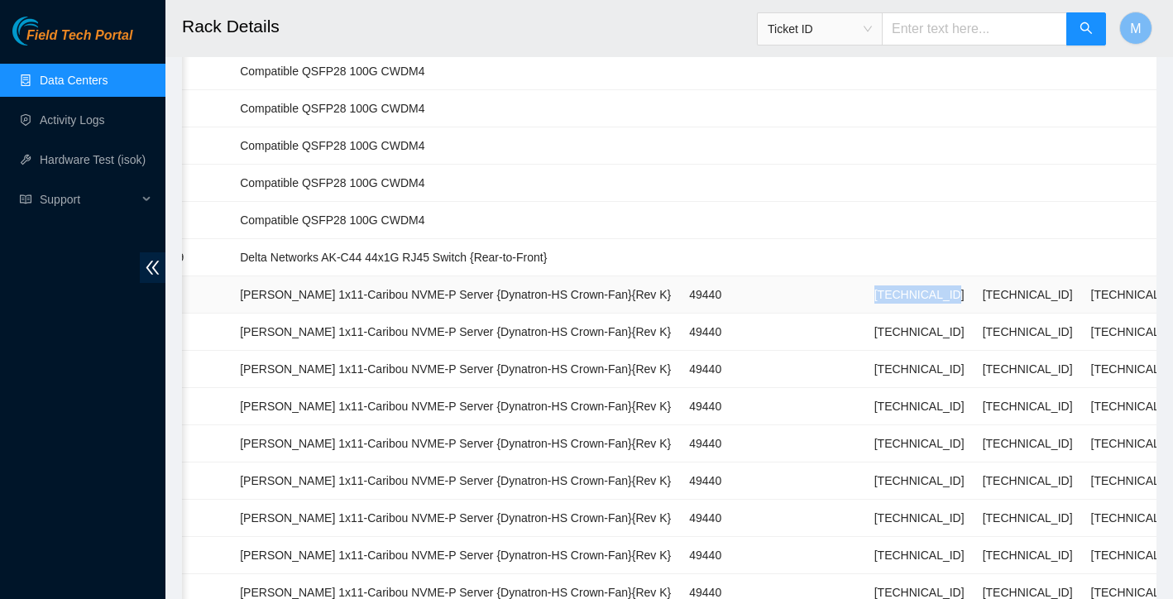
drag, startPoint x: 854, startPoint y: 295, endPoint x: 932, endPoint y: 293, distance: 78.6
click at [932, 293] on td "[TECHNICAL_ID]" at bounding box center [919, 294] width 108 height 37
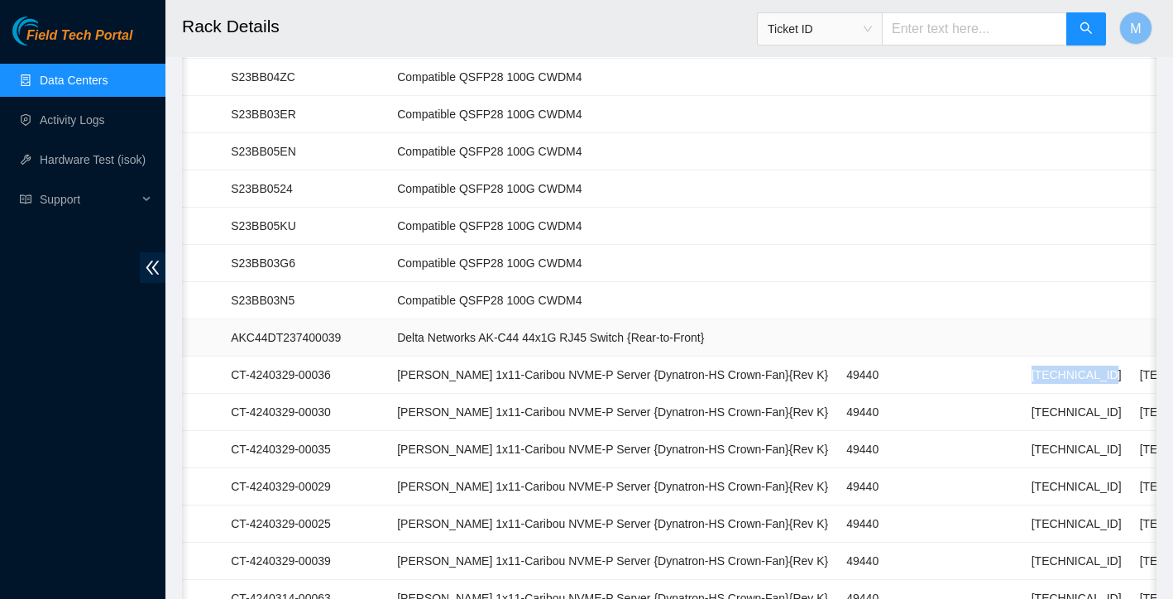
scroll to position [0, 215]
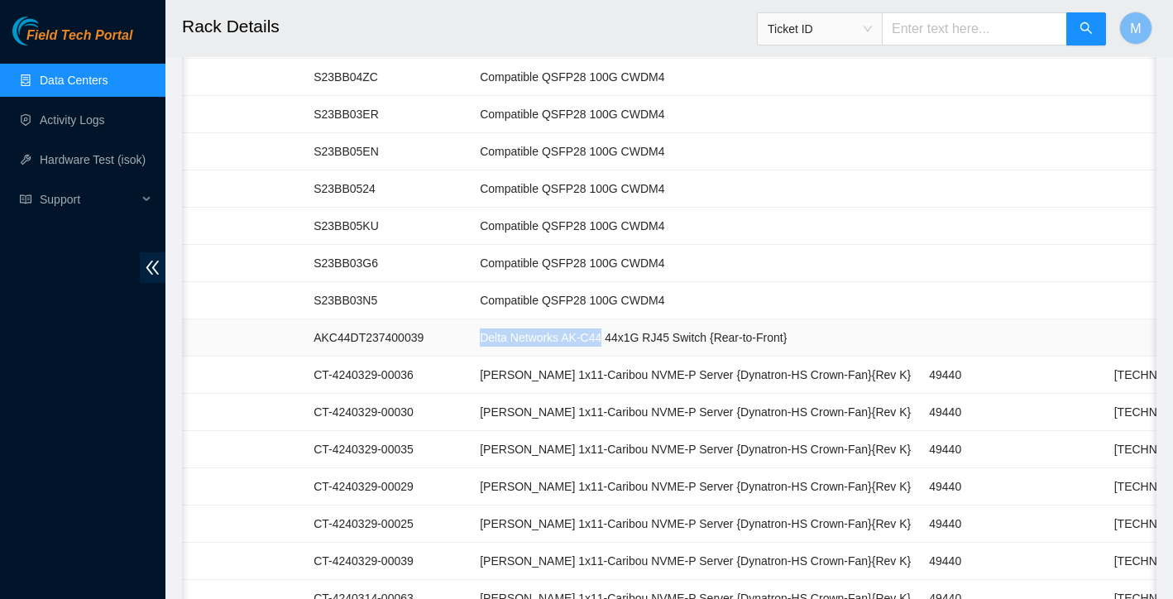
drag, startPoint x: 509, startPoint y: 338, endPoint x: 634, endPoint y: 341, distance: 124.9
click at [634, 341] on td "Delta Networks AK-C44 44x1G RJ45 Switch {Rear-to-Front}" at bounding box center [695, 337] width 449 height 37
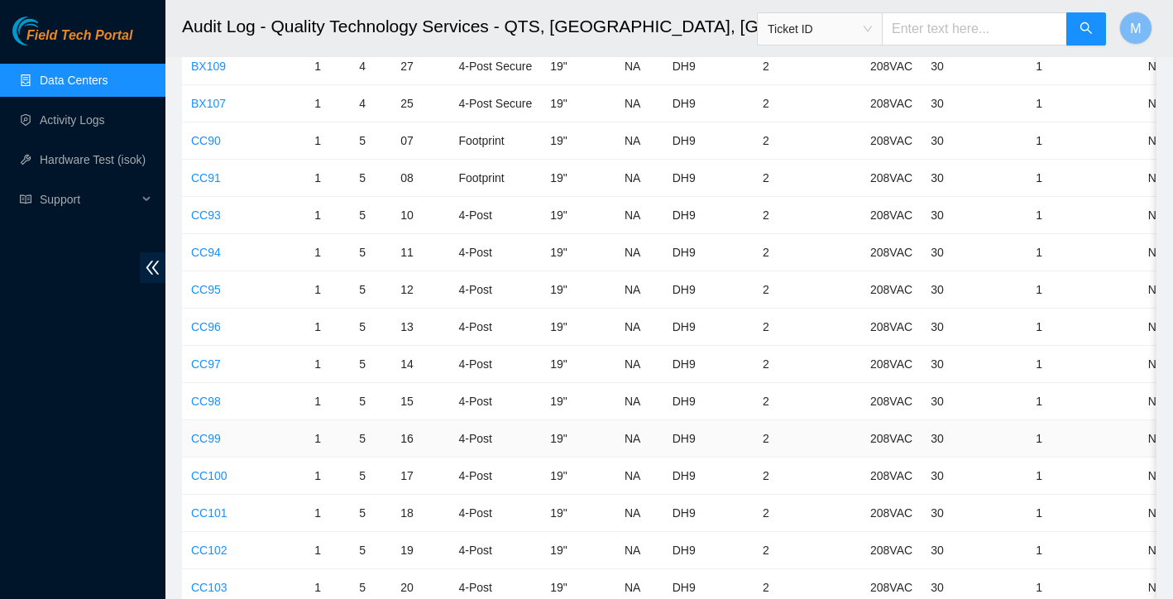
scroll to position [3787, 0]
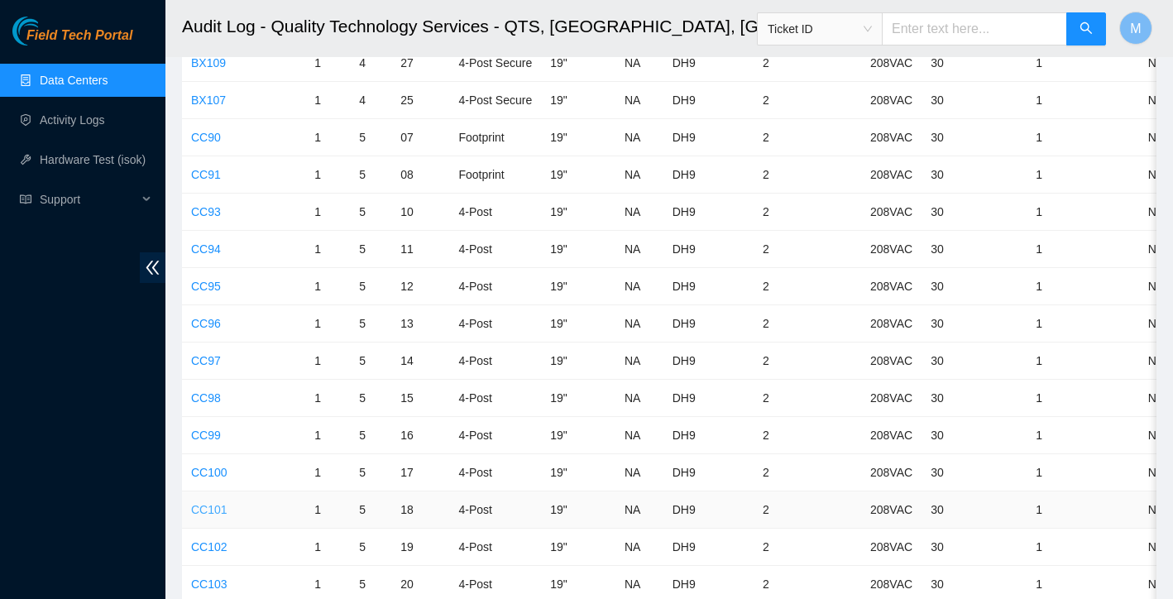
click at [213, 508] on link "CC101" at bounding box center [209, 509] width 36 height 13
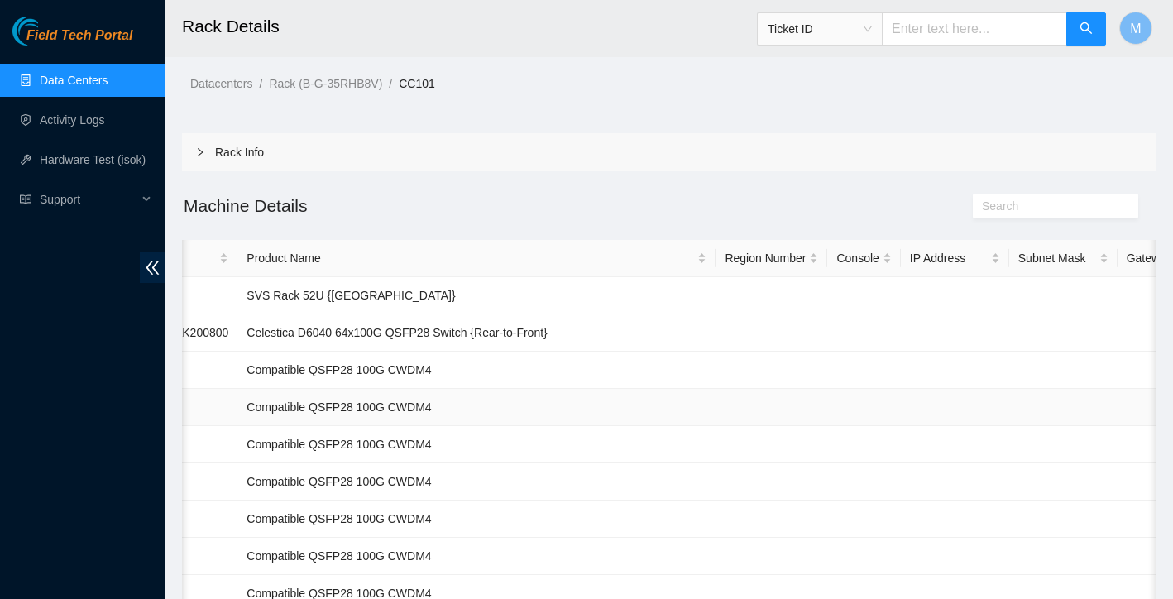
scroll to position [0, 399]
drag, startPoint x: 277, startPoint y: 333, endPoint x: 366, endPoint y: 331, distance: 88.5
click at [366, 331] on td "Celestica D6040 64x100G QSFP28 Switch {Rear-to-Front}" at bounding box center [478, 332] width 478 height 37
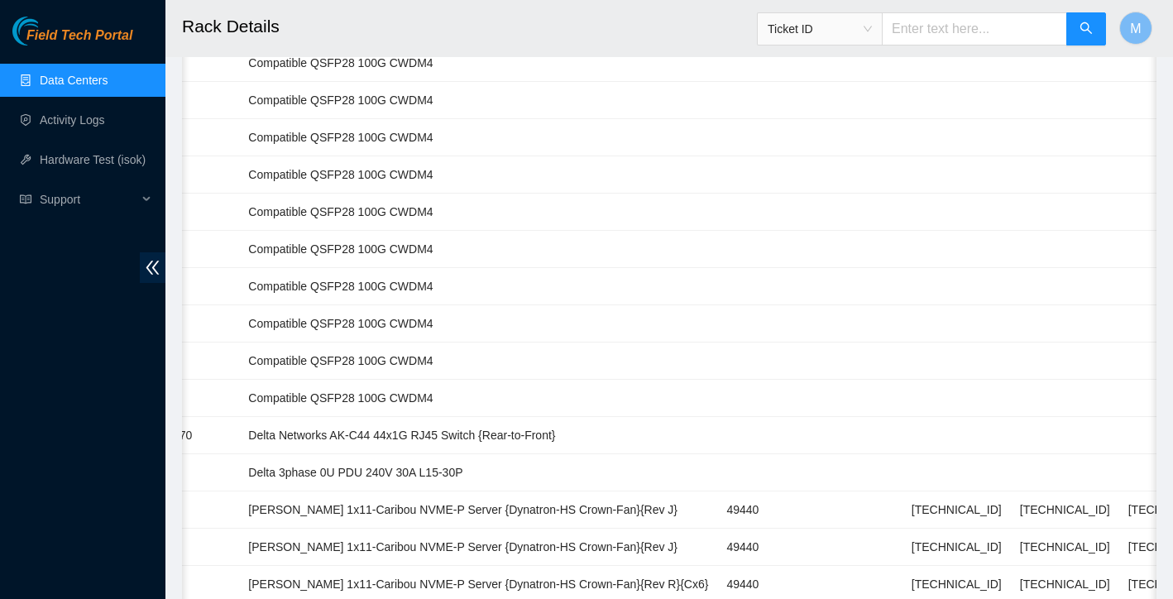
scroll to position [1189, 0]
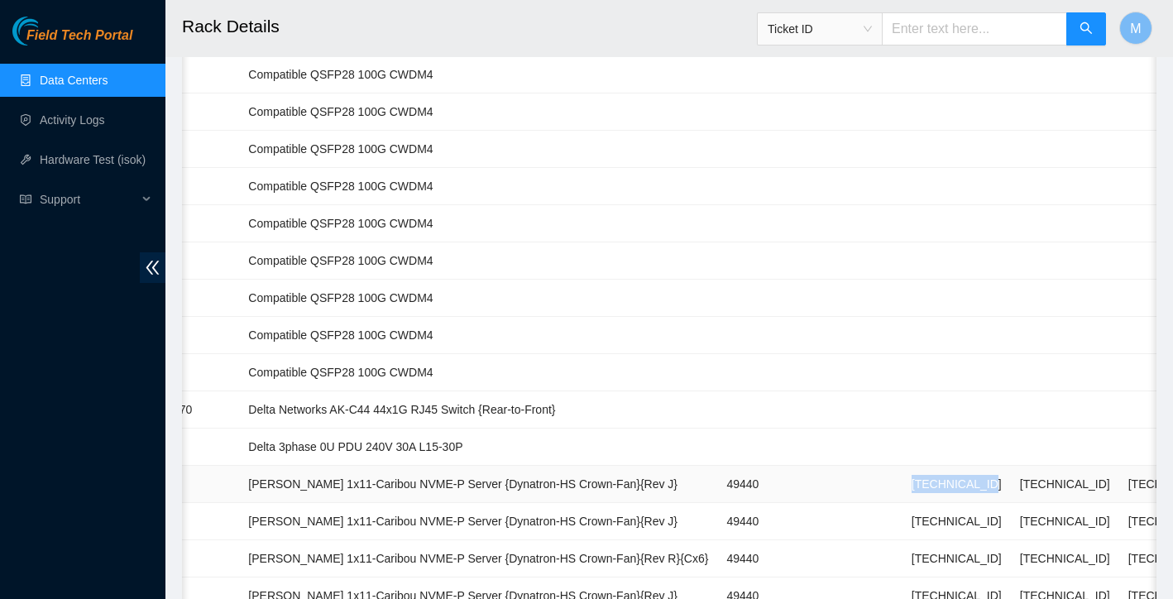
drag, startPoint x: 890, startPoint y: 486, endPoint x: 971, endPoint y: 477, distance: 81.5
click at [971, 477] on td "[TECHNICAL_ID]" at bounding box center [957, 484] width 108 height 37
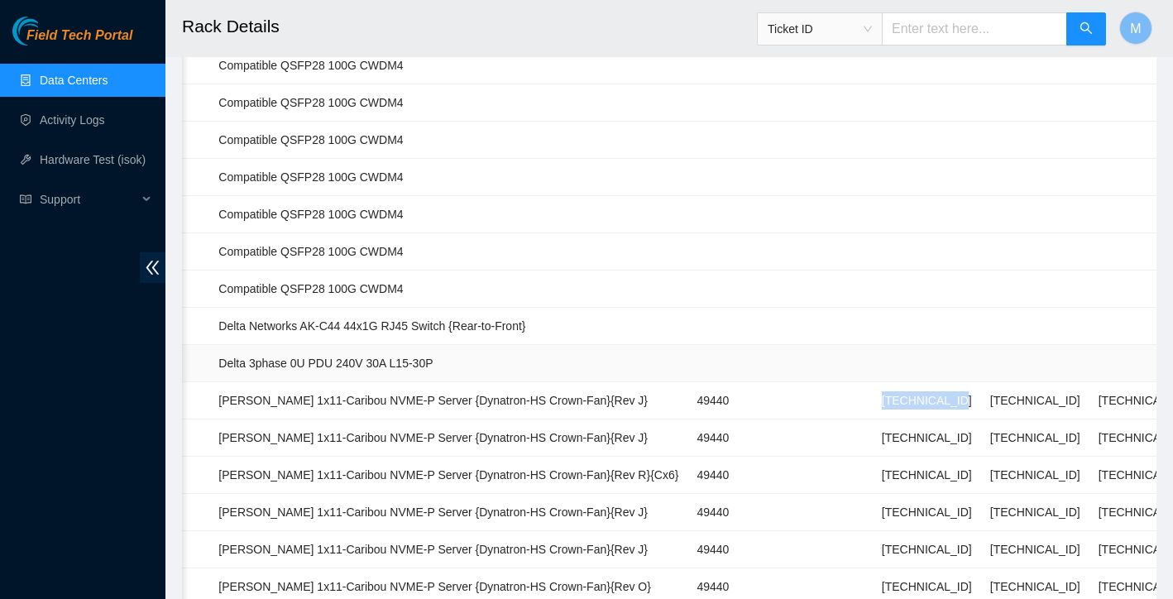
scroll to position [1271, 0]
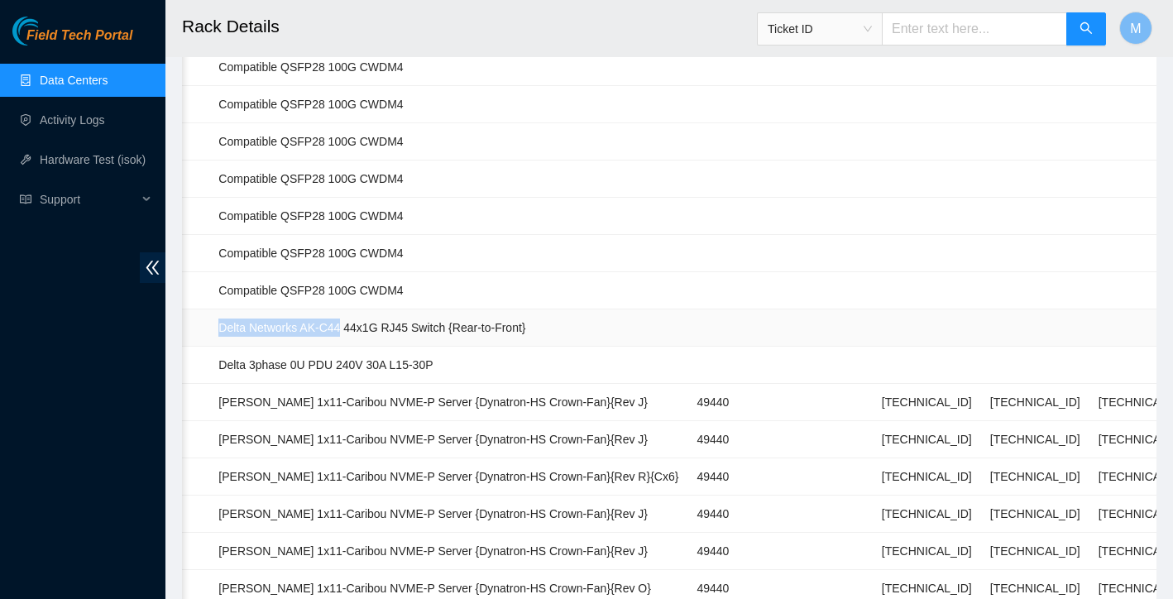
drag, startPoint x: 246, startPoint y: 328, endPoint x: 371, endPoint y: 328, distance: 125.7
click at [371, 328] on td "Delta Networks AK-C44 44x1G RJ45 Switch {Rear-to-Front}" at bounding box center [448, 327] width 478 height 37
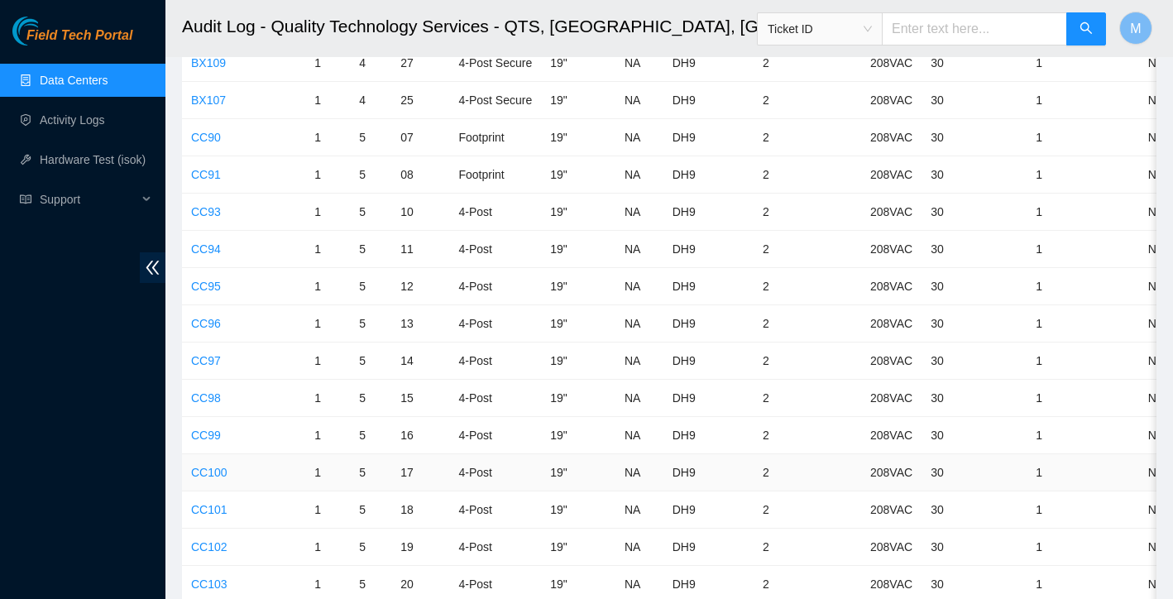
scroll to position [3824, 0]
click at [213, 507] on link "CC102" at bounding box center [209, 509] width 36 height 13
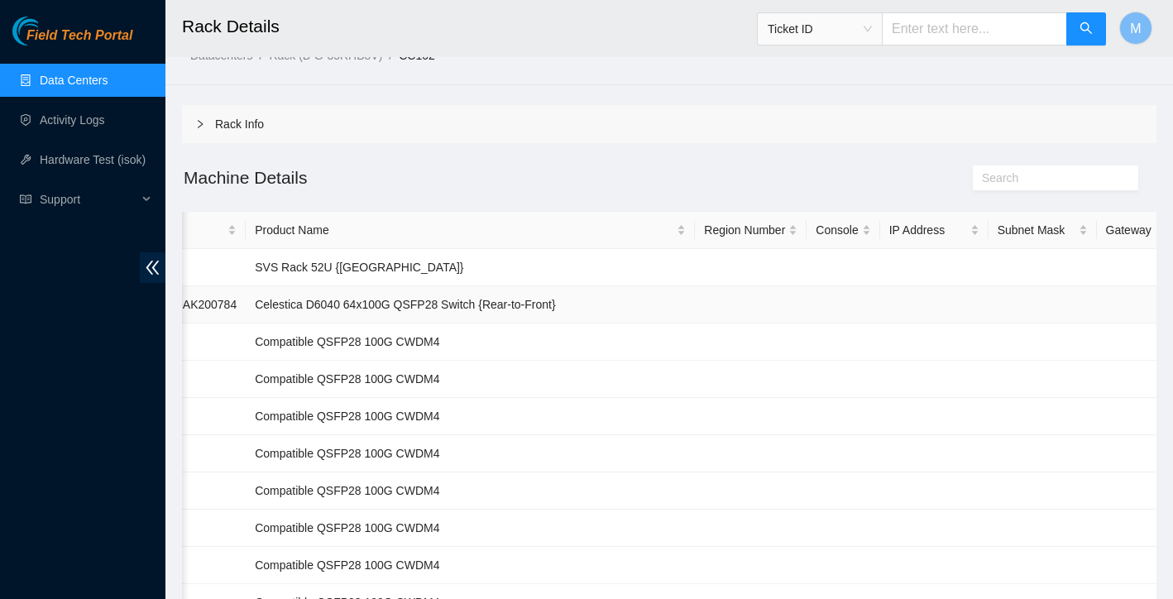
scroll to position [26, 0]
drag, startPoint x: 285, startPoint y: 306, endPoint x: 373, endPoint y: 302, distance: 87.8
click at [373, 302] on td "Celestica D6040 64x100G QSFP28 Switch {Rear-to-Front}" at bounding box center [470, 306] width 449 height 37
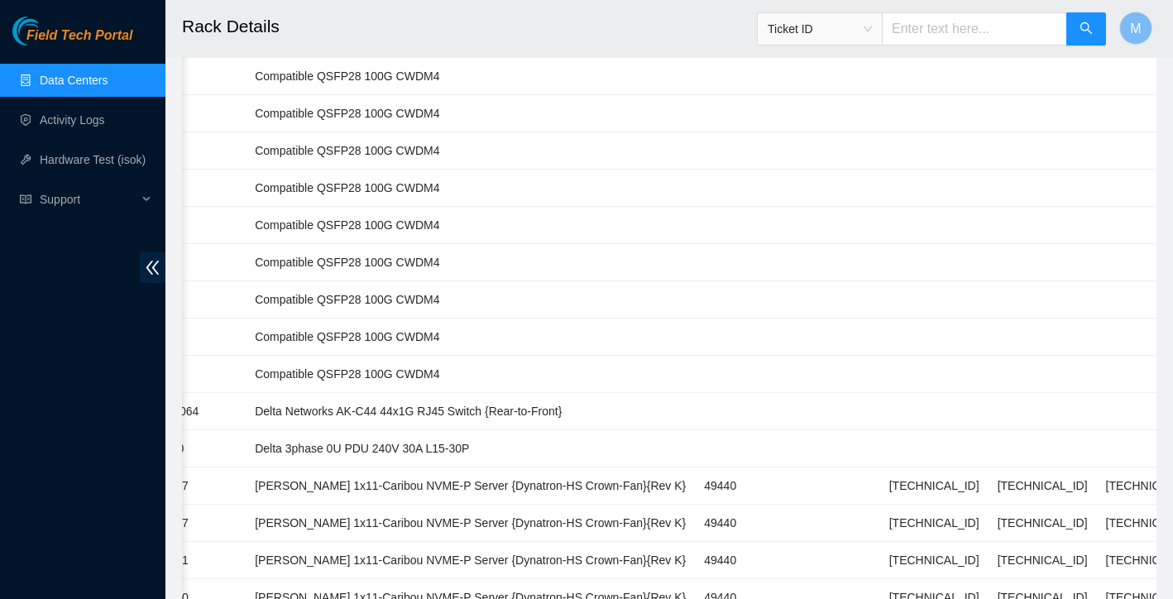
scroll to position [1212, 0]
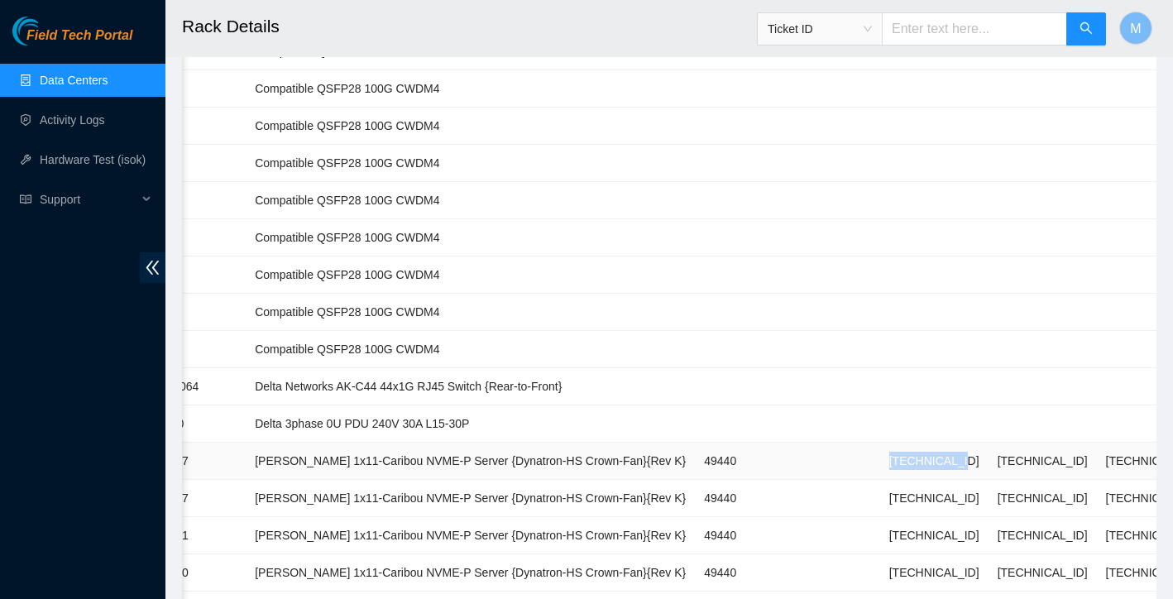
drag, startPoint x: 866, startPoint y: 460, endPoint x: 944, endPoint y: 460, distance: 77.8
click at [944, 460] on td "[TECHNICAL_ID]" at bounding box center [934, 461] width 108 height 37
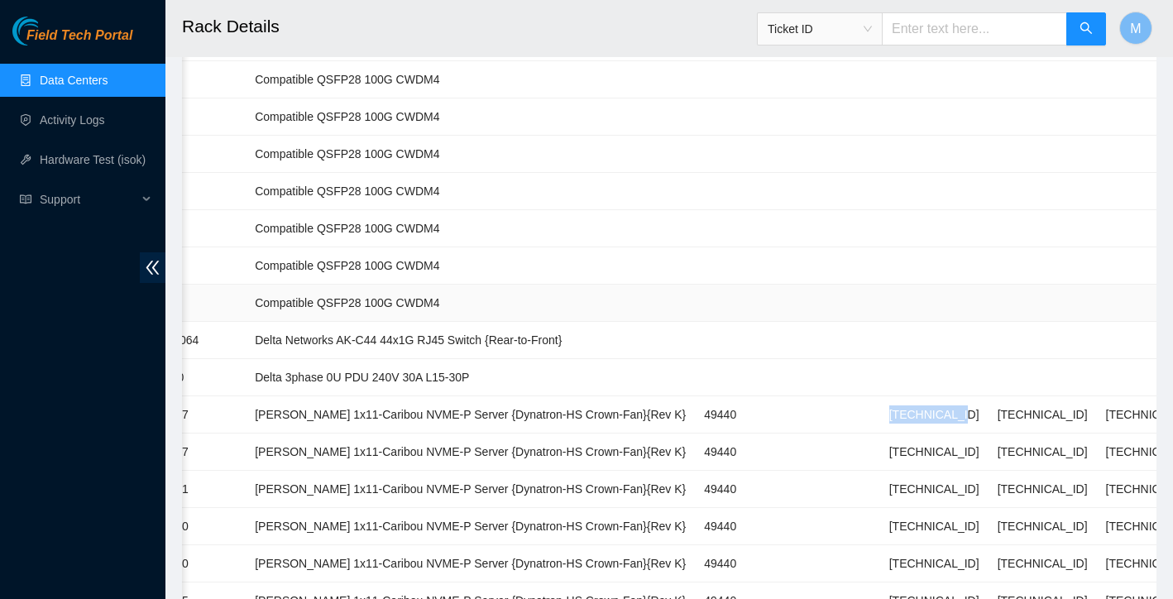
scroll to position [1259, 0]
drag, startPoint x: 283, startPoint y: 339, endPoint x: 409, endPoint y: 338, distance: 125.7
click at [409, 338] on td "Delta Networks AK-C44 44x1G RJ45 Switch {Rear-to-Front}" at bounding box center [470, 339] width 449 height 37
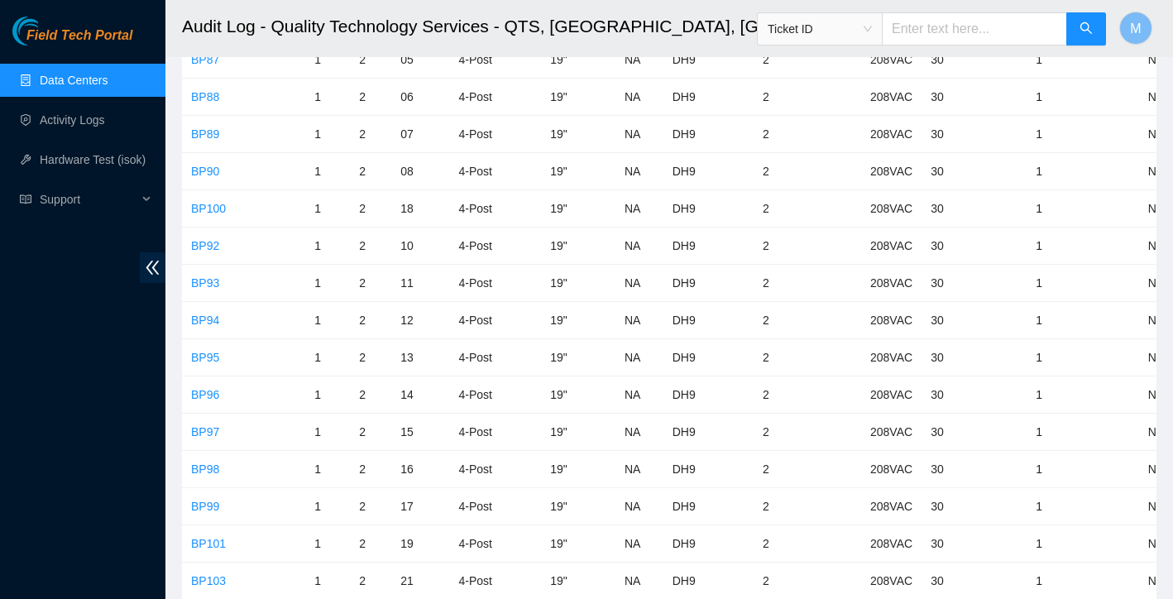
scroll to position [3824, 0]
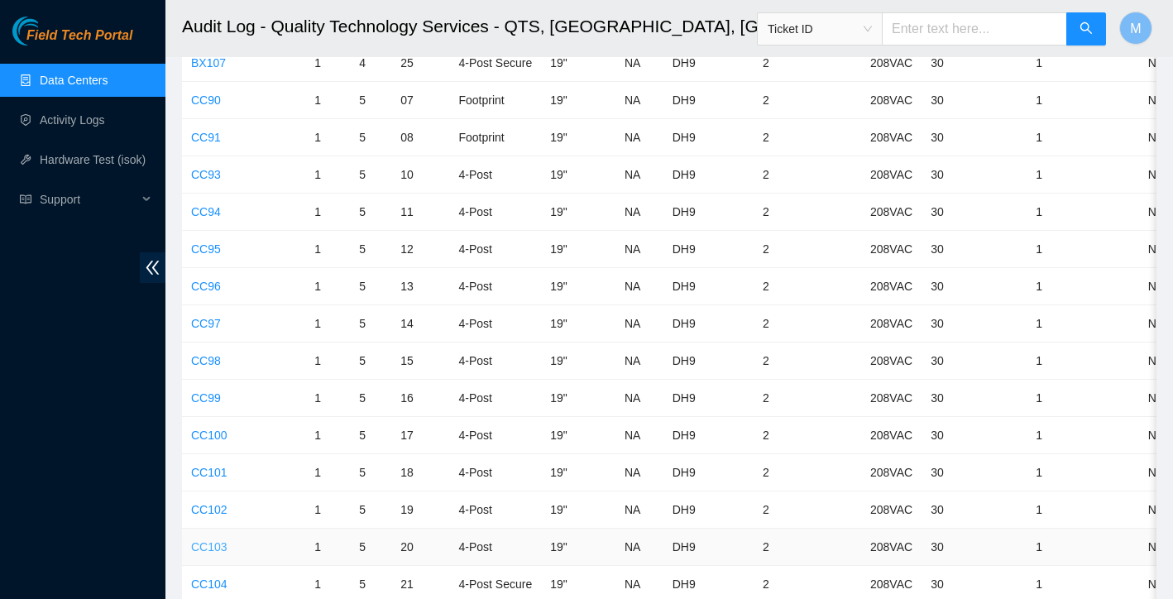
click at [213, 547] on link "CC103" at bounding box center [209, 546] width 36 height 13
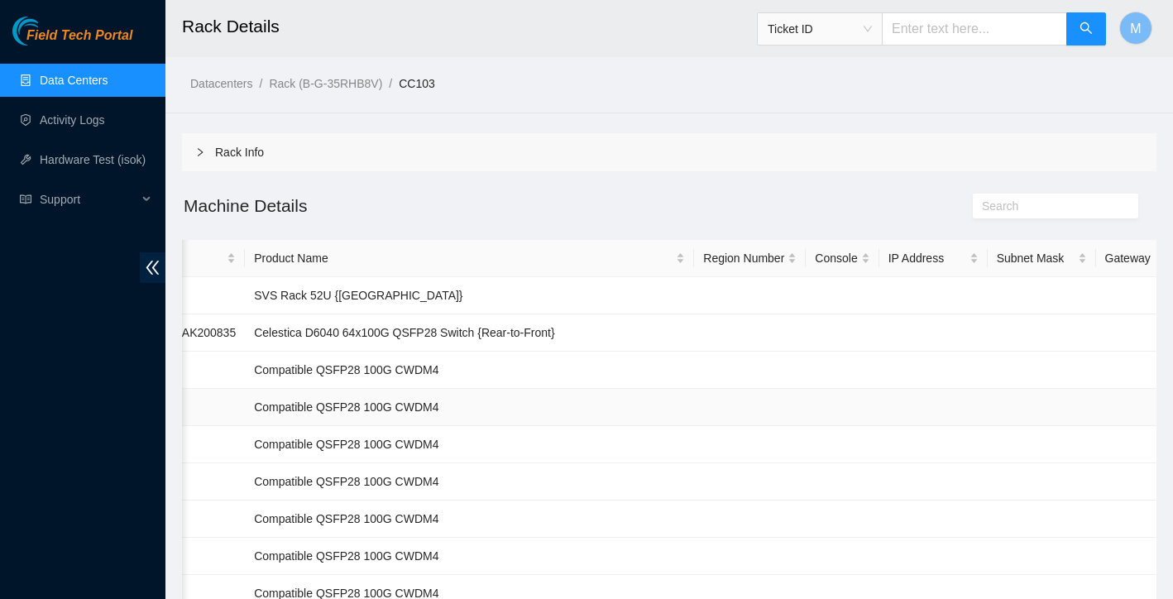
scroll to position [0, 440]
drag, startPoint x: 284, startPoint y: 335, endPoint x: 371, endPoint y: 331, distance: 87.0
click at [371, 331] on td "Celestica D6040 64x100G QSFP28 Switch {Rear-to-Front}" at bounding box center [470, 332] width 449 height 37
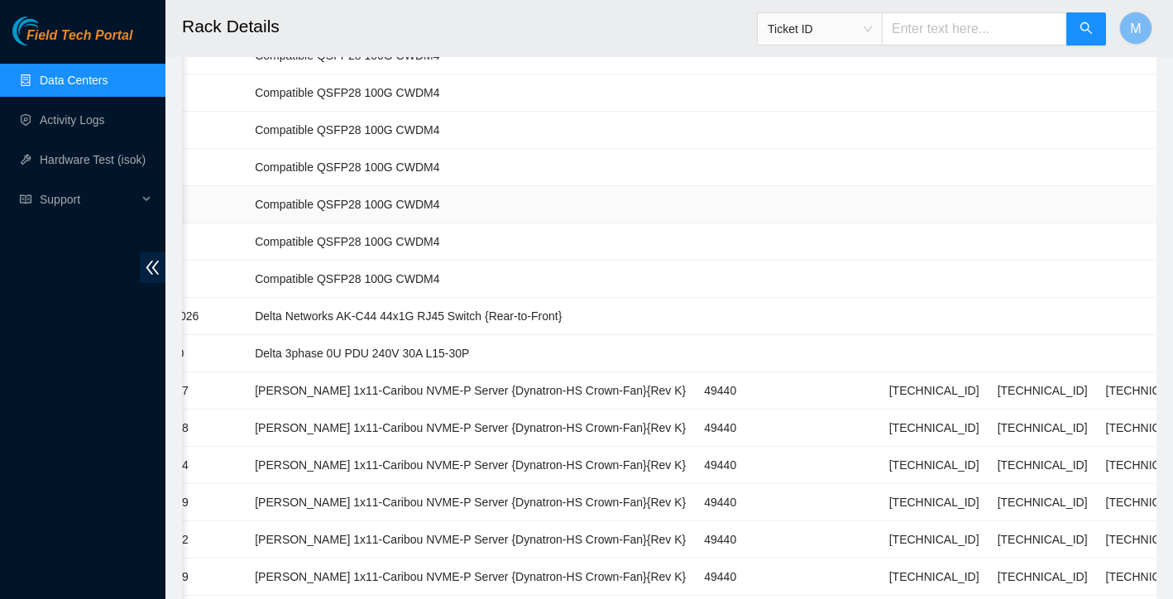
scroll to position [1288, 0]
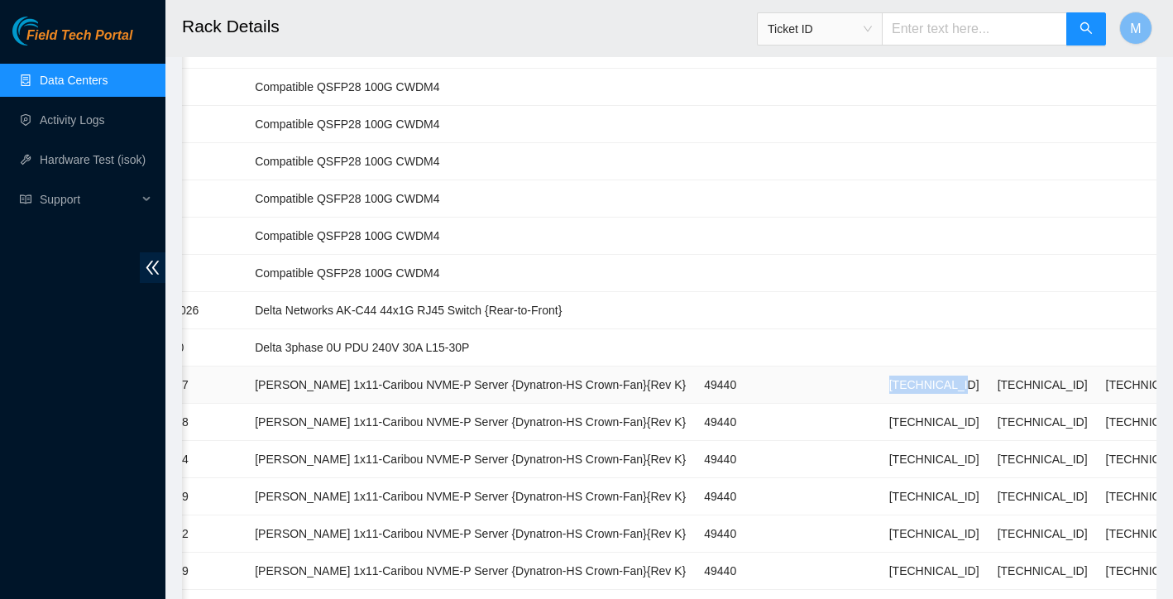
drag, startPoint x: 867, startPoint y: 385, endPoint x: 944, endPoint y: 382, distance: 77.0
click at [944, 382] on td "[TECHNICAL_ID]" at bounding box center [934, 384] width 108 height 37
drag, startPoint x: 283, startPoint y: 311, endPoint x: 412, endPoint y: 310, distance: 129.1
click at [412, 310] on td "Delta Networks AK-C44 44x1G RJ45 Switch {Rear-to-Front}" at bounding box center [470, 310] width 449 height 37
click at [409, 311] on td "Delta Networks AK-C44 44x1G RJ45 Switch {Rear-to-Front}" at bounding box center [470, 310] width 449 height 37
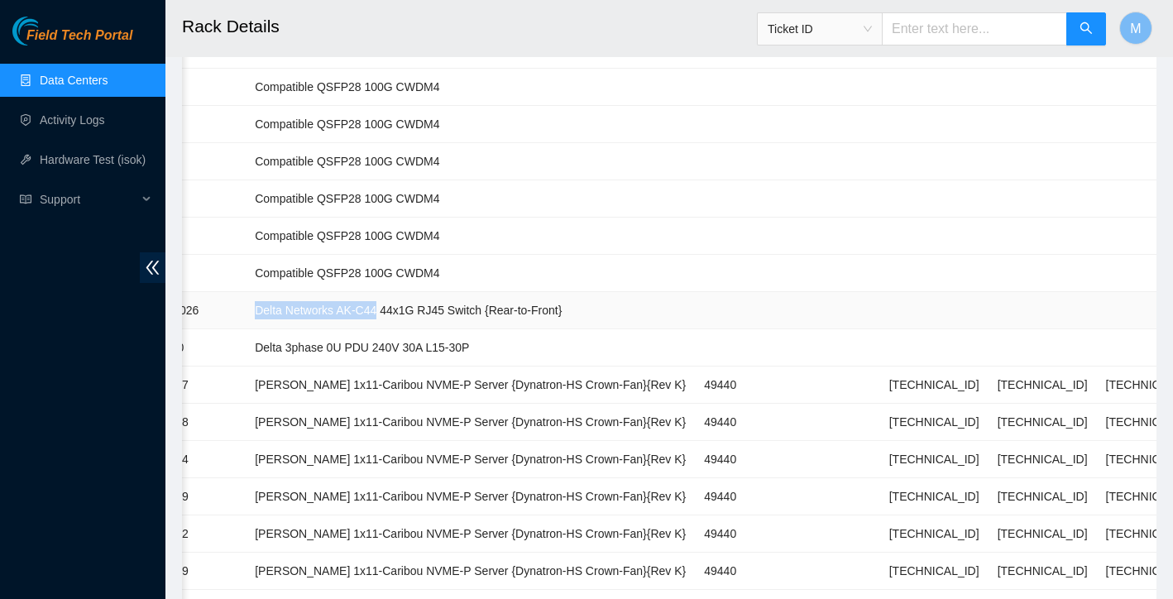
drag, startPoint x: 409, startPoint y: 311, endPoint x: 284, endPoint y: 314, distance: 124.9
click at [284, 314] on td "Delta Networks AK-C44 44x1G RJ45 Switch {Rear-to-Front}" at bounding box center [470, 310] width 449 height 37
drag, startPoint x: 866, startPoint y: 423, endPoint x: 951, endPoint y: 418, distance: 85.3
click at [951, 418] on tr "02 Live CT-4240329-00088 [PERSON_NAME] 1x11-[GEOGRAPHIC_DATA] NVME-P Server {Dy…" at bounding box center [473, 422] width 1463 height 37
click at [947, 423] on td "[TECHNICAL_ID]" at bounding box center [934, 422] width 108 height 37
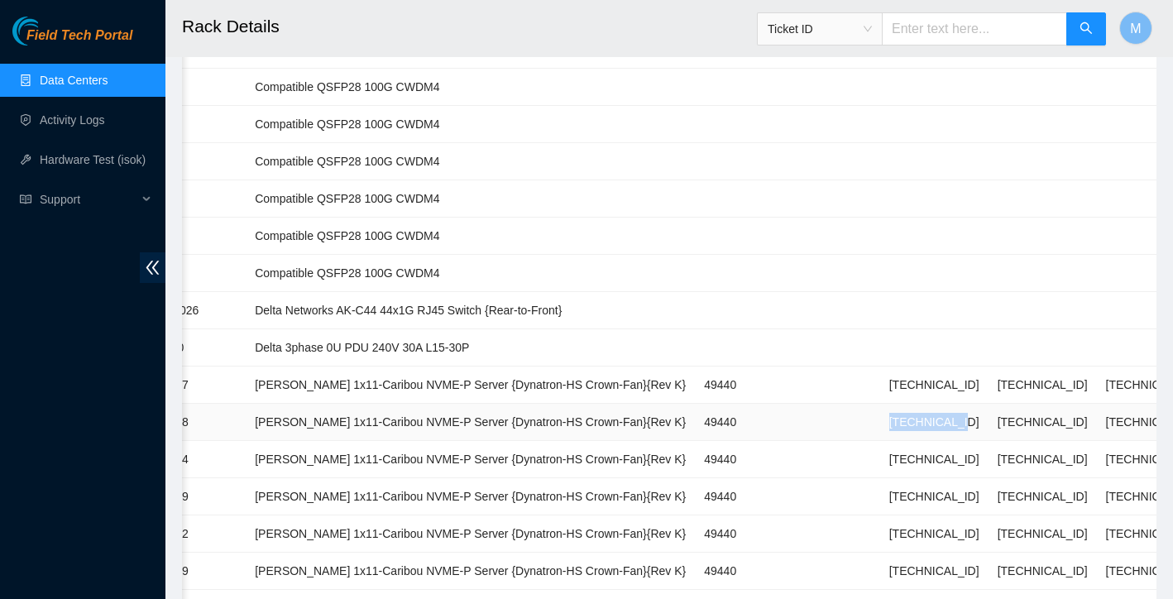
drag, startPoint x: 868, startPoint y: 419, endPoint x: 949, endPoint y: 417, distance: 81.1
click at [949, 417] on td "[TECHNICAL_ID]" at bounding box center [934, 422] width 108 height 37
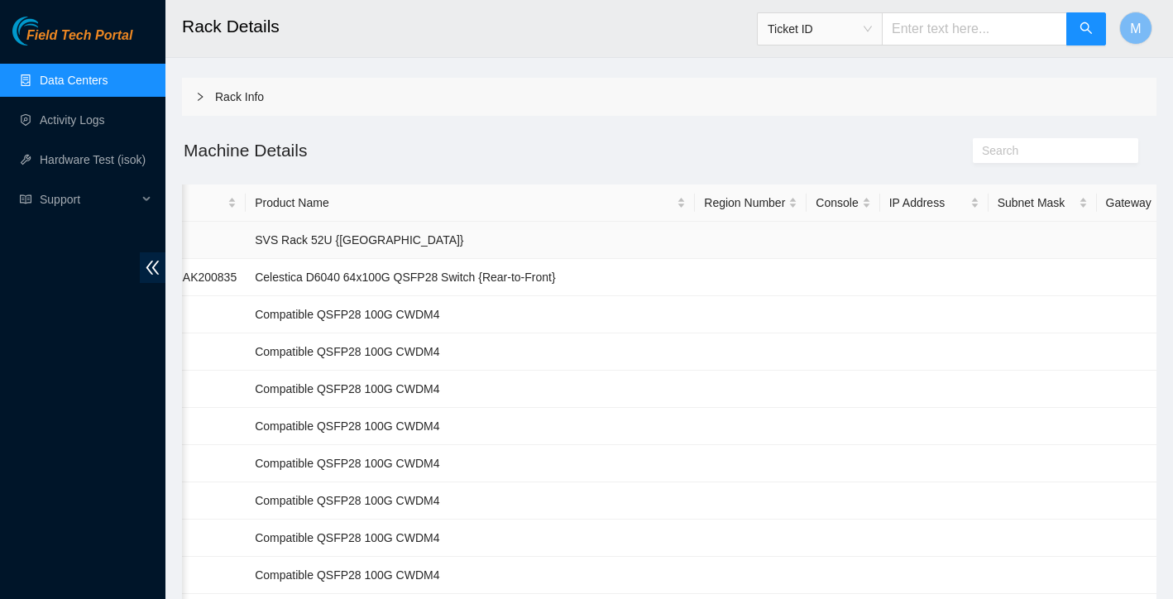
scroll to position [2, 0]
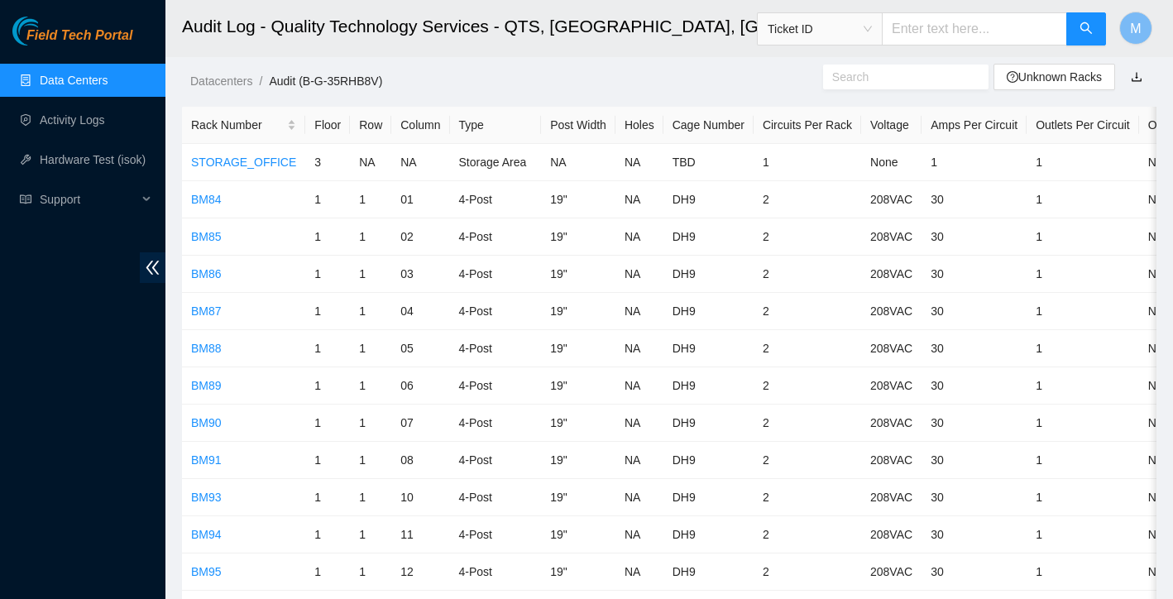
scroll to position [3824, 0]
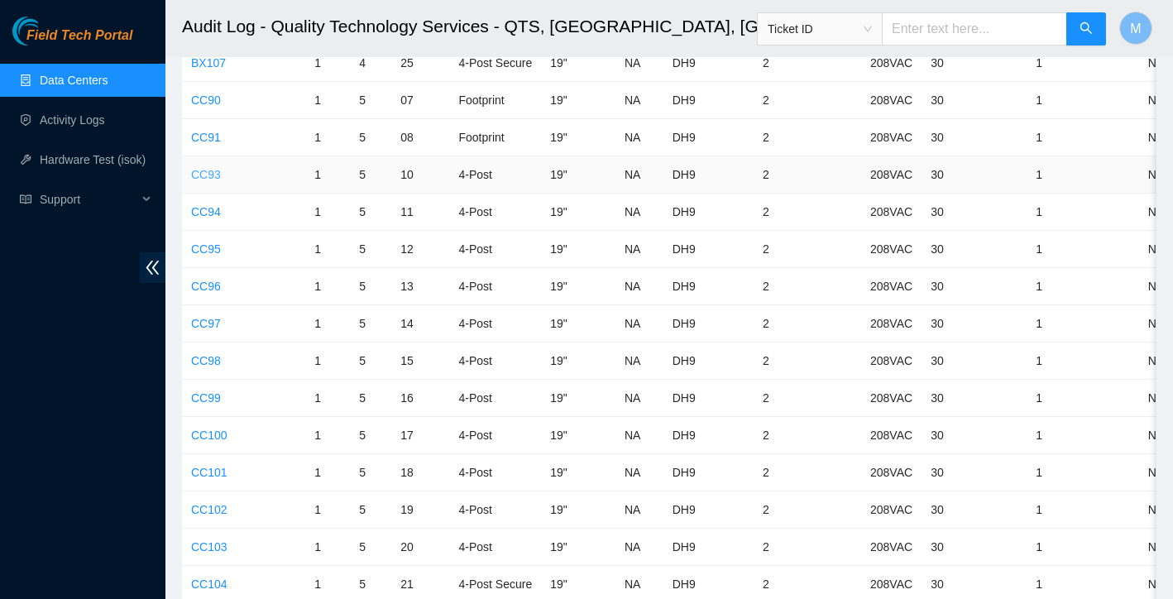
click at [205, 170] on link "CC93" at bounding box center [206, 174] width 30 height 13
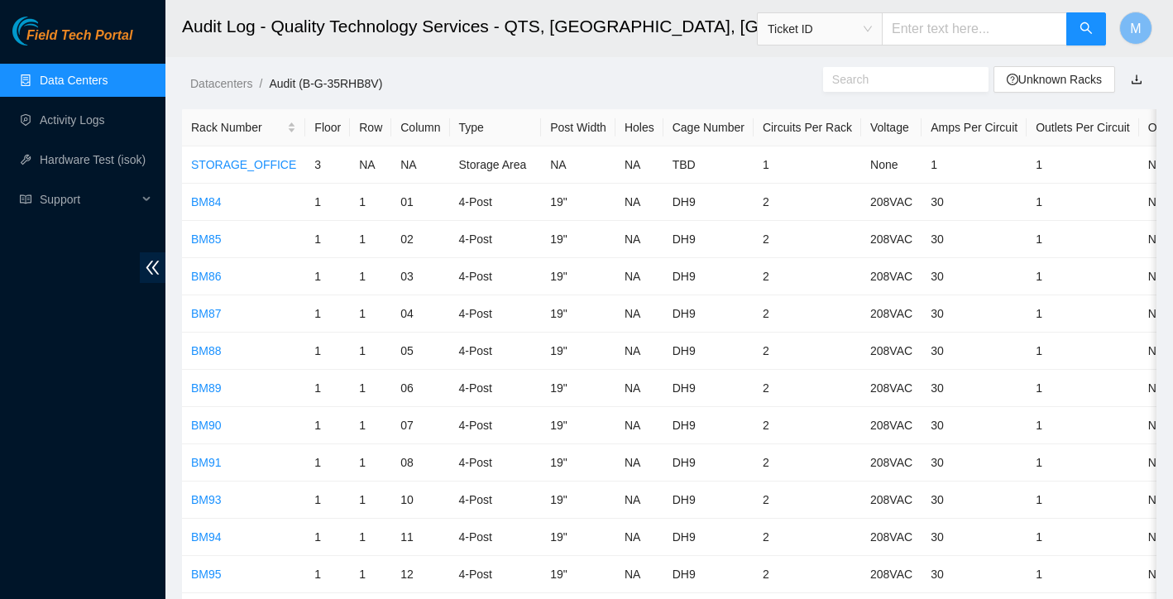
scroll to position [3824, 0]
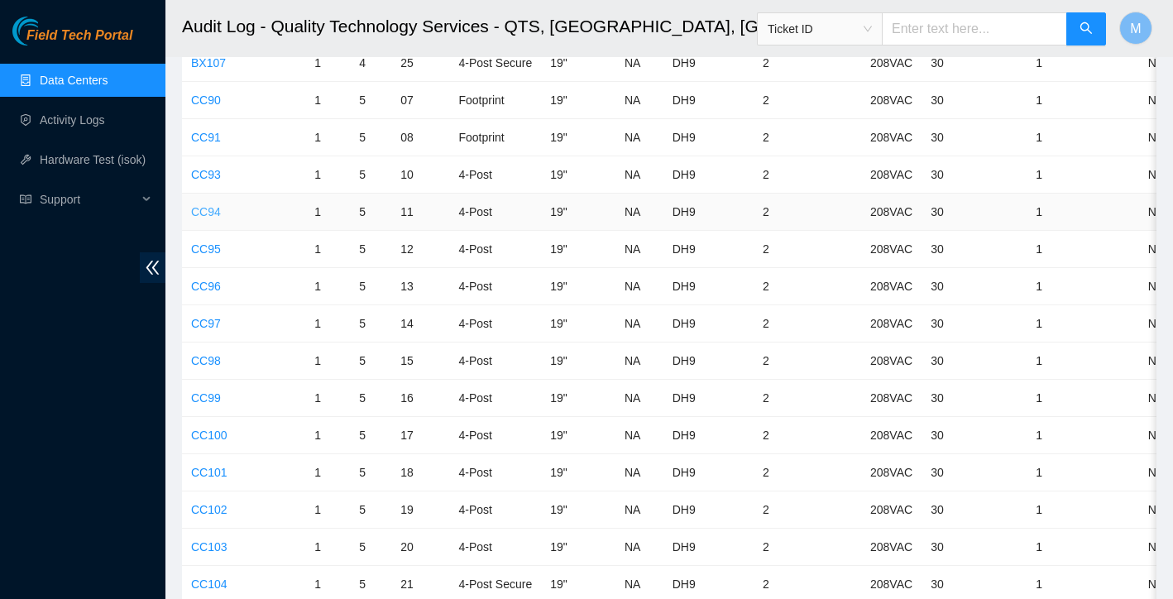
click at [205, 217] on link "CC94" at bounding box center [206, 211] width 30 height 13
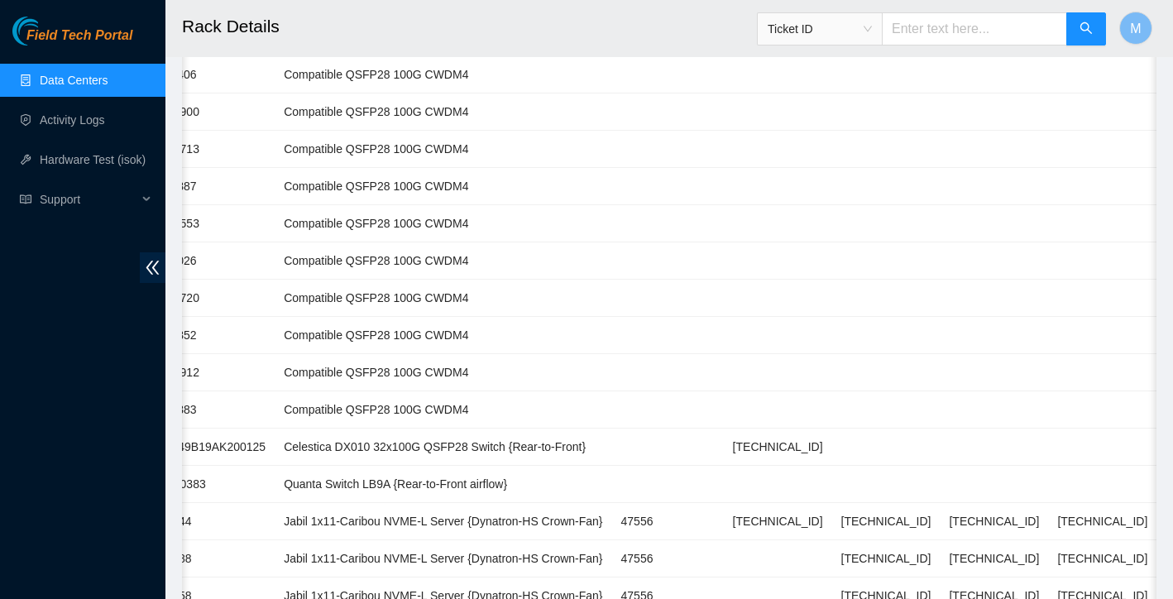
scroll to position [740, 0]
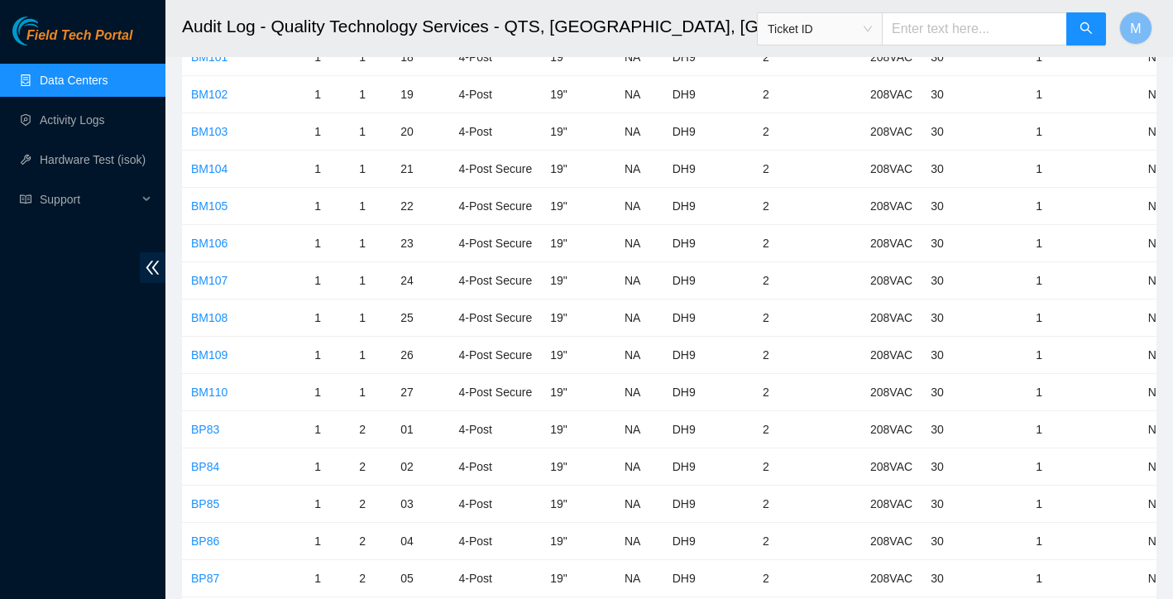
scroll to position [3824, 0]
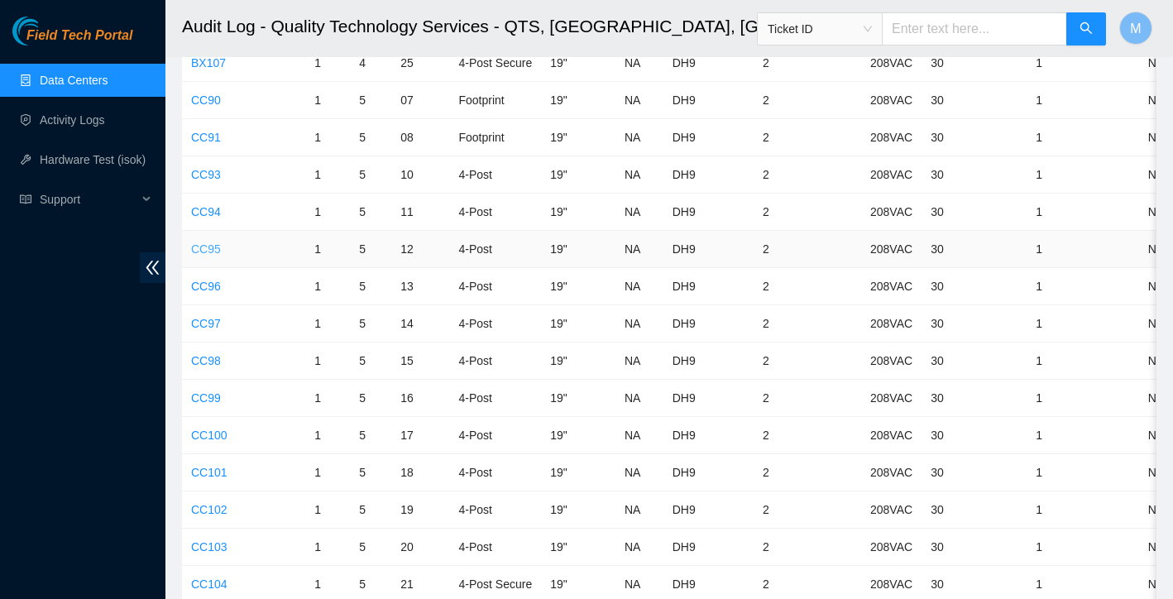
click at [215, 247] on link "CC95" at bounding box center [206, 248] width 30 height 13
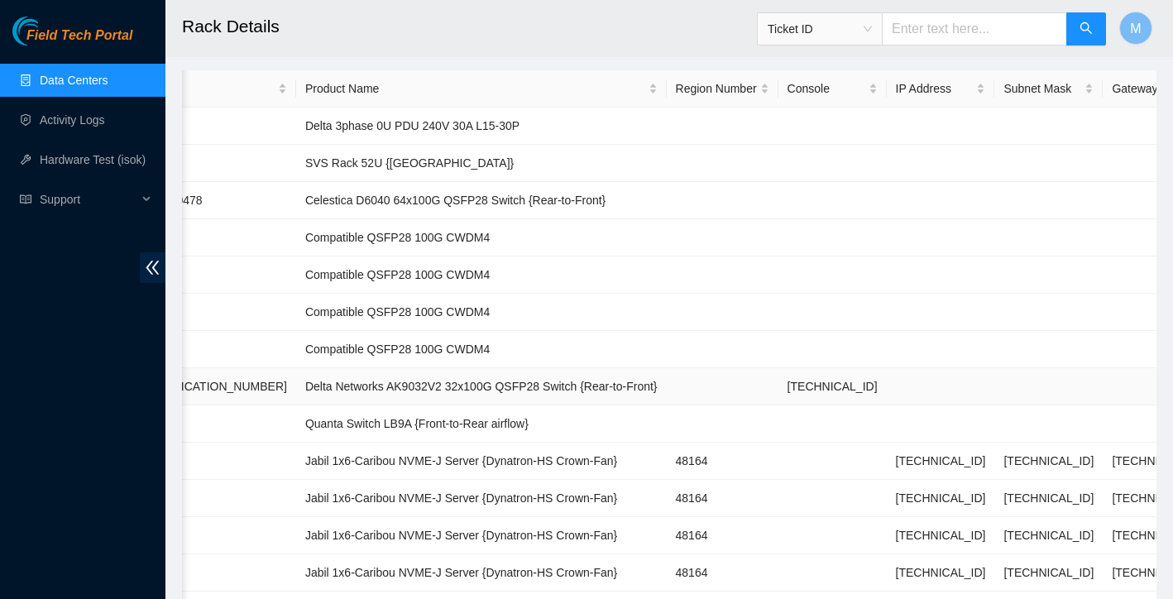
scroll to position [176, 0]
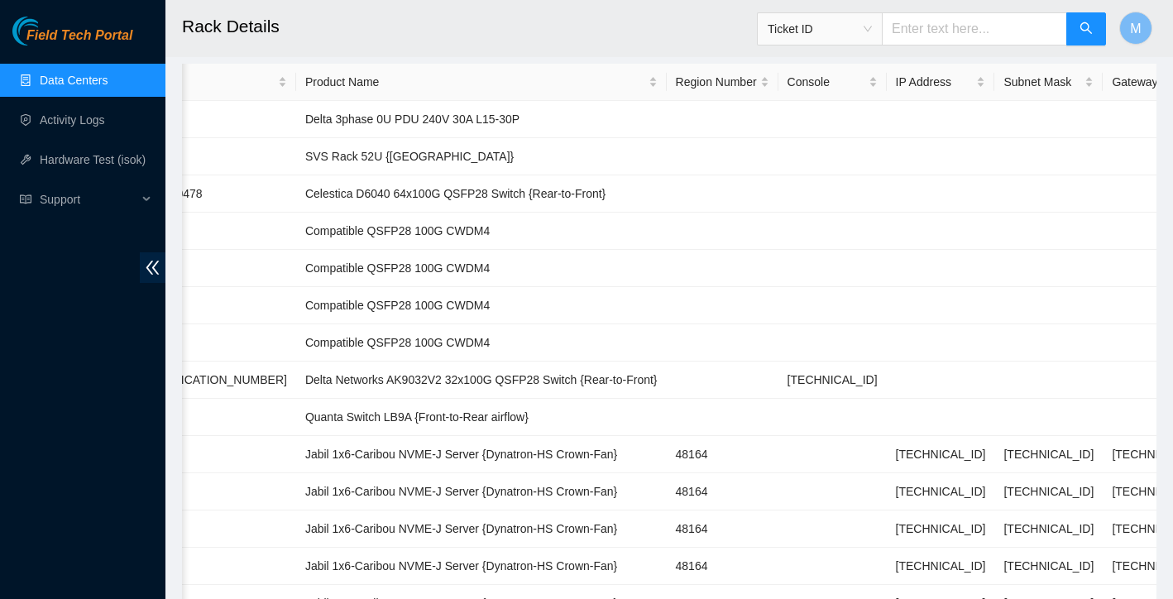
click at [61, 453] on div "Field Tech Portal Data Centers Activity Logs Hardware Test (isok) Support" at bounding box center [82, 308] width 165 height 582
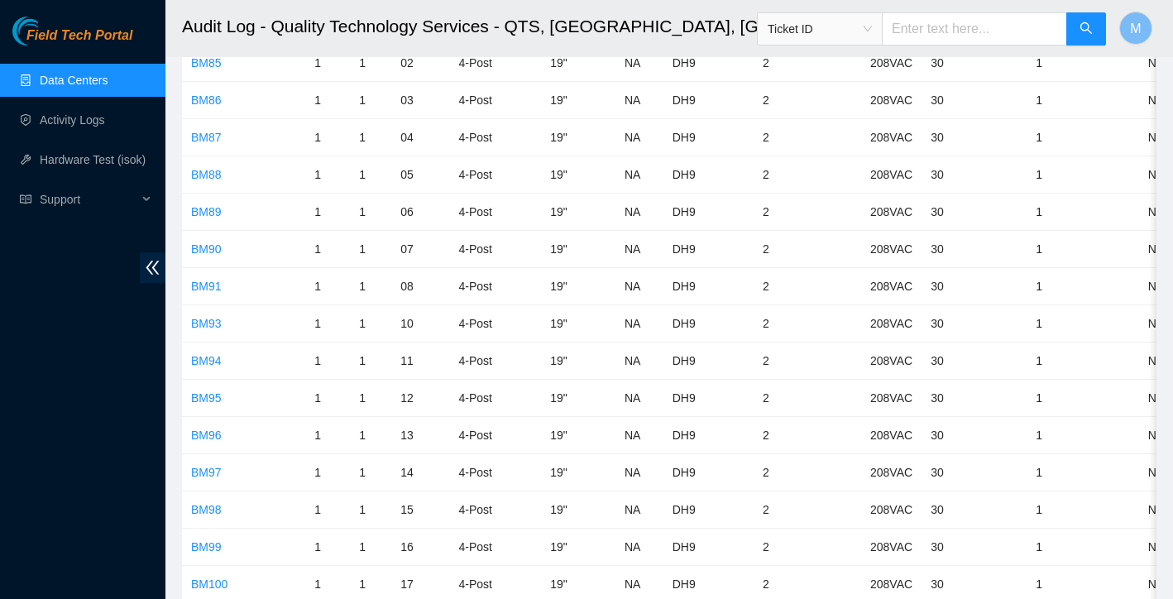
scroll to position [3824, 0]
click at [212, 287] on link "CC96" at bounding box center [206, 286] width 30 height 13
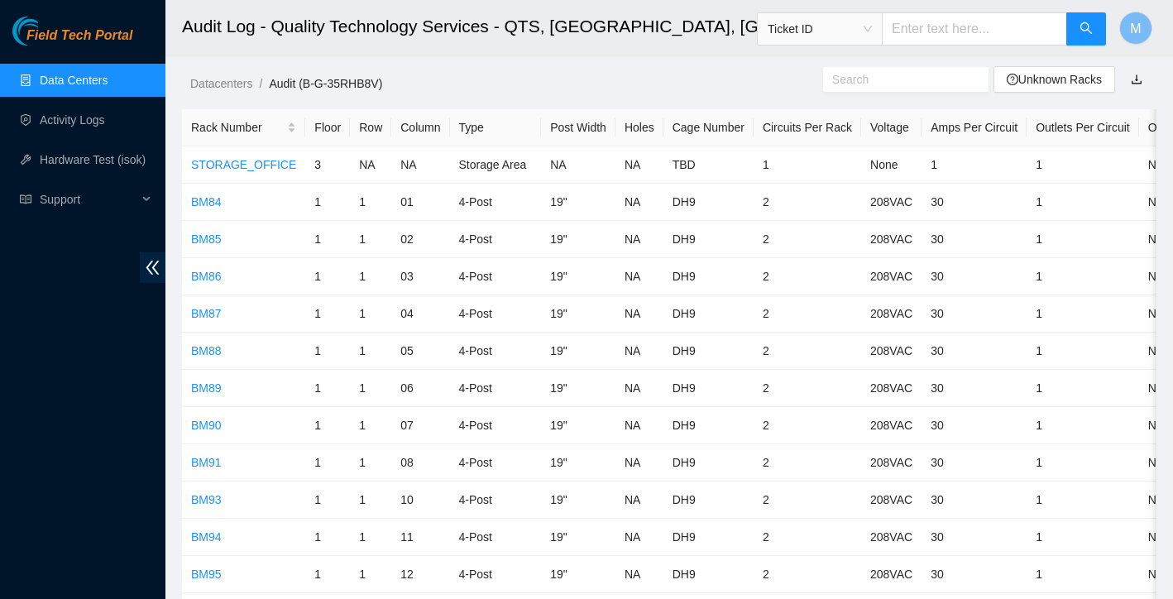
scroll to position [3824, 0]
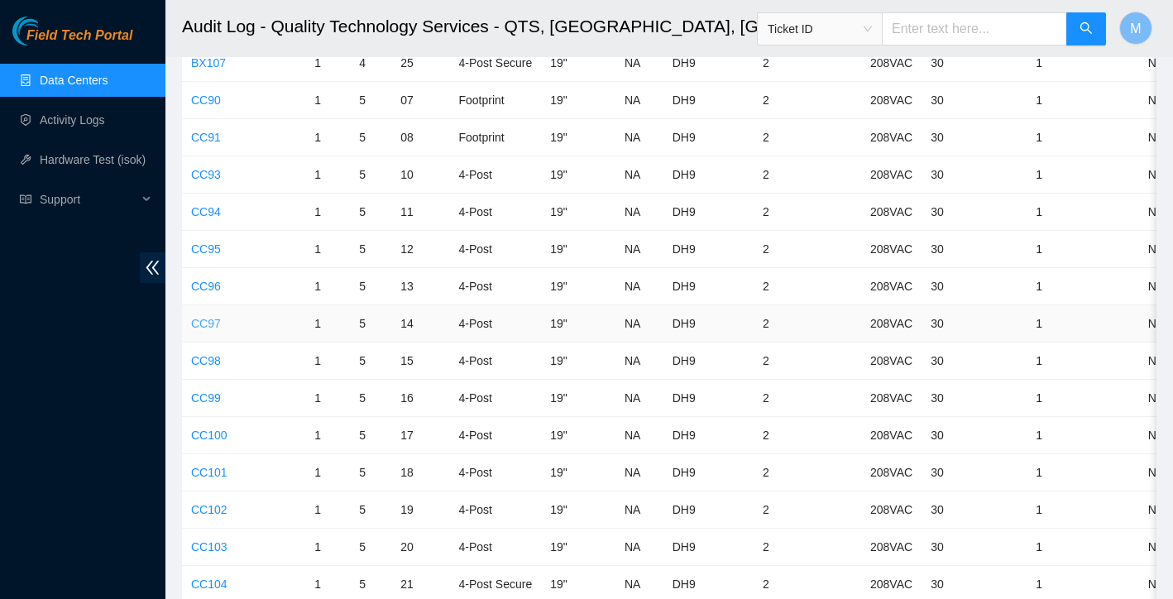
click at [205, 322] on link "CC97" at bounding box center [206, 323] width 30 height 13
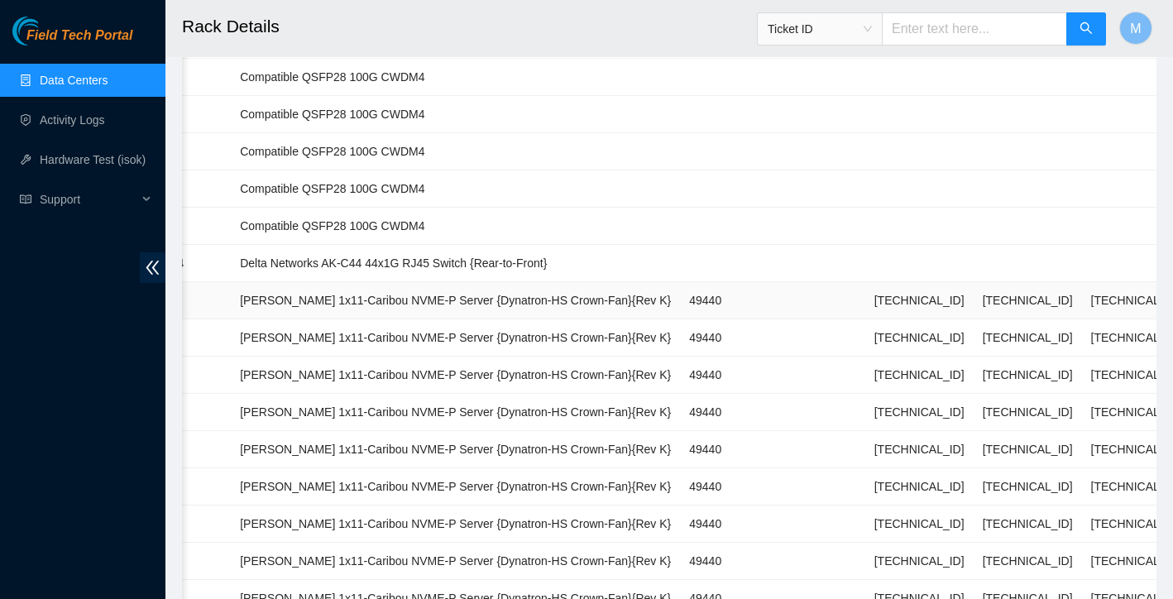
scroll to position [1329, 0]
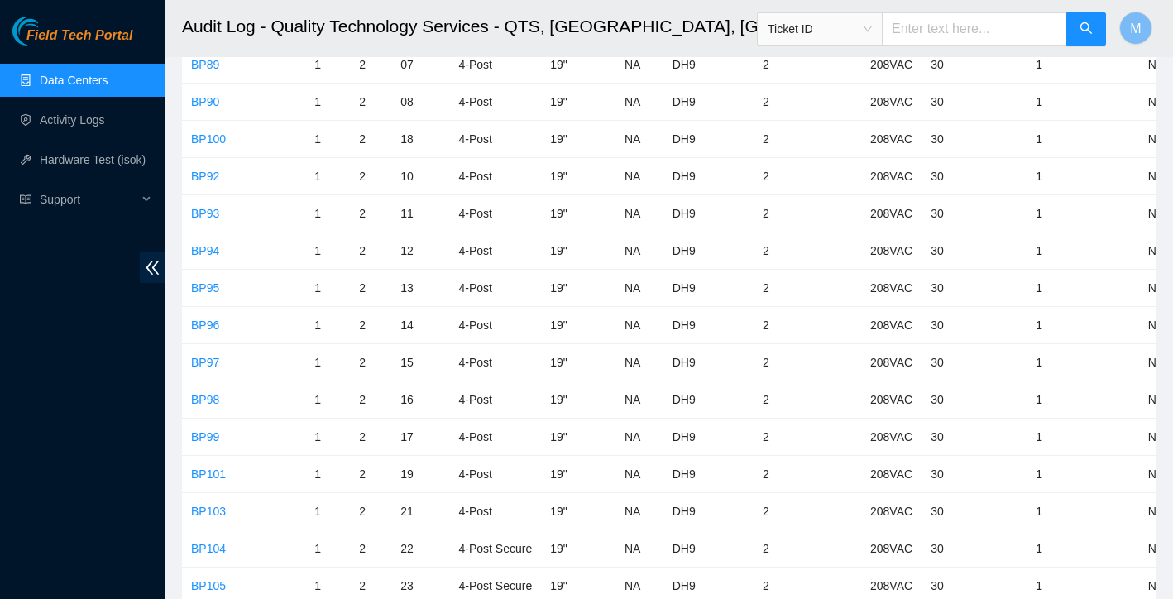
scroll to position [3824, 0]
click at [206, 356] on link "CC98" at bounding box center [206, 360] width 30 height 13
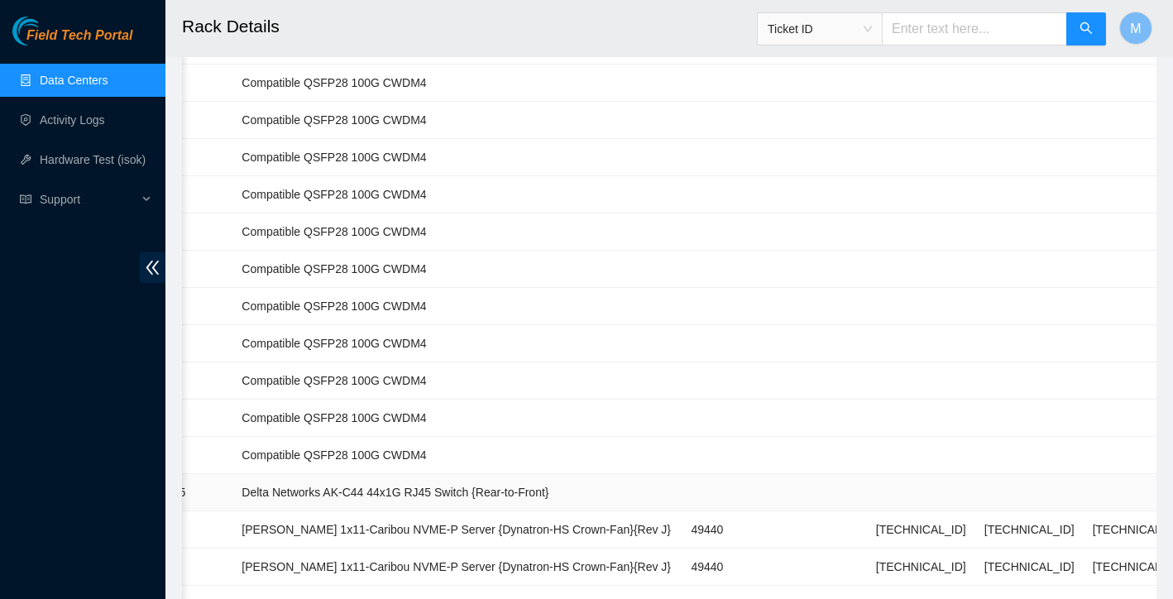
scroll to position [1101, 0]
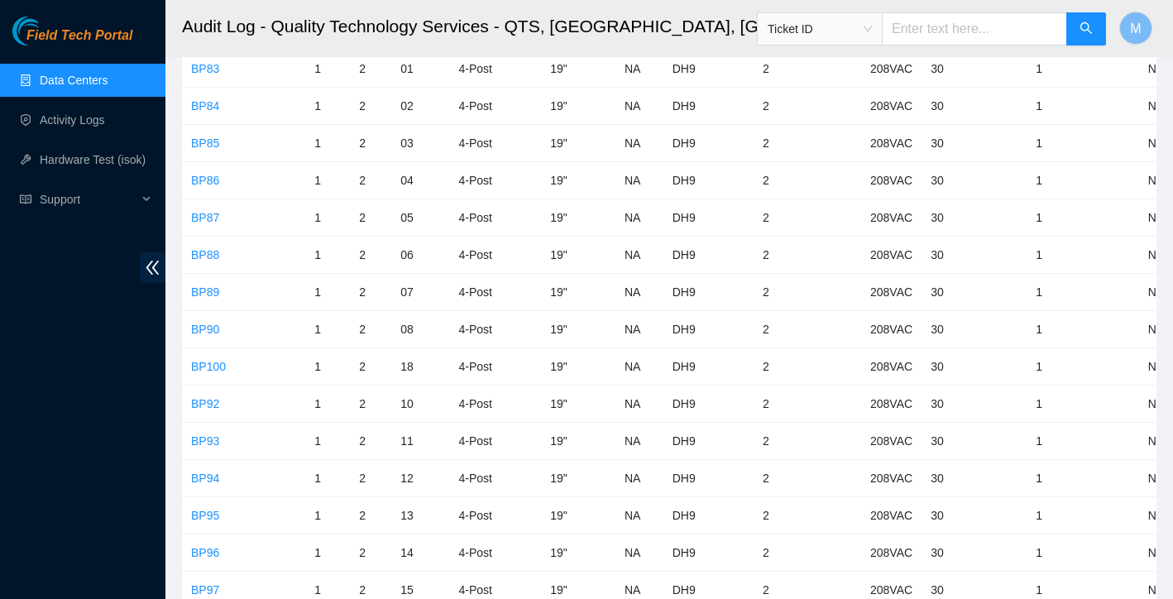
scroll to position [3824, 0]
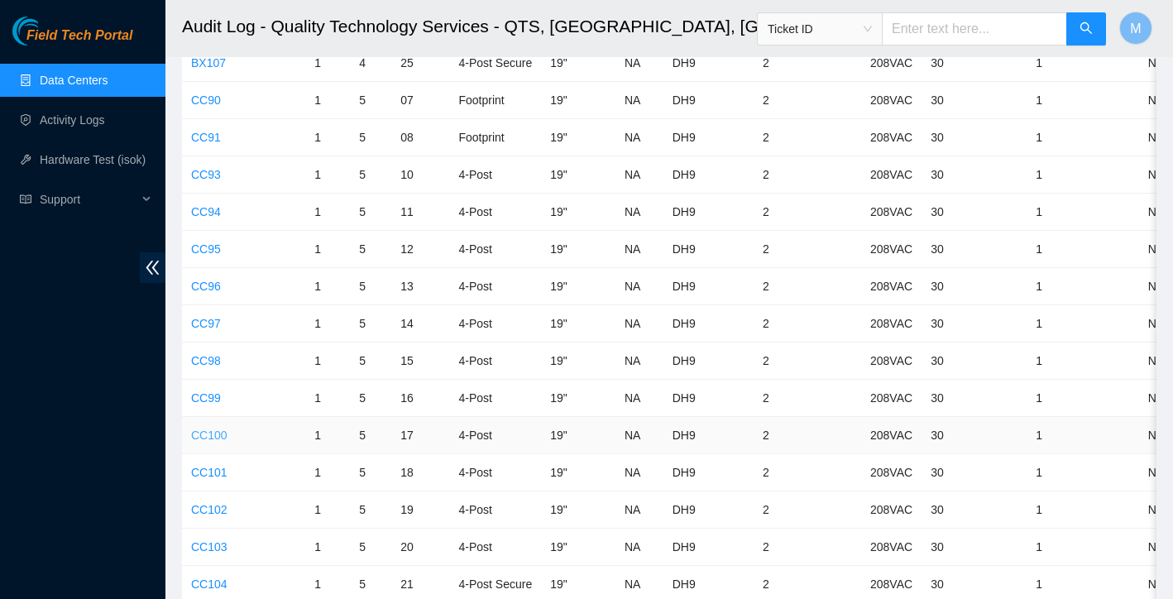
click at [199, 438] on link "CC100" at bounding box center [209, 435] width 36 height 13
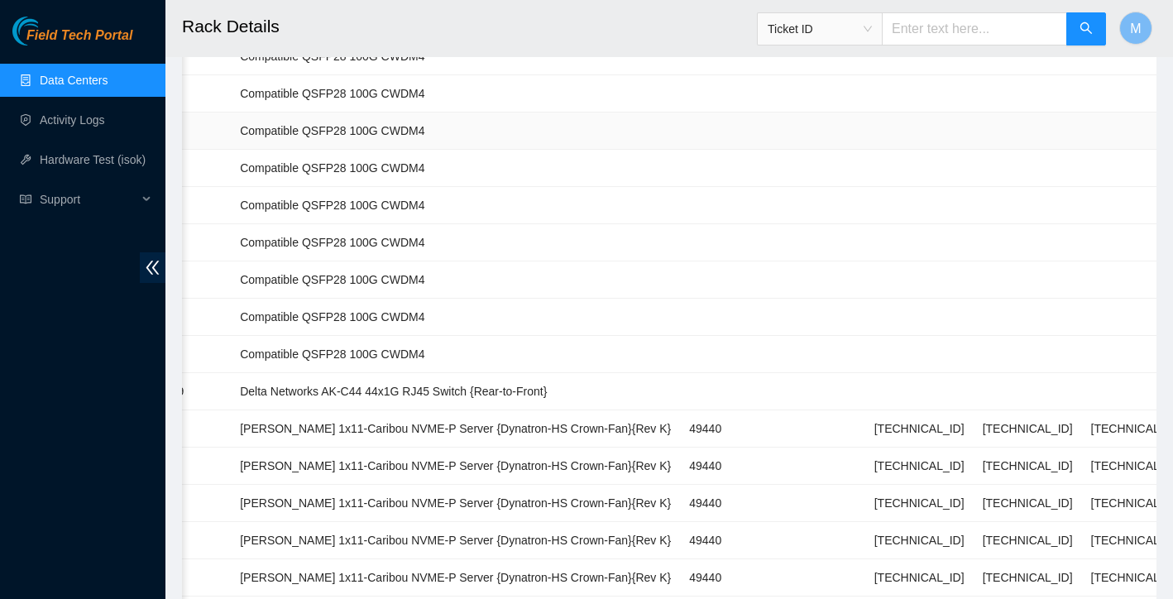
scroll to position [1215, 0]
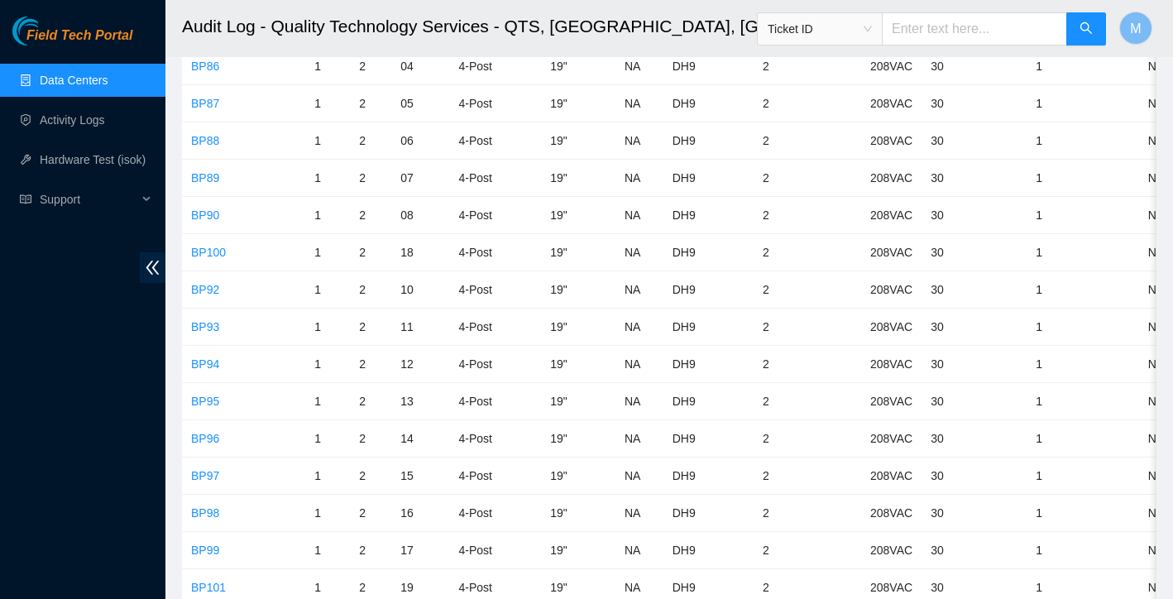
scroll to position [3824, 0]
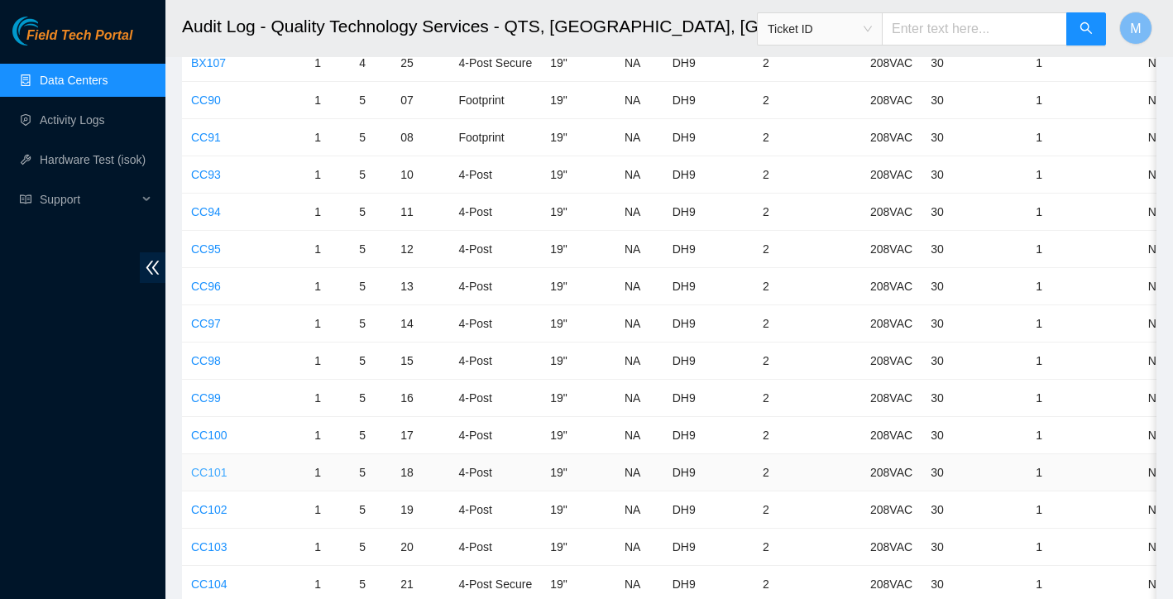
click at [210, 472] on link "CC101" at bounding box center [209, 472] width 36 height 13
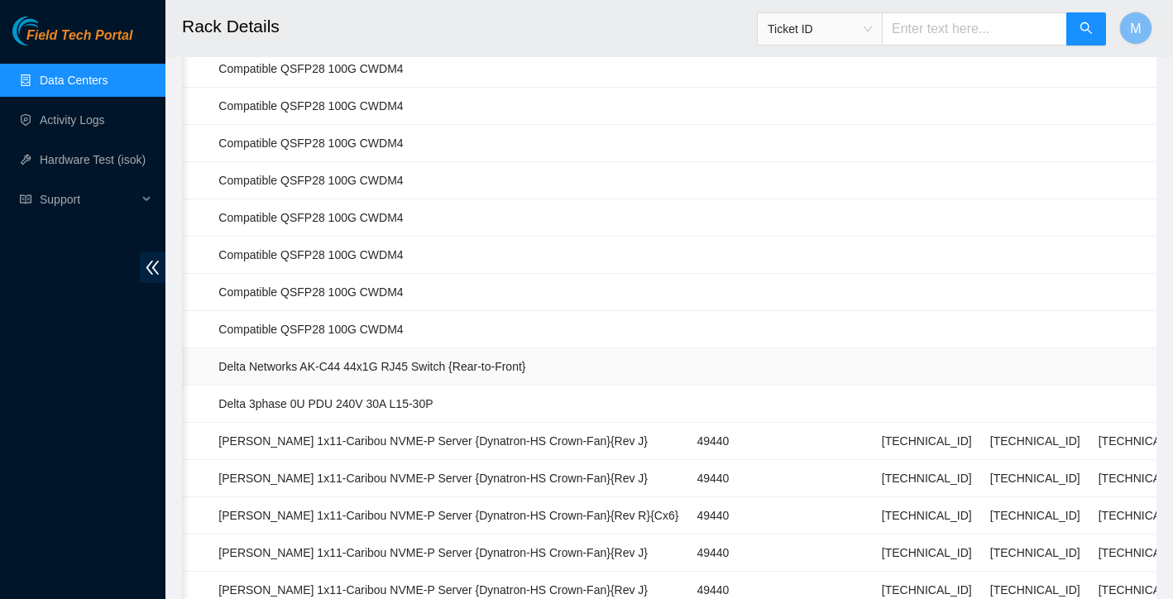
scroll to position [1228, 0]
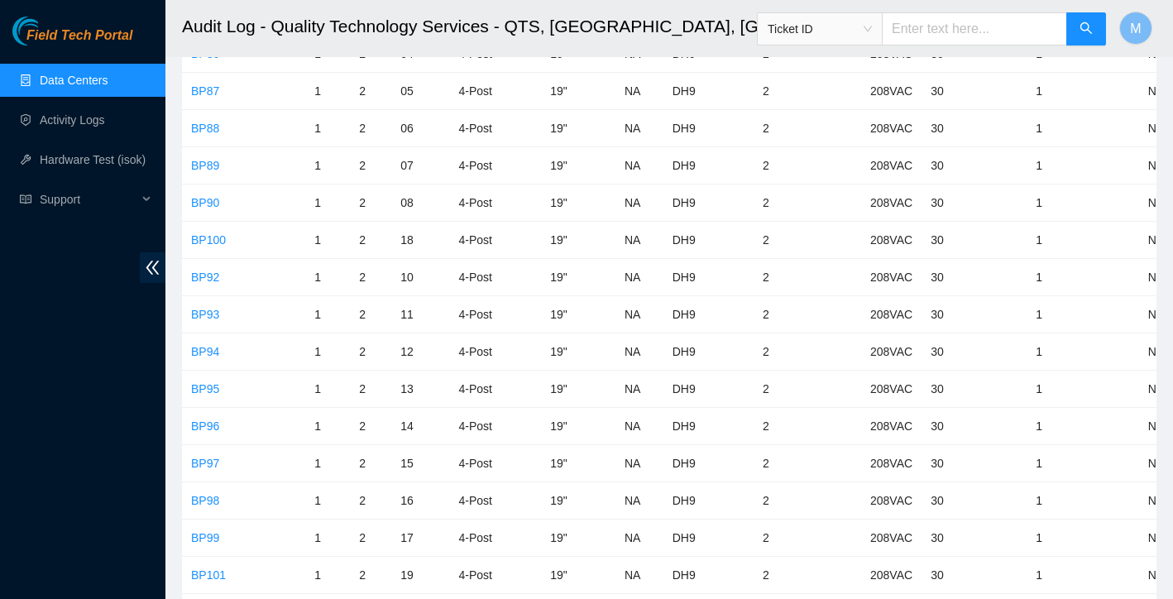
scroll to position [3824, 0]
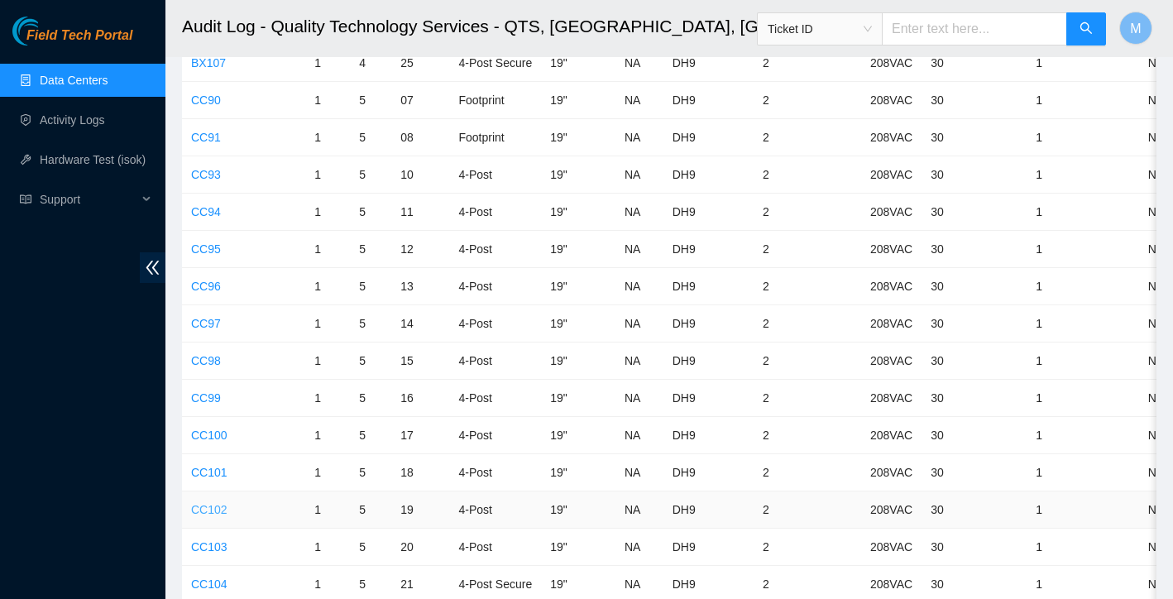
click at [218, 506] on link "CC102" at bounding box center [209, 509] width 36 height 13
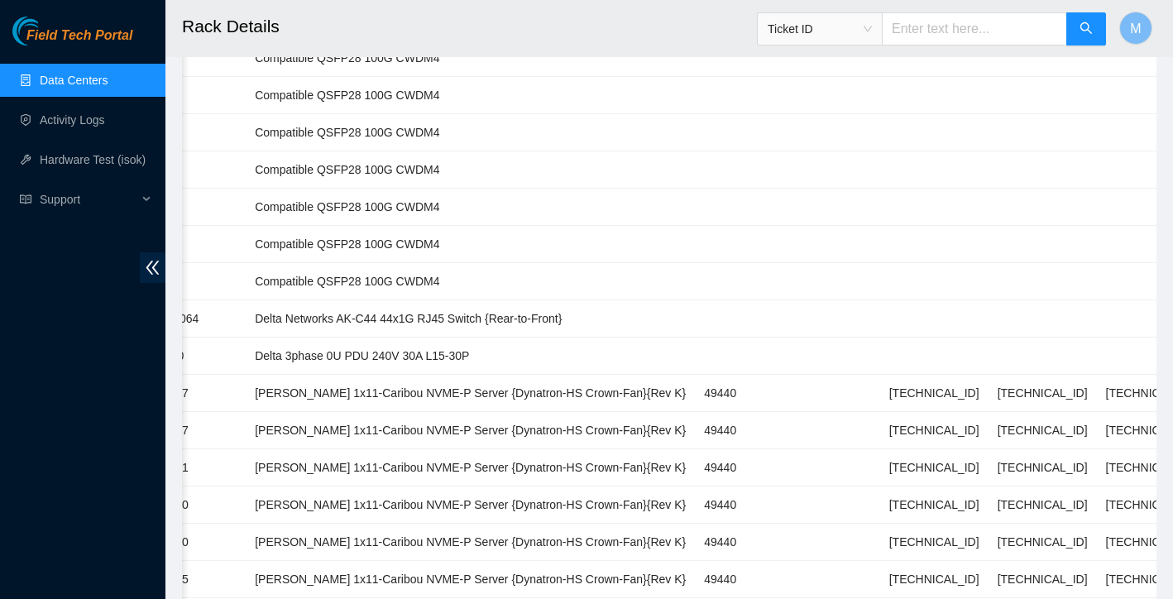
scroll to position [1294, 0]
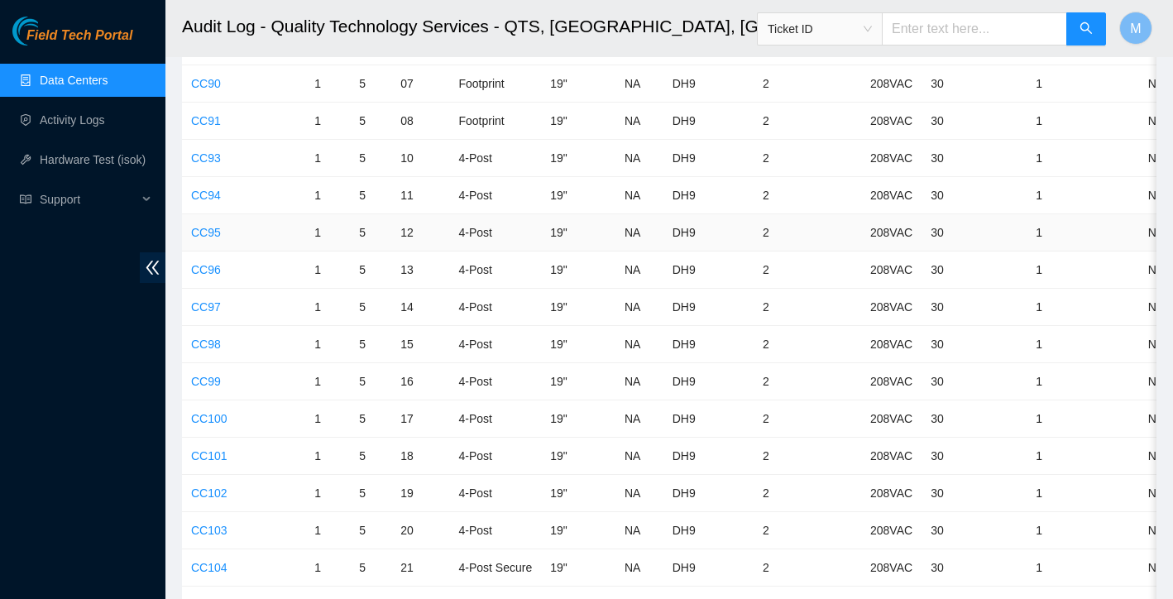
scroll to position [3842, 0]
click at [213, 534] on link "CC103" at bounding box center [209, 528] width 36 height 13
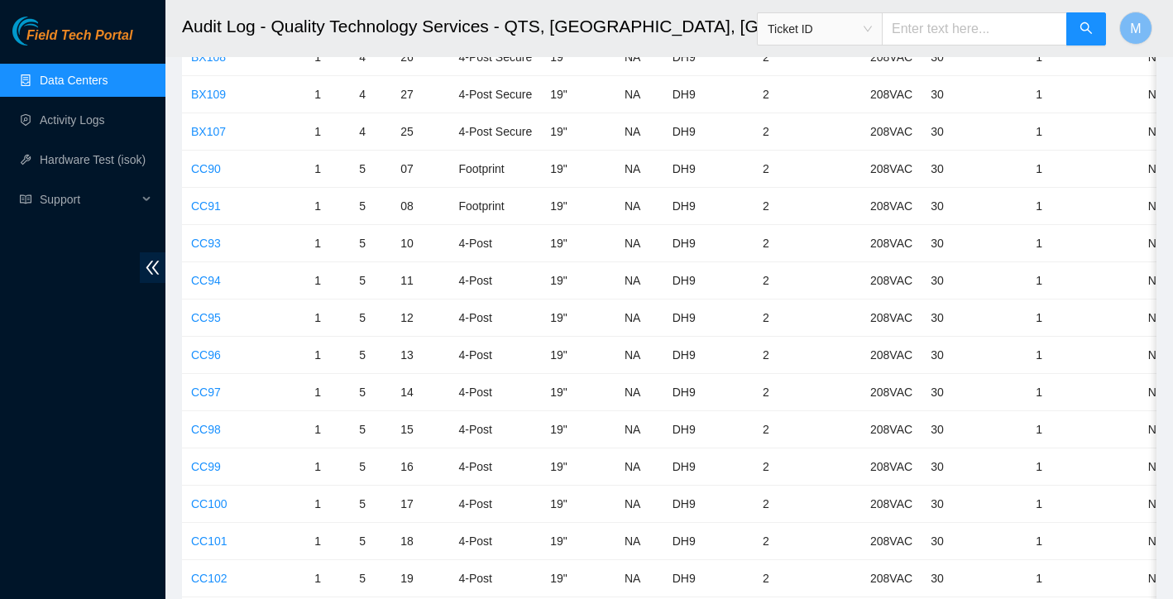
scroll to position [3793, 0]
click at [214, 205] on link "CC93" at bounding box center [206, 205] width 30 height 13
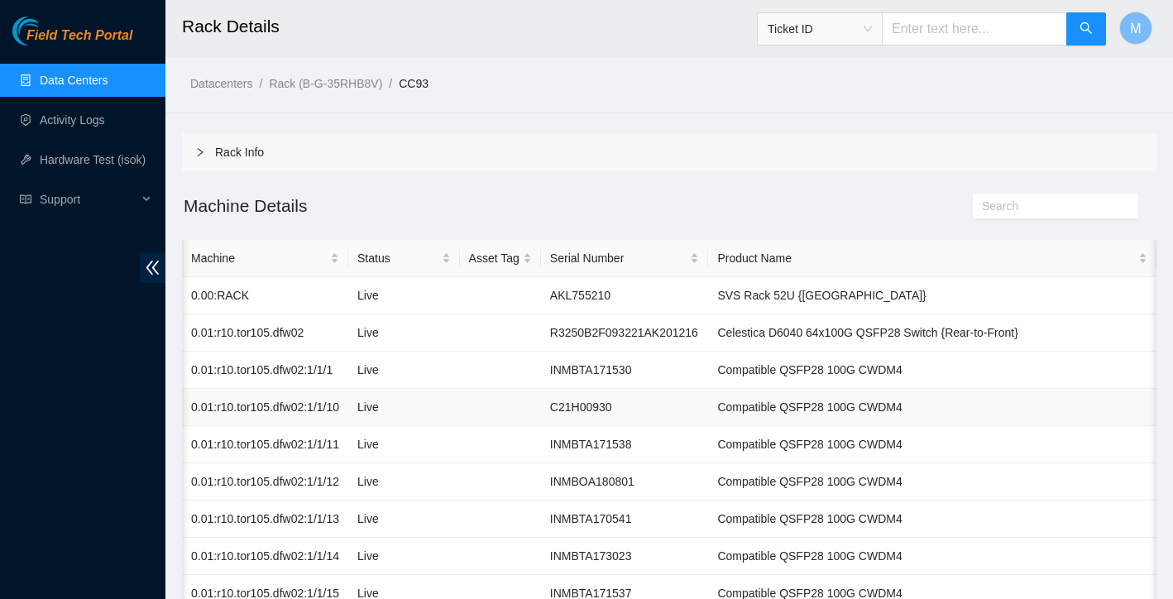
scroll to position [0, 17]
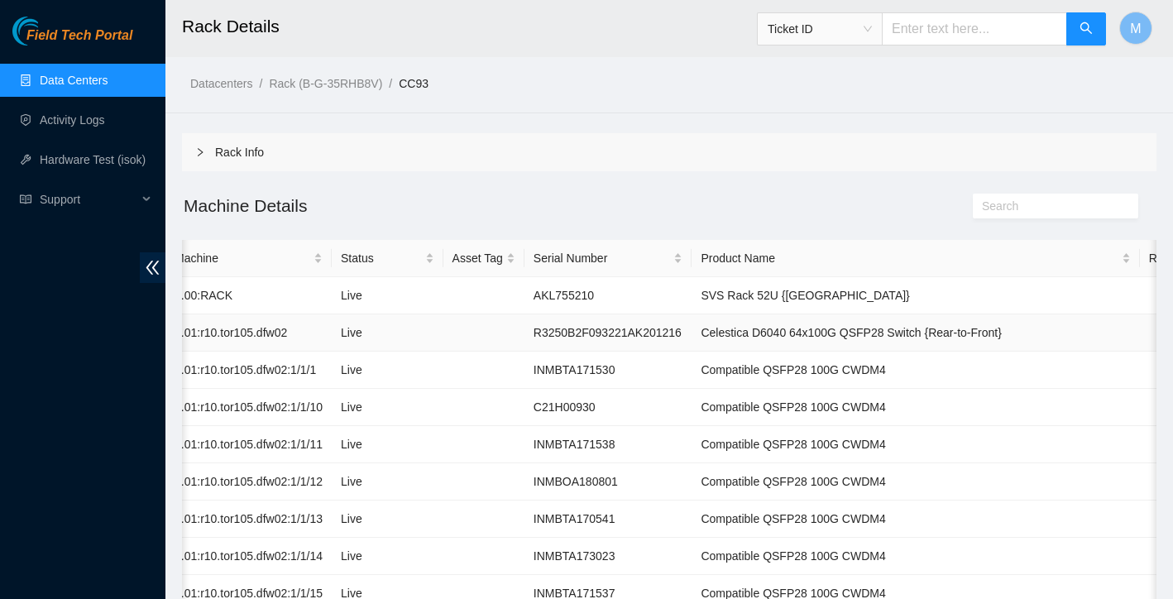
click at [663, 382] on td "INMBTA171530" at bounding box center [608, 370] width 168 height 37
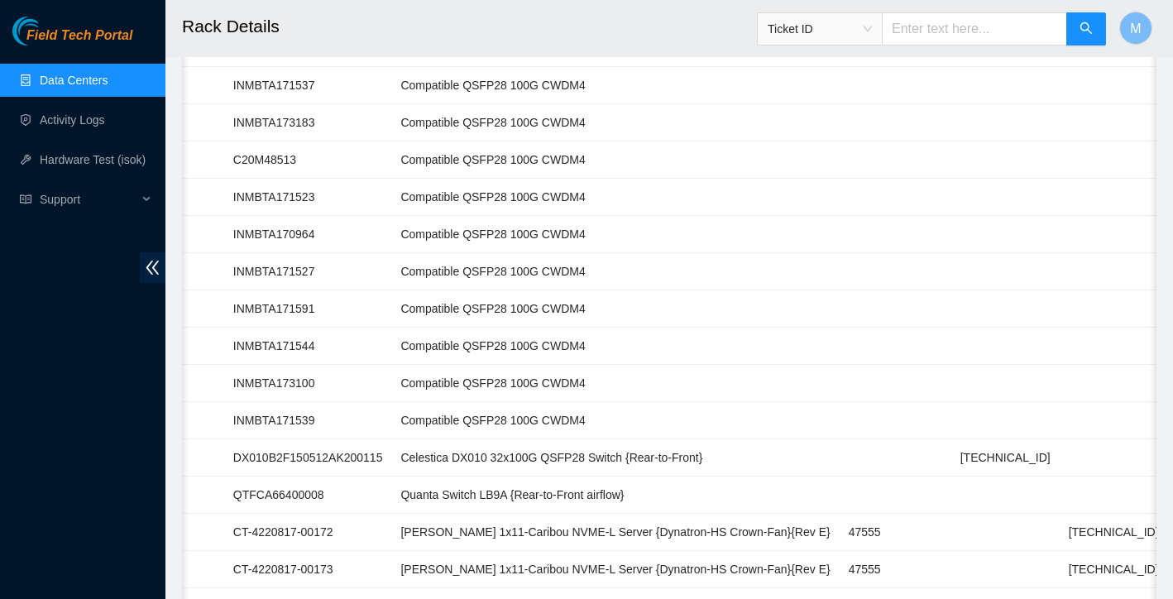
scroll to position [567, 0]
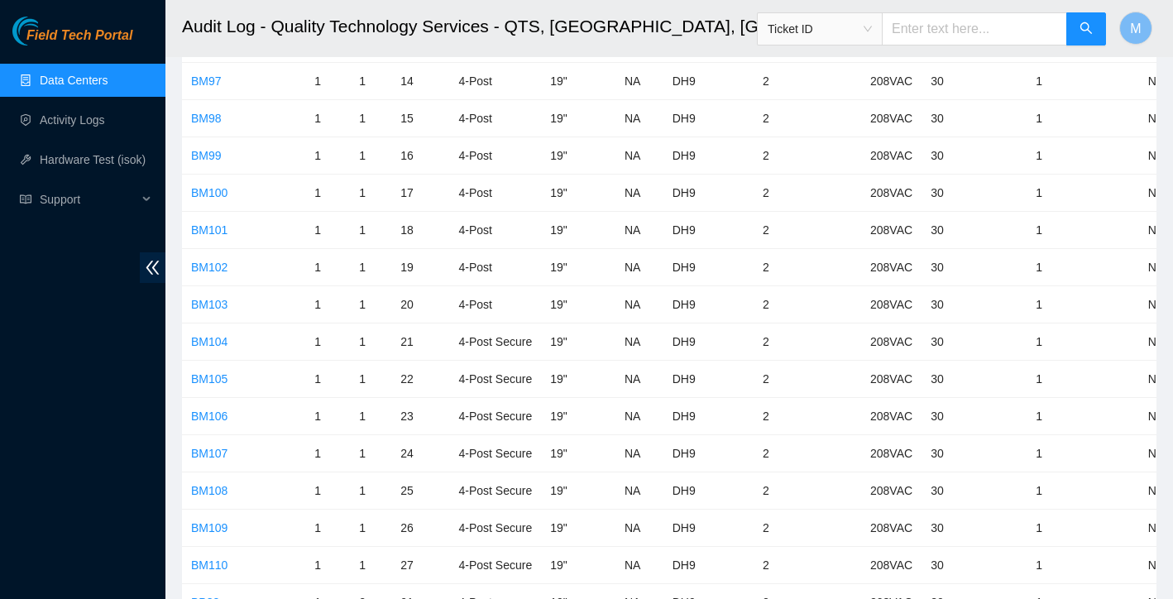
scroll to position [3793, 0]
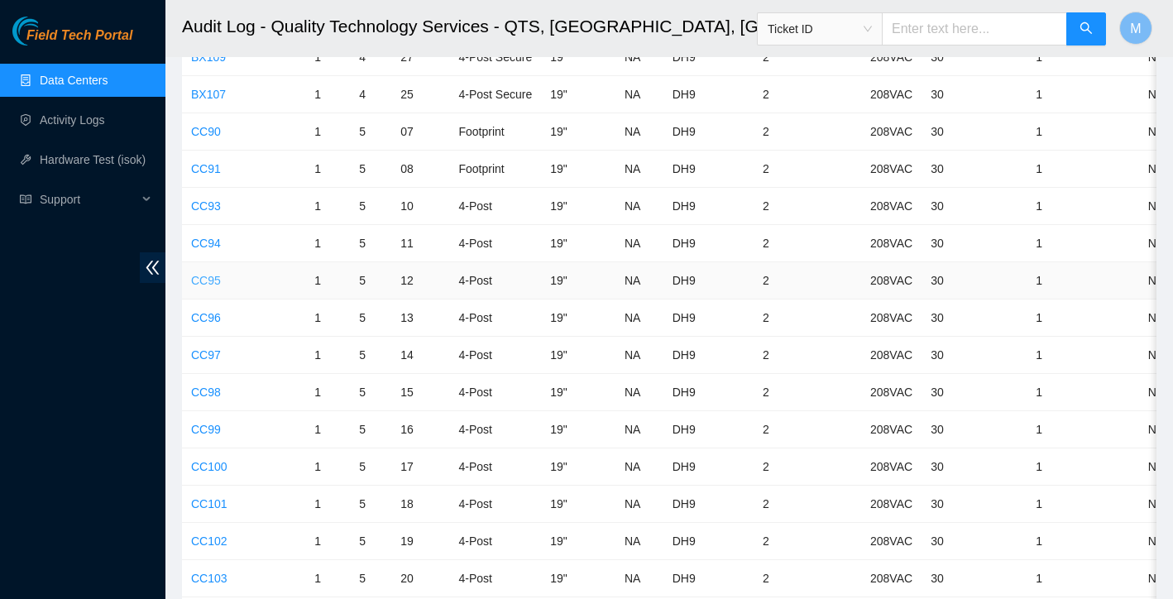
click at [219, 280] on link "CC95" at bounding box center [206, 280] width 30 height 13
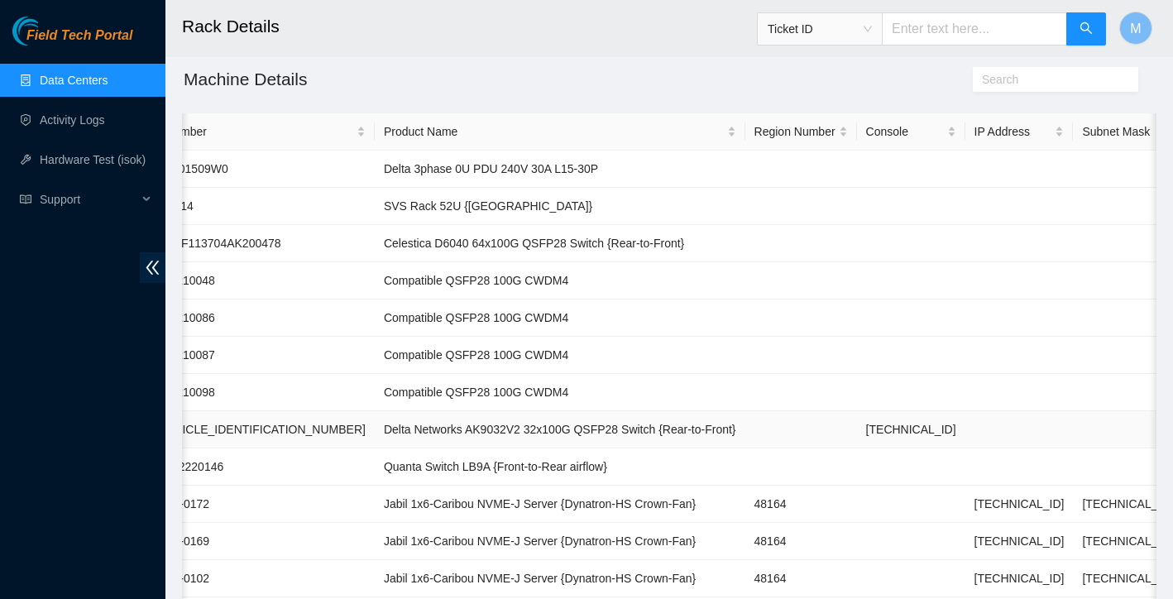
scroll to position [227, 0]
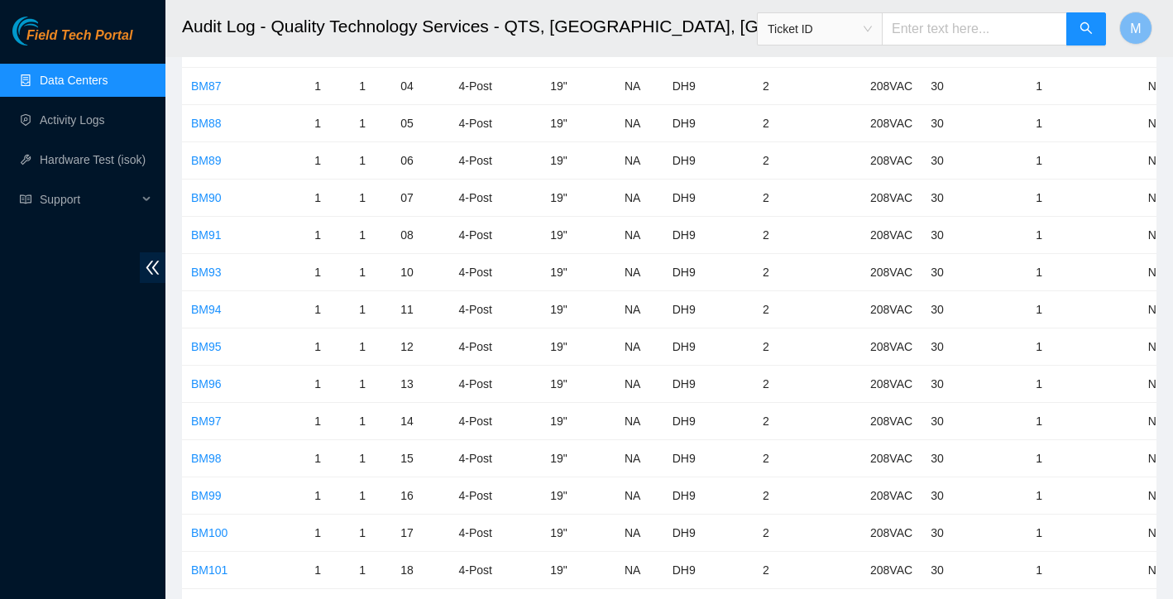
scroll to position [3793, 0]
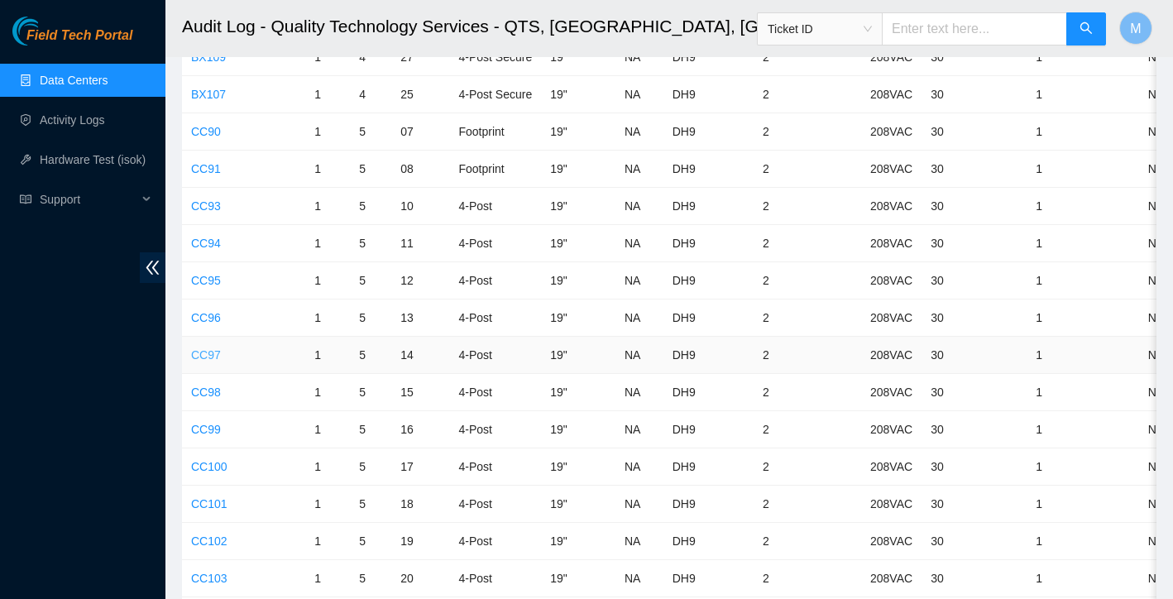
click at [208, 355] on link "CC97" at bounding box center [206, 354] width 30 height 13
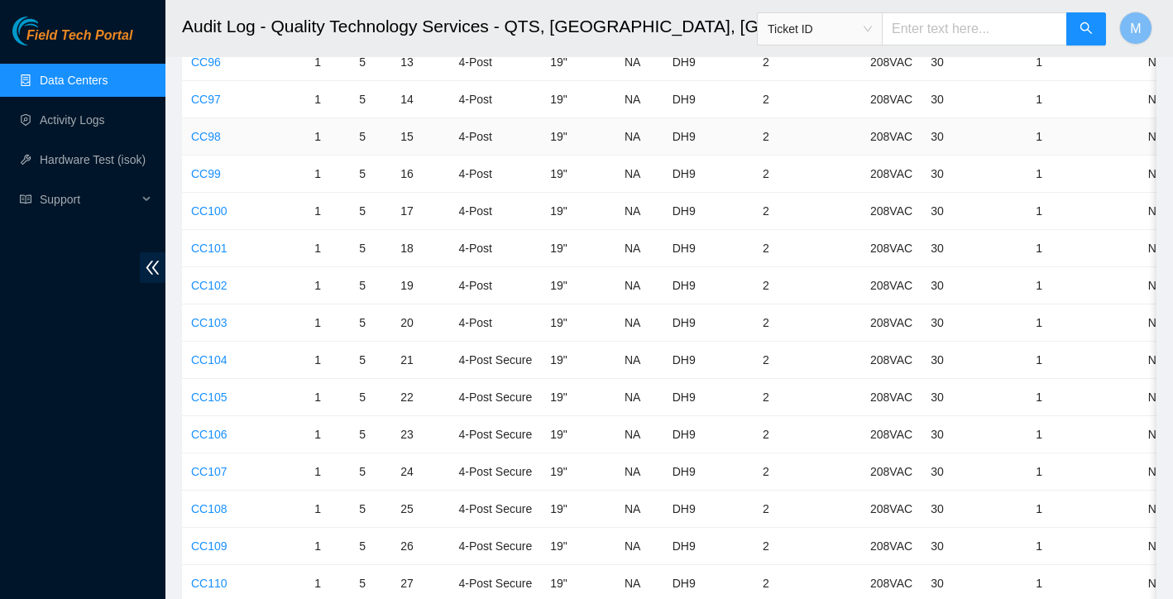
scroll to position [4058, 0]
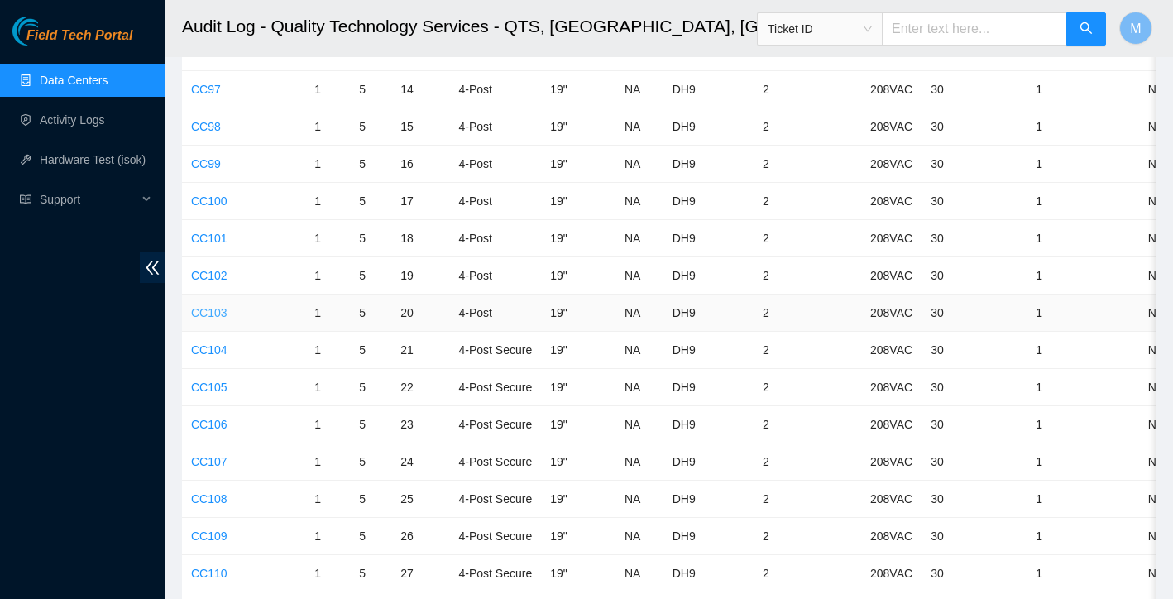
click at [215, 313] on link "CC103" at bounding box center [209, 312] width 36 height 13
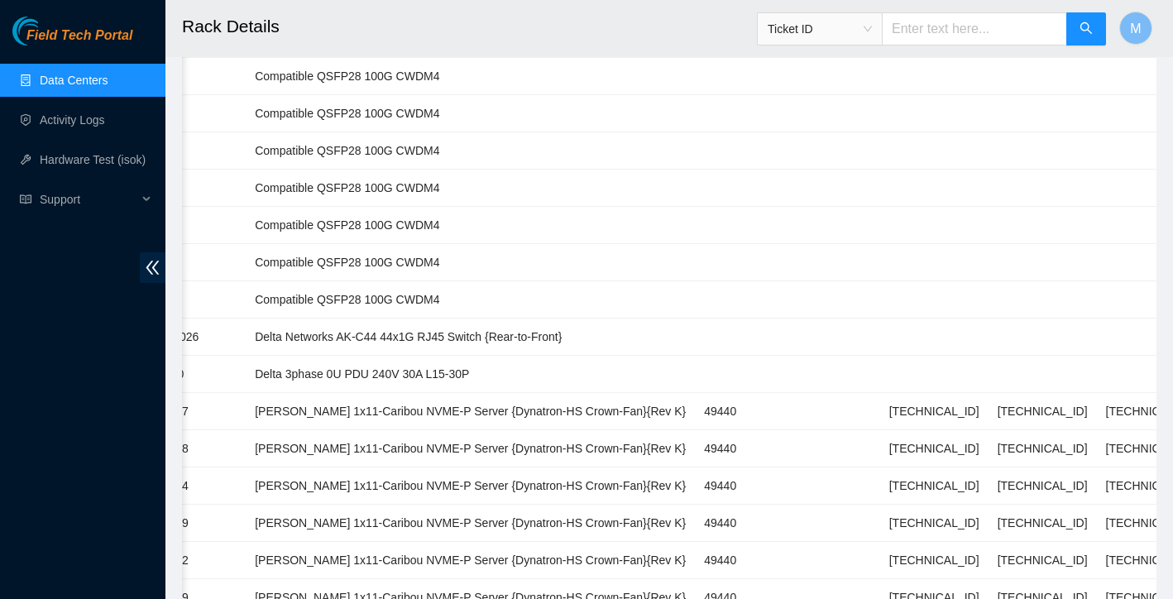
scroll to position [1305, 0]
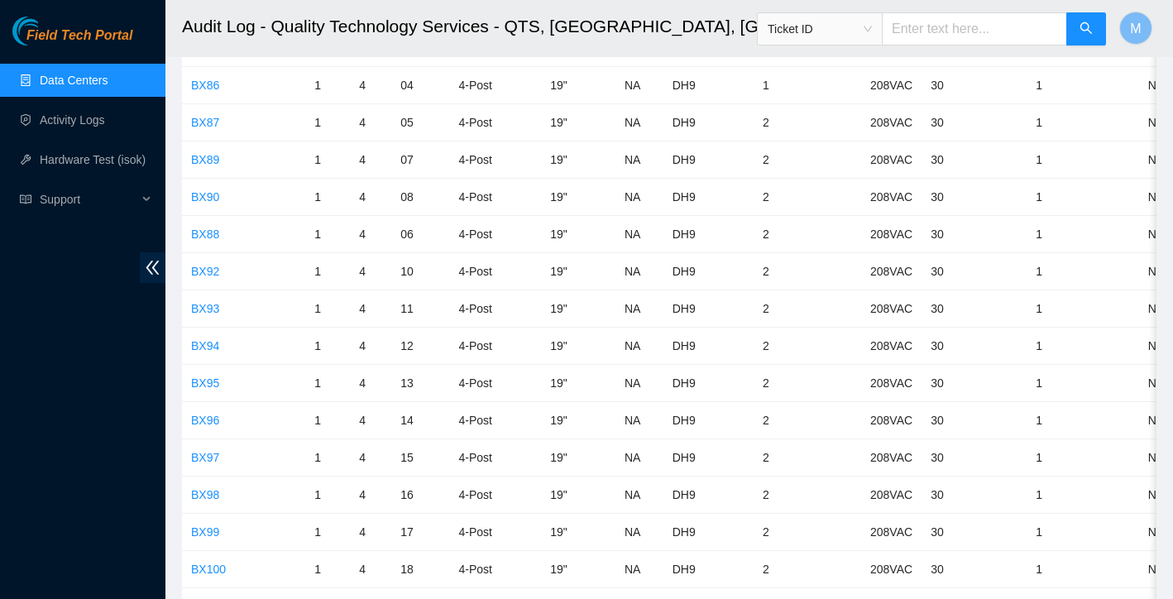
scroll to position [2938, 0]
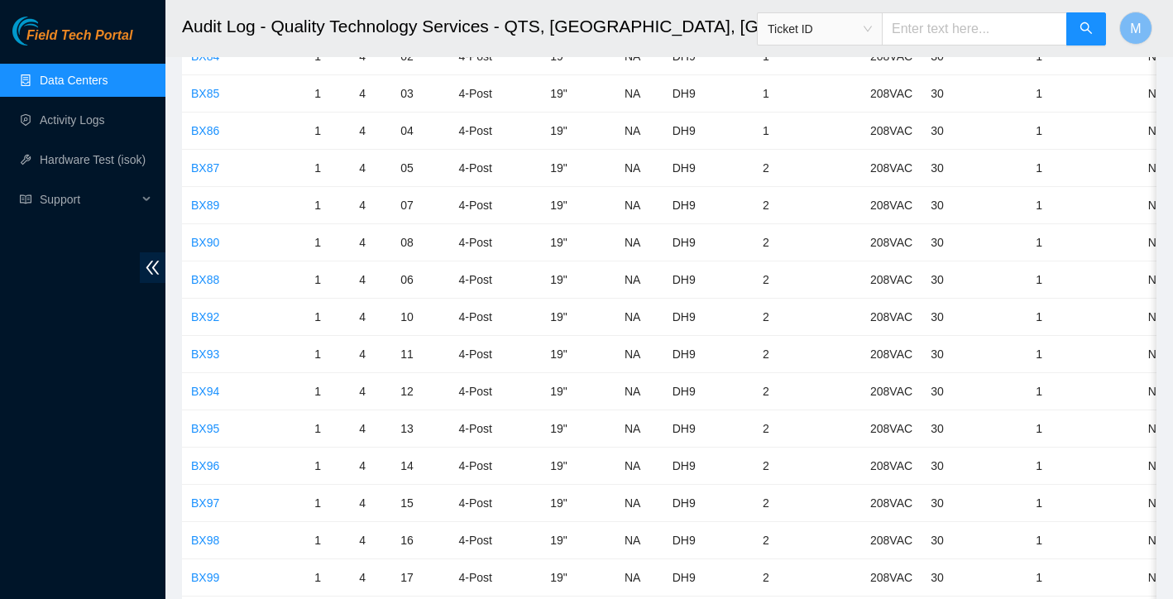
click at [72, 74] on link "Data Centers" at bounding box center [74, 80] width 68 height 13
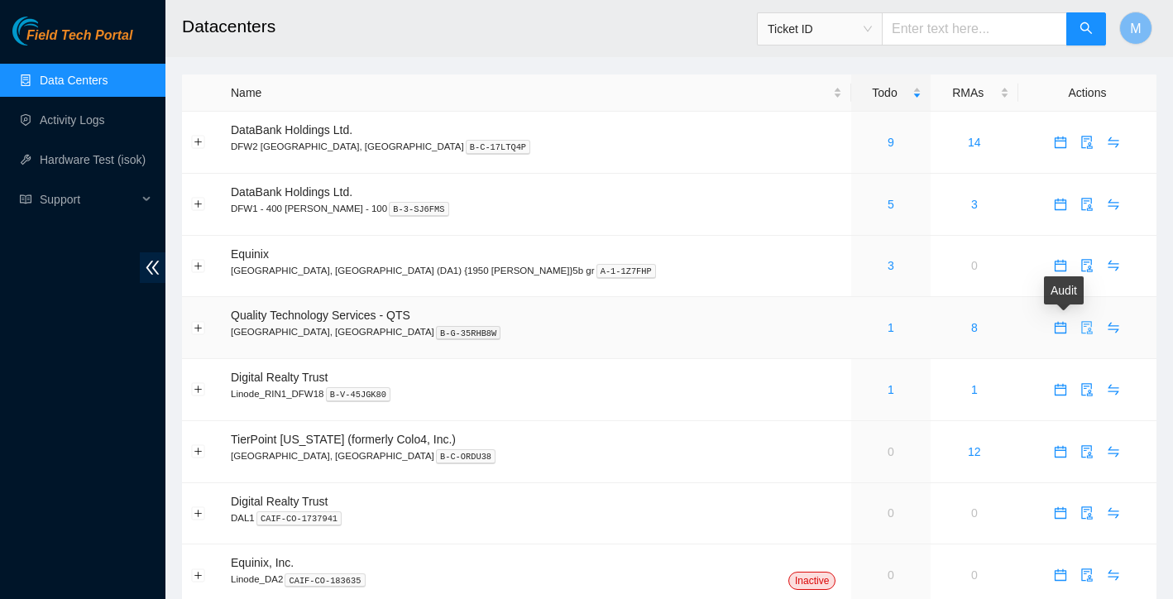
click at [1082, 332] on icon "audit" at bounding box center [1087, 327] width 11 height 13
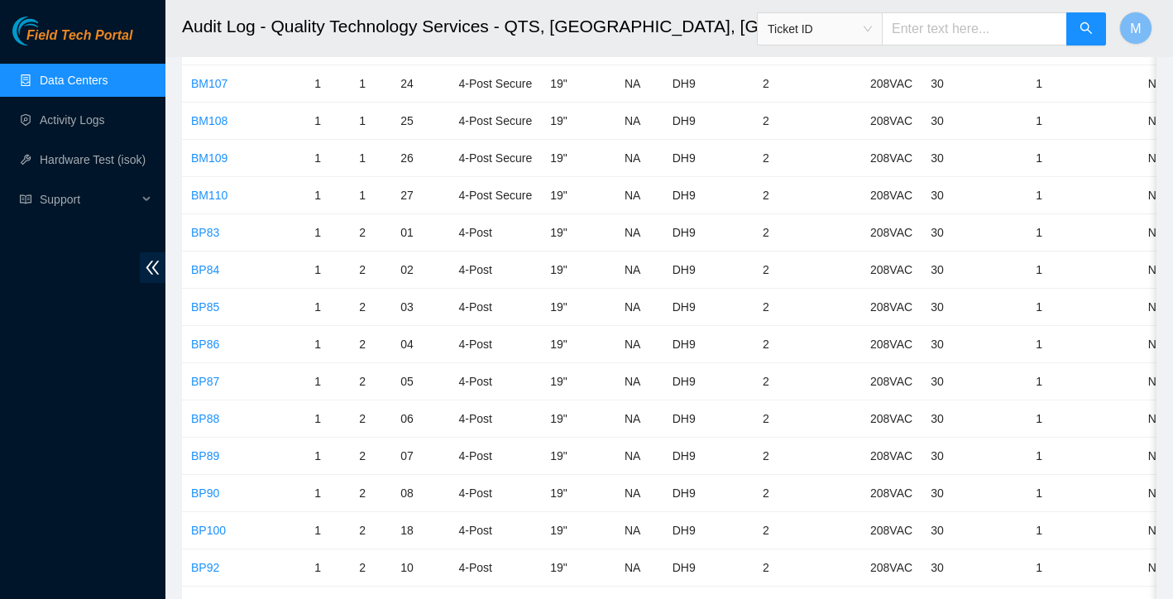
scroll to position [872, 0]
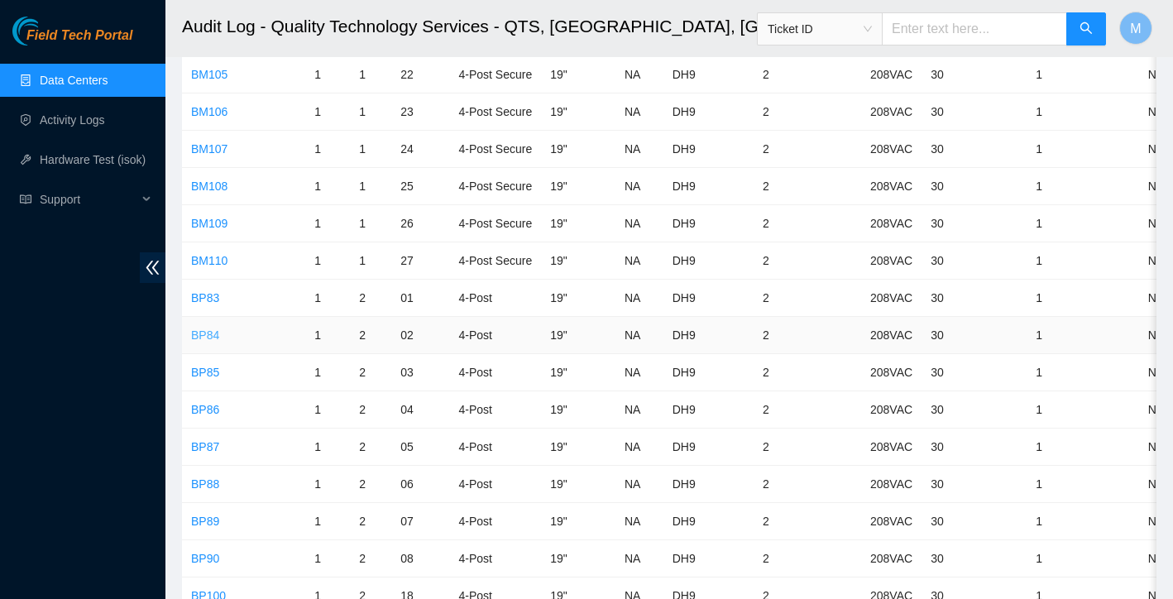
click at [208, 335] on link "BP84" at bounding box center [205, 334] width 28 height 13
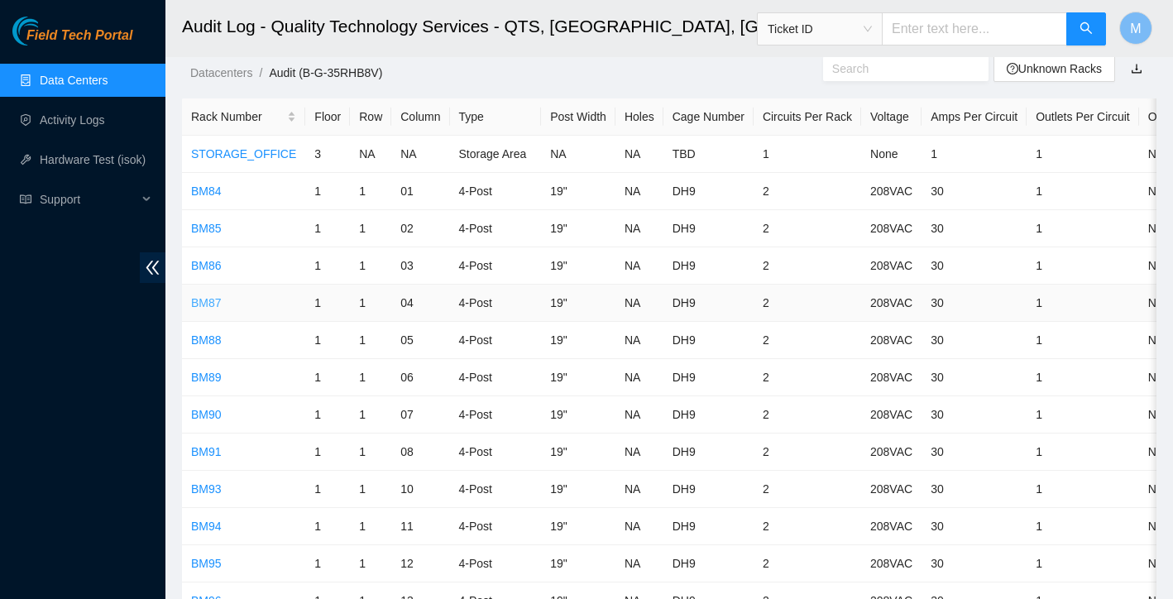
scroll to position [10, 0]
click at [207, 191] on link "BM84" at bounding box center [206, 191] width 31 height 13
